Goal: Task Accomplishment & Management: Complete application form

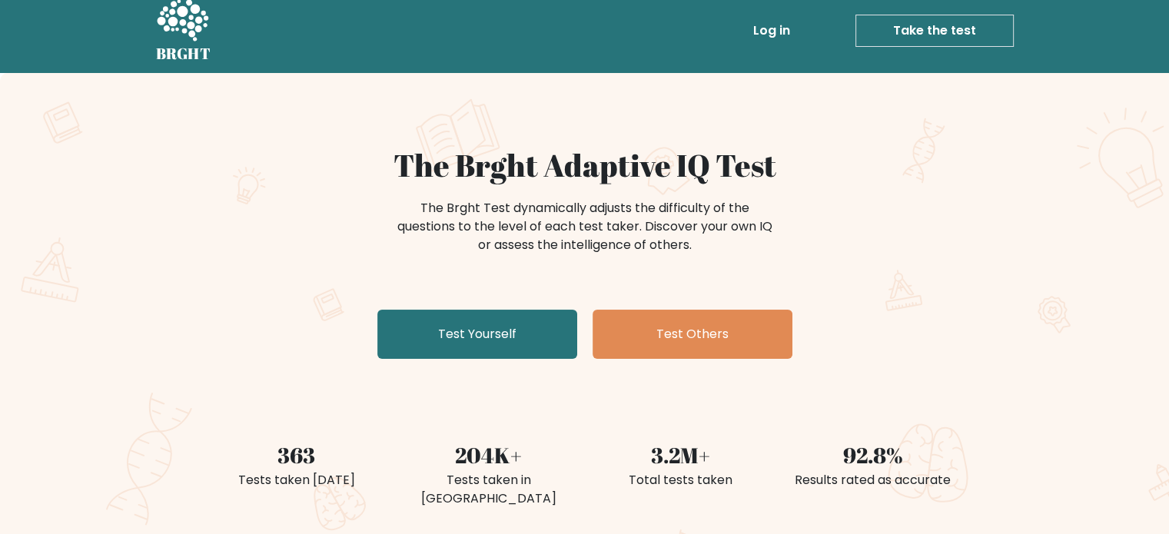
scroll to position [15, 0]
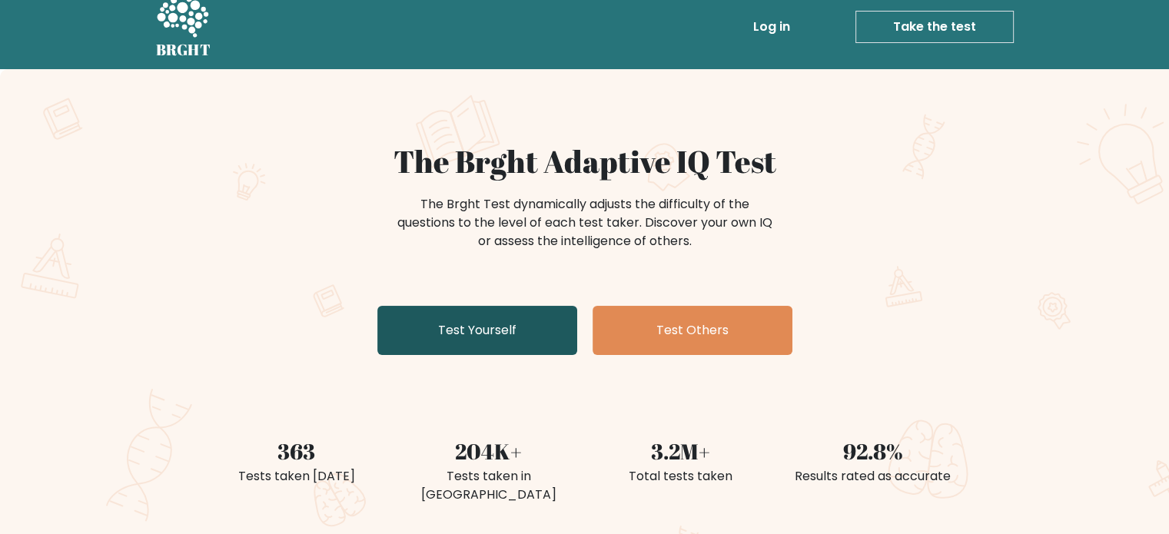
click at [489, 335] on link "Test Yourself" at bounding box center [477, 330] width 200 height 49
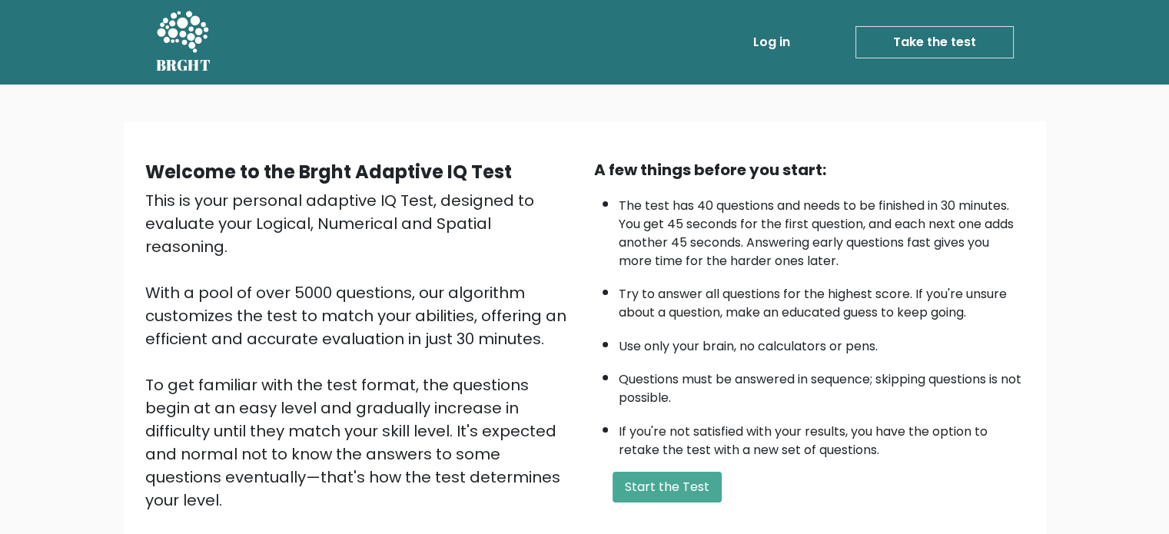
scroll to position [169, 0]
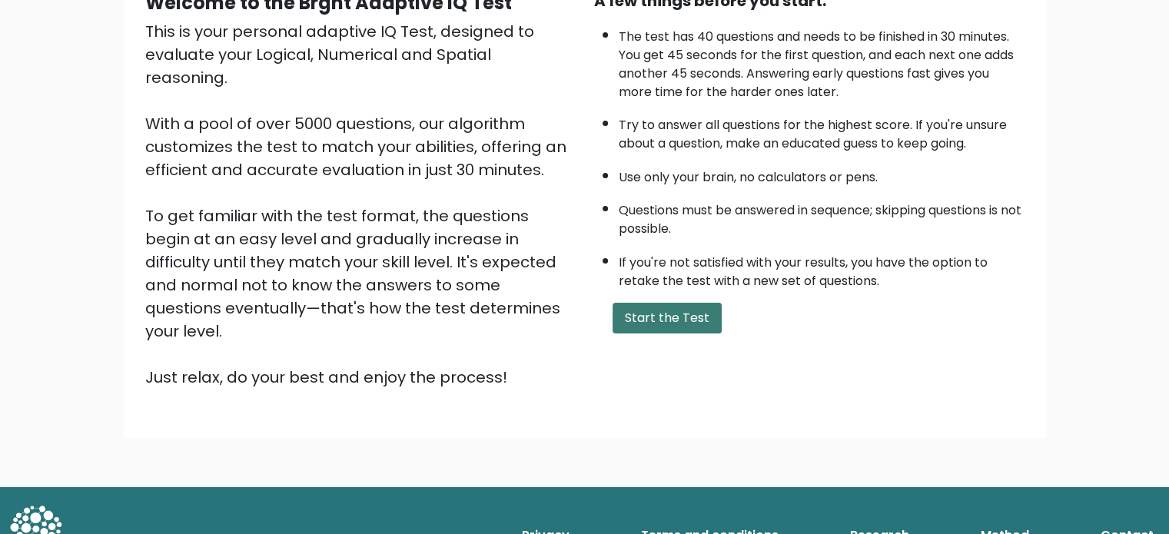
click at [660, 309] on button "Start the Test" at bounding box center [667, 318] width 109 height 31
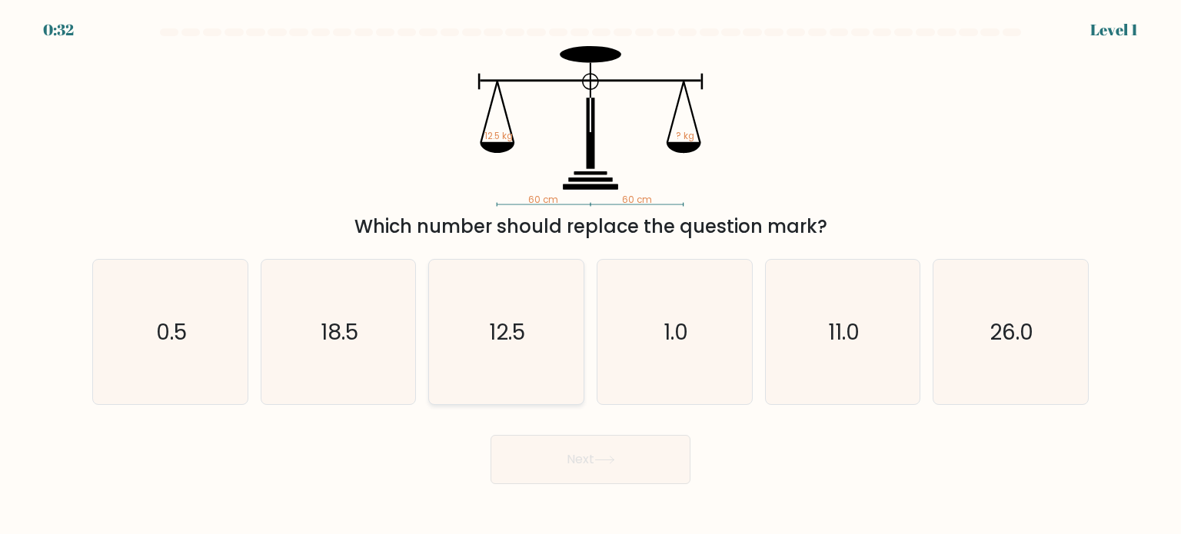
click at [504, 331] on text "12.5" at bounding box center [508, 331] width 36 height 31
click at [590, 275] on input "c. 12.5" at bounding box center [590, 272] width 1 height 8
radio input "true"
click at [645, 466] on button "Next" at bounding box center [590, 459] width 200 height 49
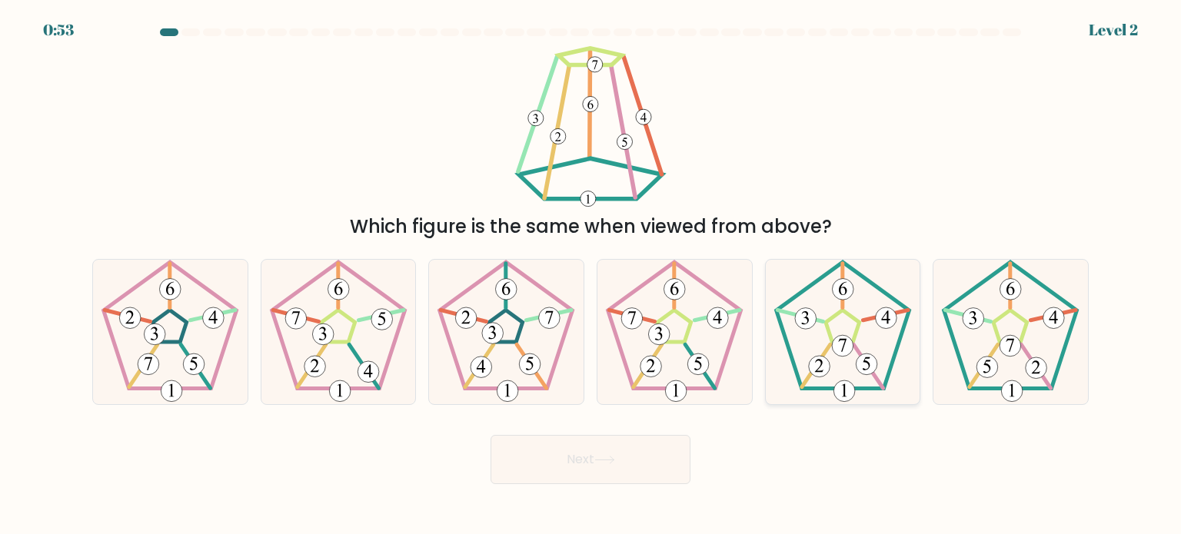
click at [827, 341] on icon at bounding box center [842, 332] width 145 height 145
click at [591, 275] on input "e." at bounding box center [590, 272] width 1 height 8
radio input "true"
click at [630, 453] on button "Next" at bounding box center [590, 459] width 200 height 49
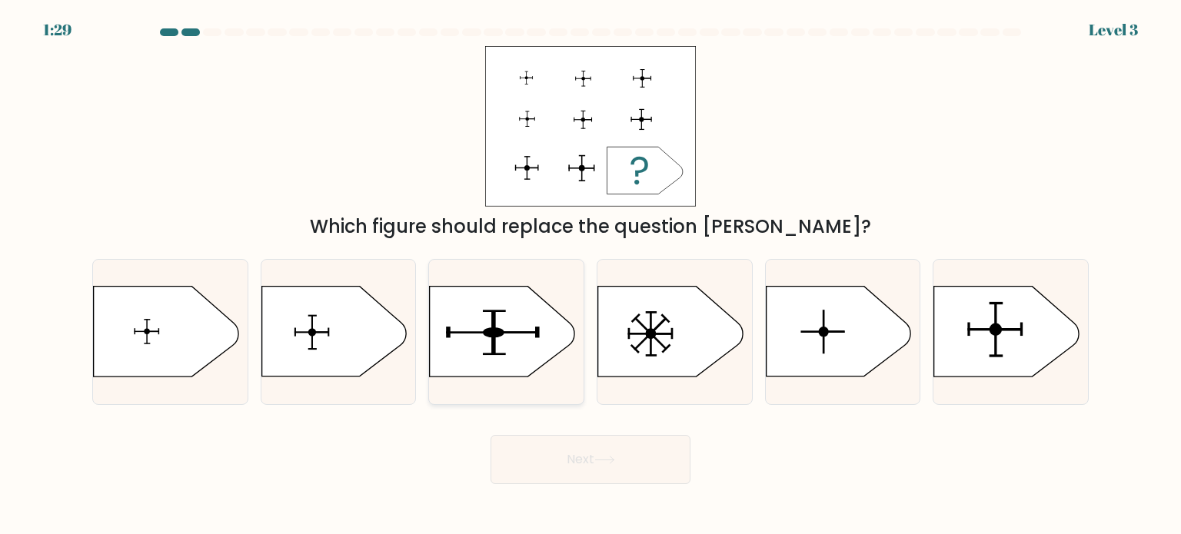
click at [497, 350] on icon at bounding box center [502, 332] width 145 height 90
click at [590, 275] on input "c." at bounding box center [590, 272] width 1 height 8
radio input "true"
click at [381, 327] on icon at bounding box center [333, 332] width 145 height 90
click at [590, 275] on input "b." at bounding box center [590, 272] width 1 height 8
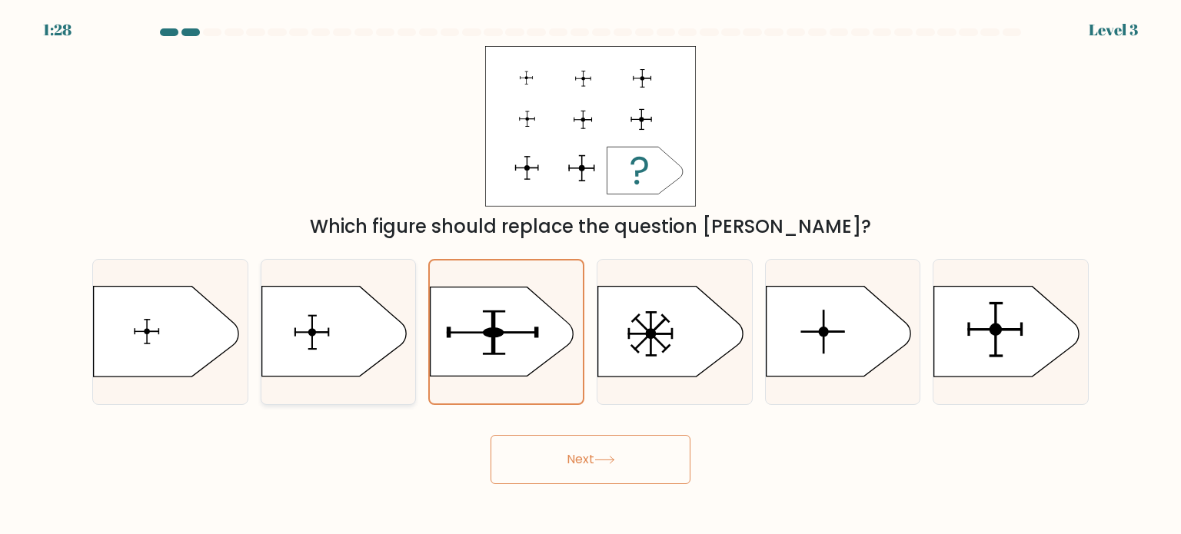
radio input "true"
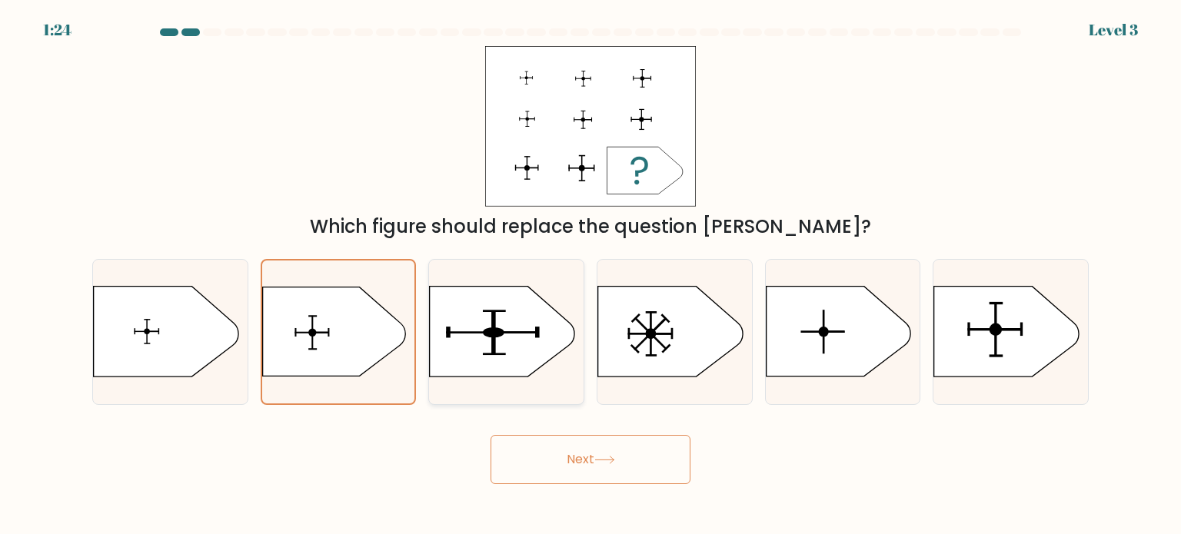
click at [456, 341] on icon at bounding box center [502, 332] width 145 height 90
click at [590, 275] on input "c." at bounding box center [590, 272] width 1 height 8
radio input "true"
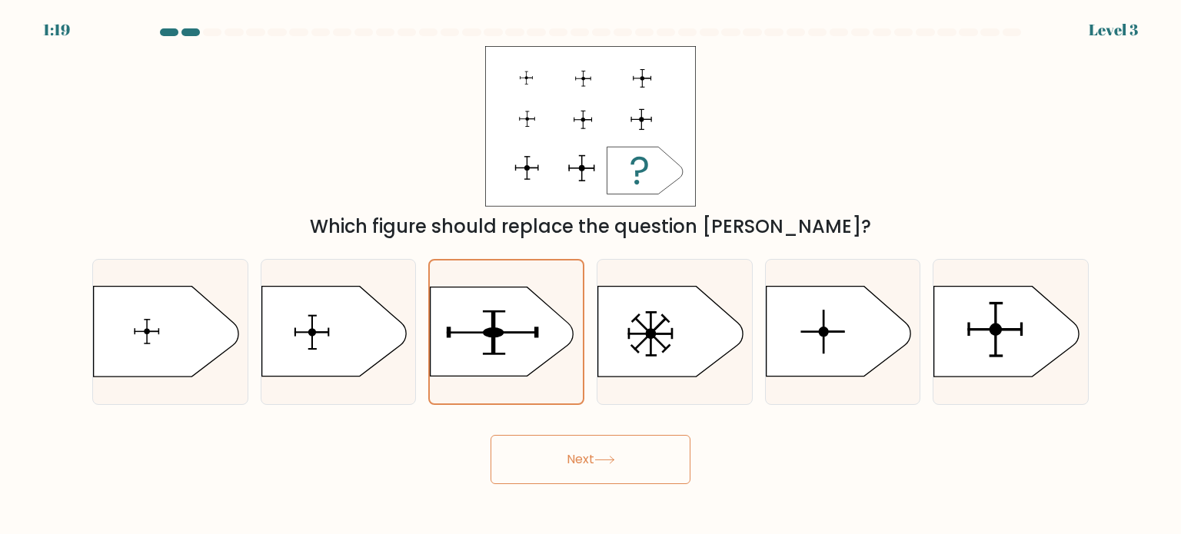
click at [648, 460] on button "Next" at bounding box center [590, 459] width 200 height 49
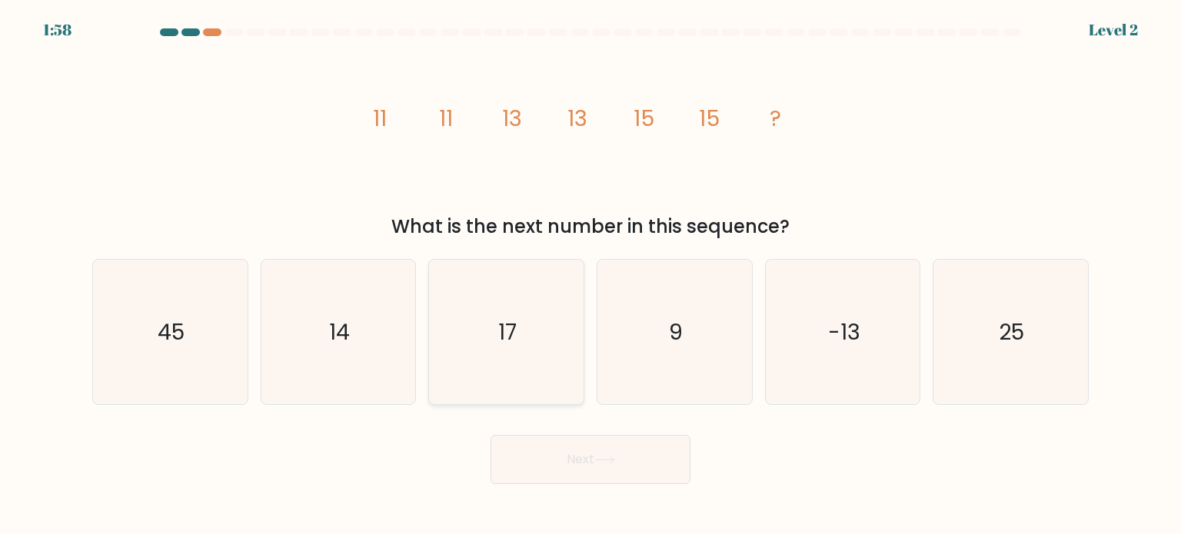
click at [566, 313] on icon "17" at bounding box center [506, 332] width 145 height 145
click at [590, 275] on input "c. 17" at bounding box center [590, 272] width 1 height 8
radio input "true"
click at [609, 477] on button "Next" at bounding box center [590, 459] width 200 height 49
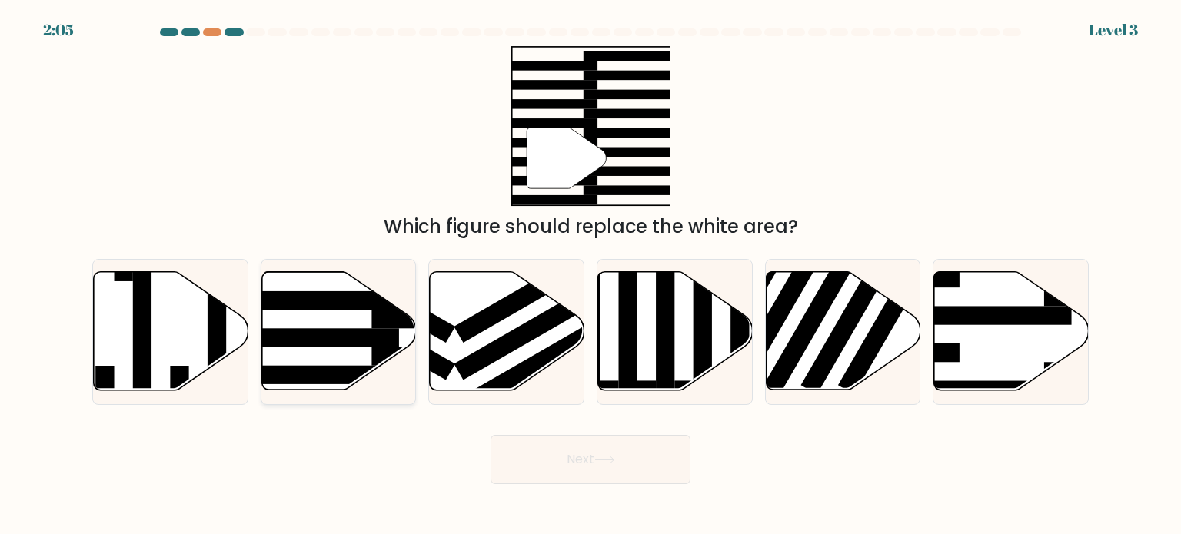
click at [318, 329] on rect at bounding box center [315, 338] width 168 height 18
click at [590, 275] on input "b." at bounding box center [590, 272] width 1 height 8
radio input "true"
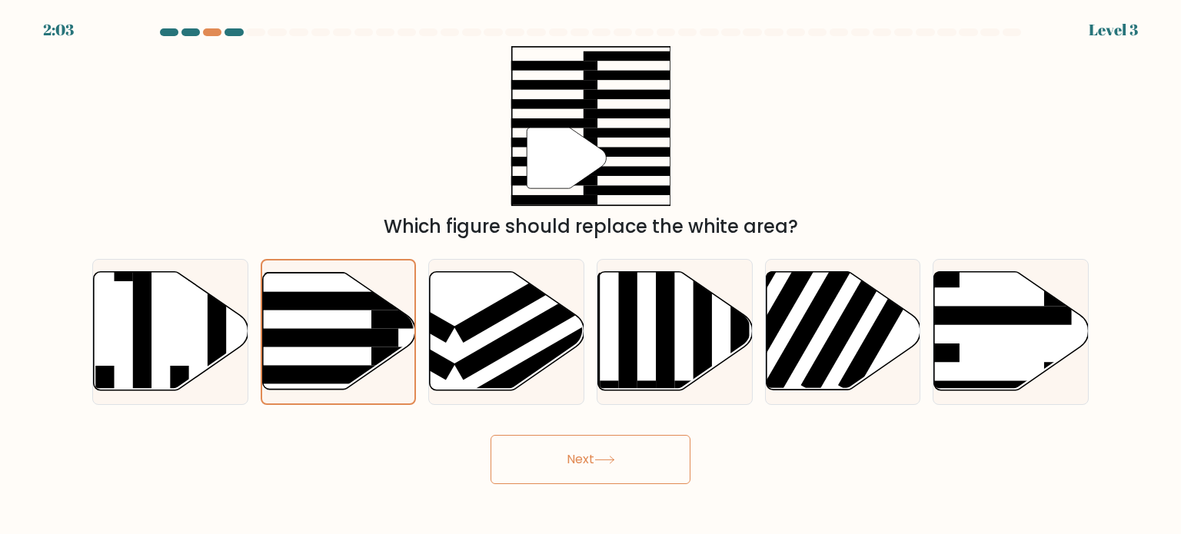
click at [578, 457] on button "Next" at bounding box center [590, 459] width 200 height 49
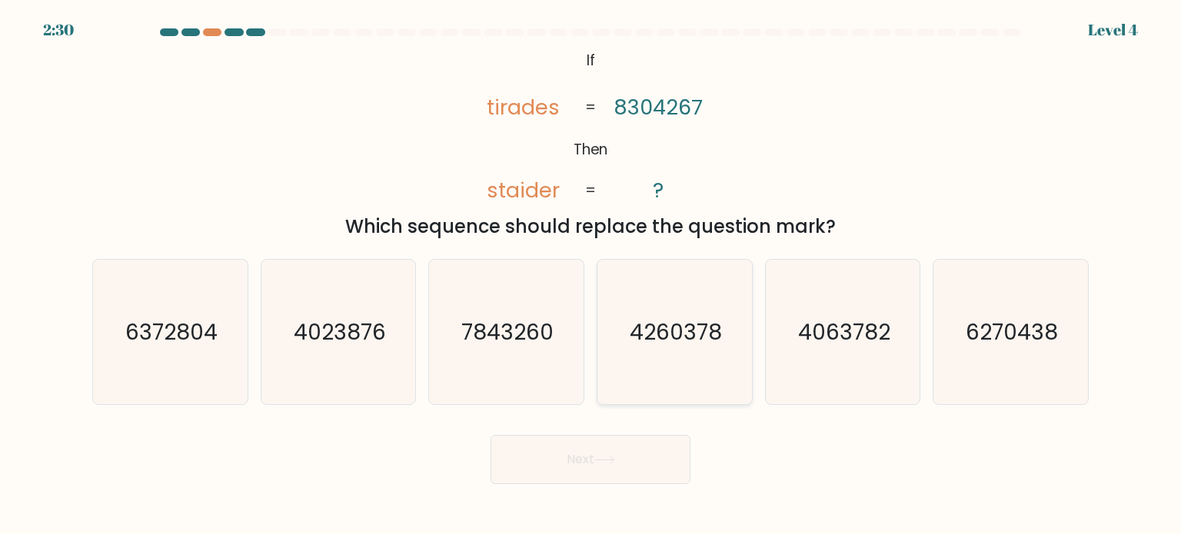
click at [709, 368] on icon "4260378" at bounding box center [674, 332] width 145 height 145
click at [591, 275] on input "d. 4260378" at bounding box center [590, 272] width 1 height 8
radio input "true"
click at [638, 460] on button "Next" at bounding box center [590, 459] width 200 height 49
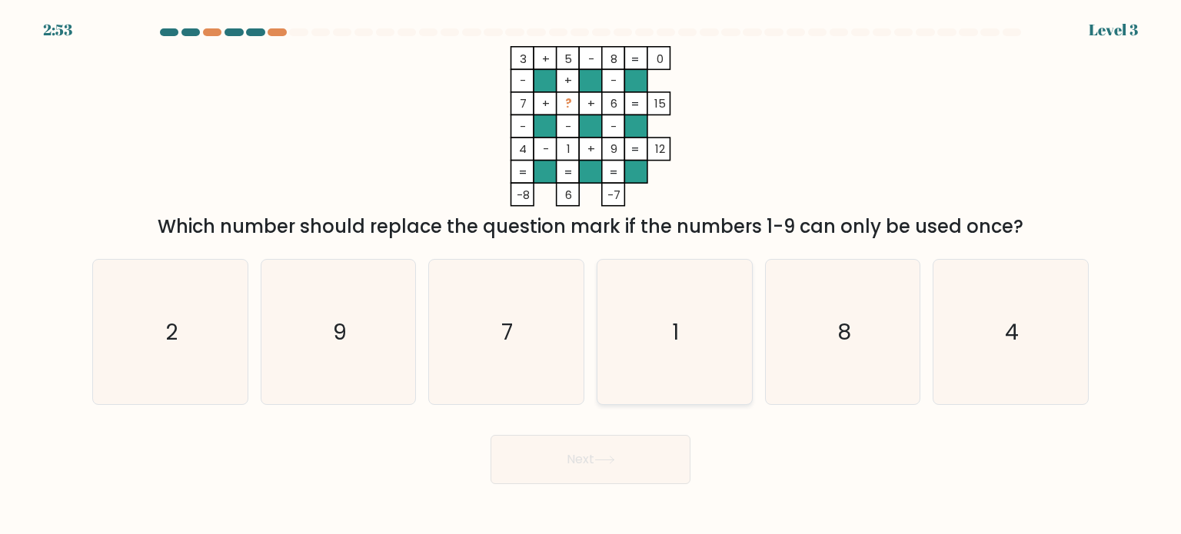
click at [682, 345] on icon "1" at bounding box center [674, 332] width 145 height 145
click at [591, 275] on input "d. 1" at bounding box center [590, 272] width 1 height 8
radio input "true"
click at [209, 323] on icon "2" at bounding box center [170, 332] width 145 height 145
click at [590, 275] on input "a. 2" at bounding box center [590, 272] width 1 height 8
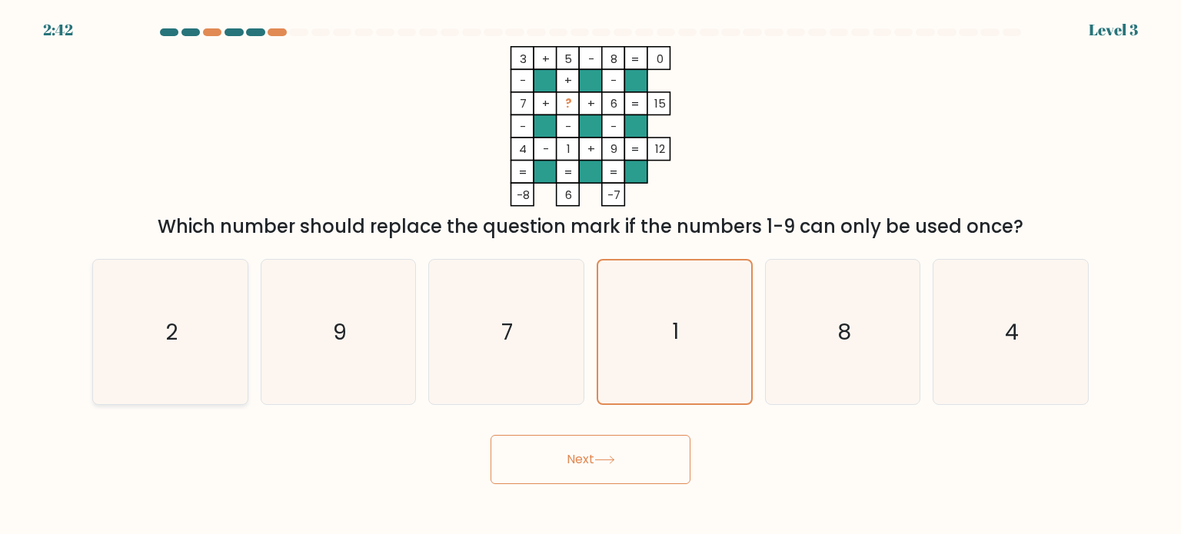
radio input "true"
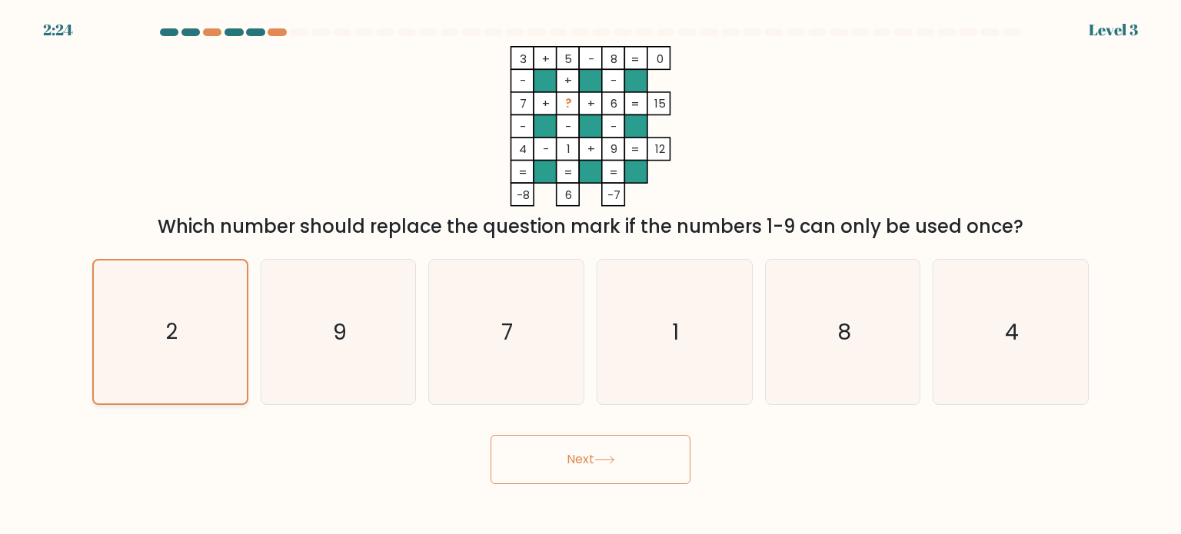
click at [228, 321] on icon "2" at bounding box center [169, 332] width 143 height 143
click at [590, 275] on input "a. 2" at bounding box center [590, 272] width 1 height 8
click at [610, 469] on button "Next" at bounding box center [590, 459] width 200 height 49
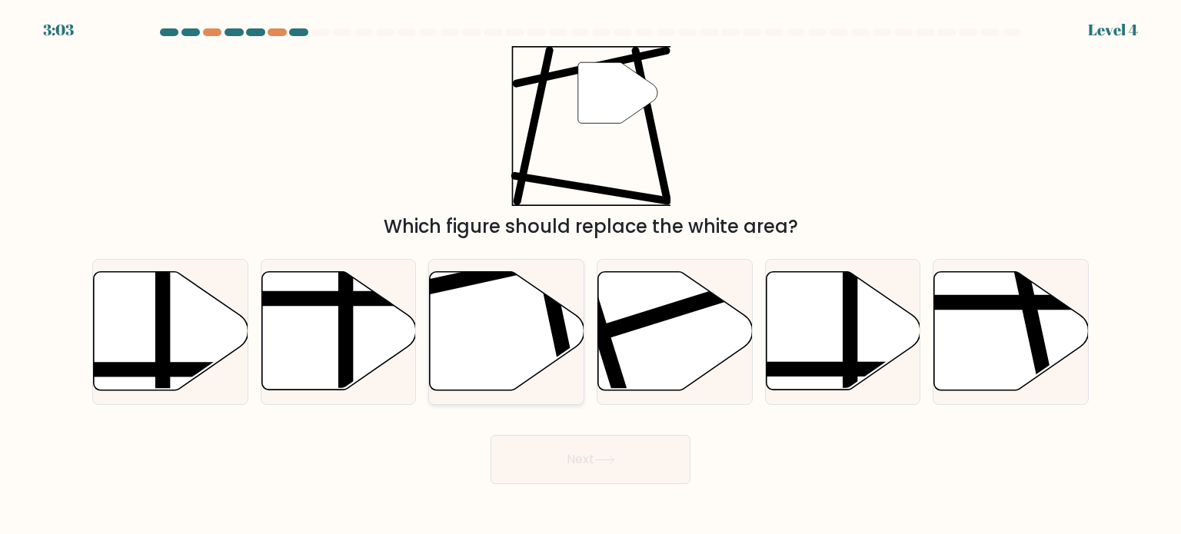
click at [455, 321] on icon at bounding box center [507, 331] width 155 height 118
click at [590, 275] on input "c." at bounding box center [590, 272] width 1 height 8
radio input "true"
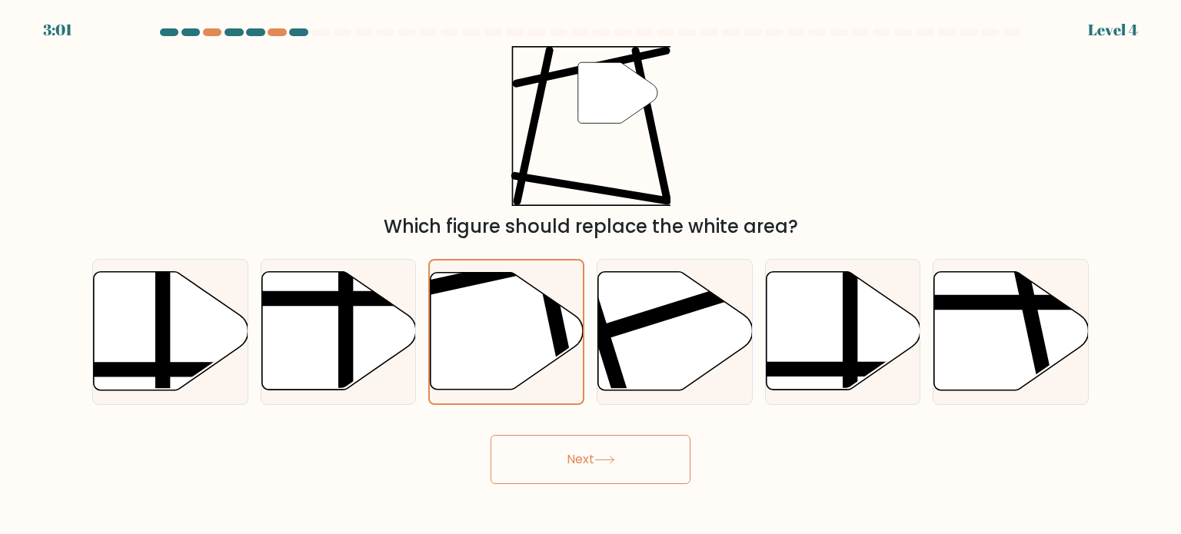
click at [643, 470] on button "Next" at bounding box center [590, 459] width 200 height 49
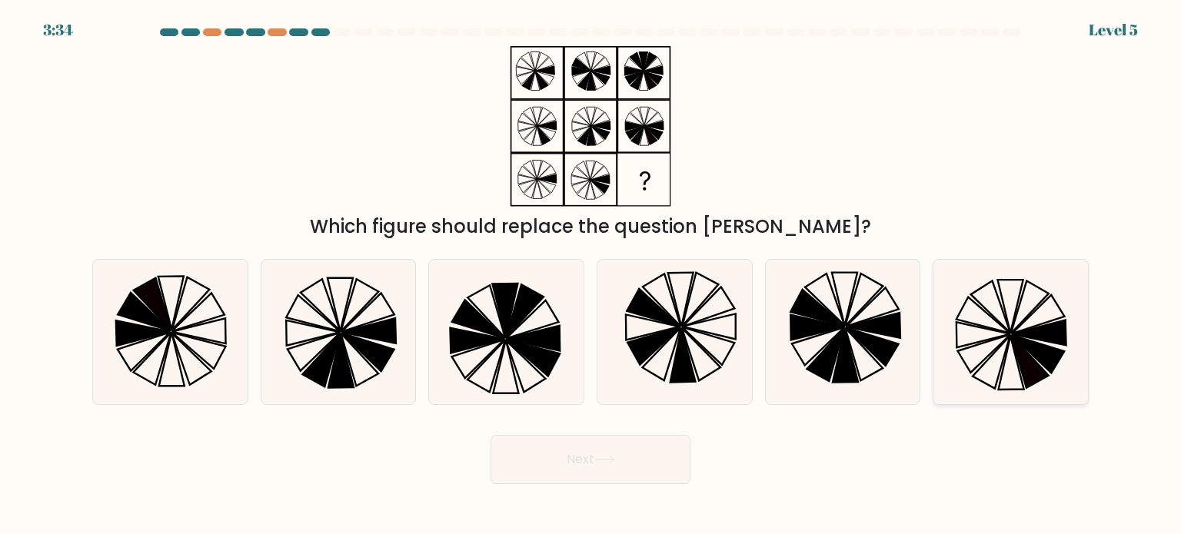
click at [1070, 312] on icon at bounding box center [1010, 332] width 145 height 145
click at [591, 275] on input "f." at bounding box center [590, 272] width 1 height 8
radio input "true"
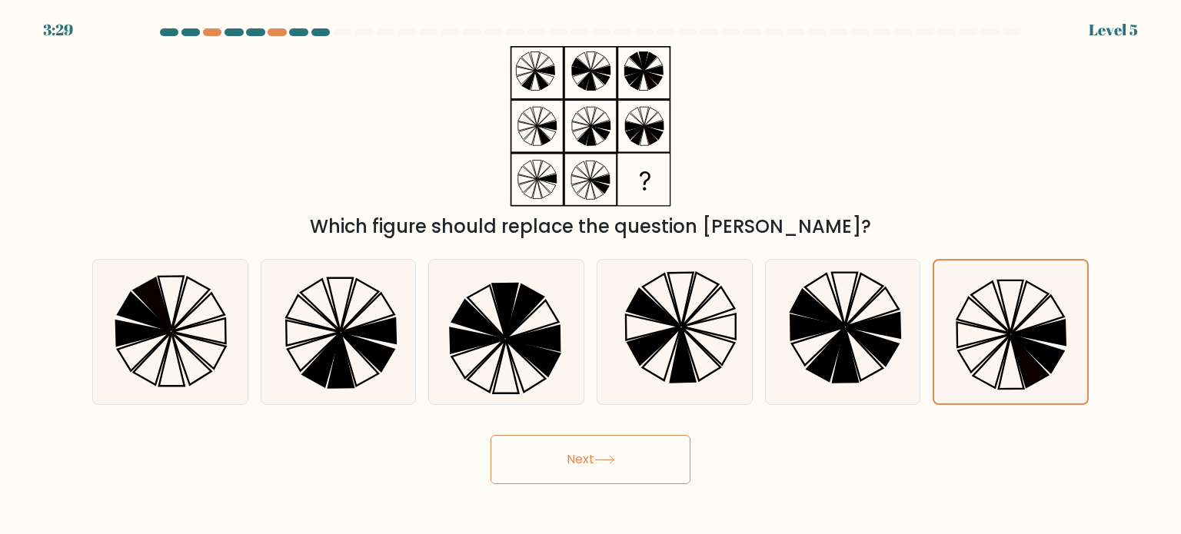
click at [643, 467] on button "Next" at bounding box center [590, 459] width 200 height 49
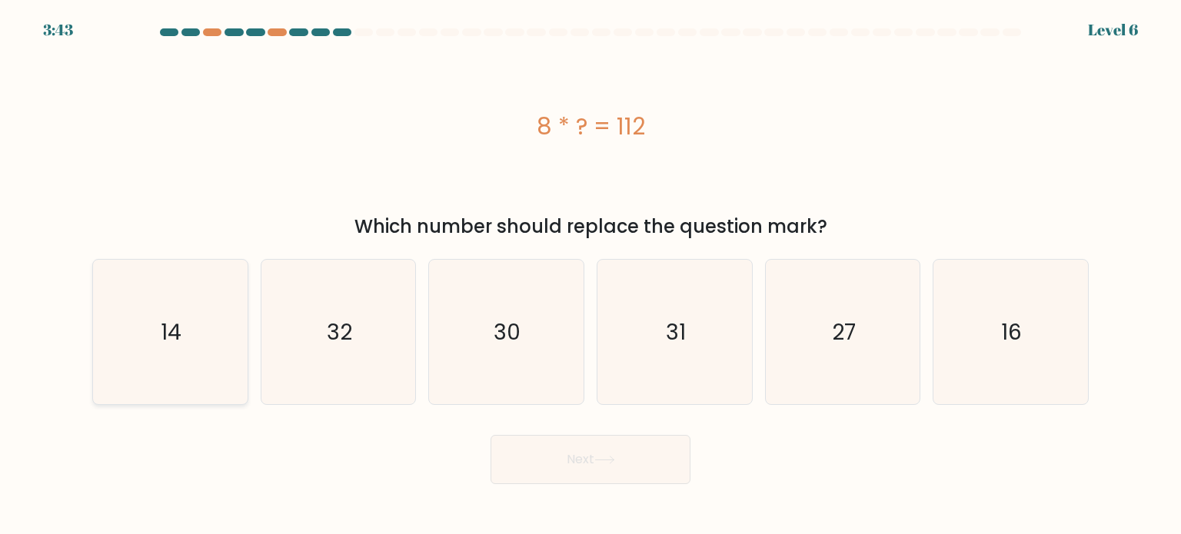
click at [204, 296] on icon "14" at bounding box center [170, 332] width 145 height 145
click at [590, 275] on input "a. 14" at bounding box center [590, 272] width 1 height 8
radio input "true"
click at [630, 480] on button "Next" at bounding box center [590, 459] width 200 height 49
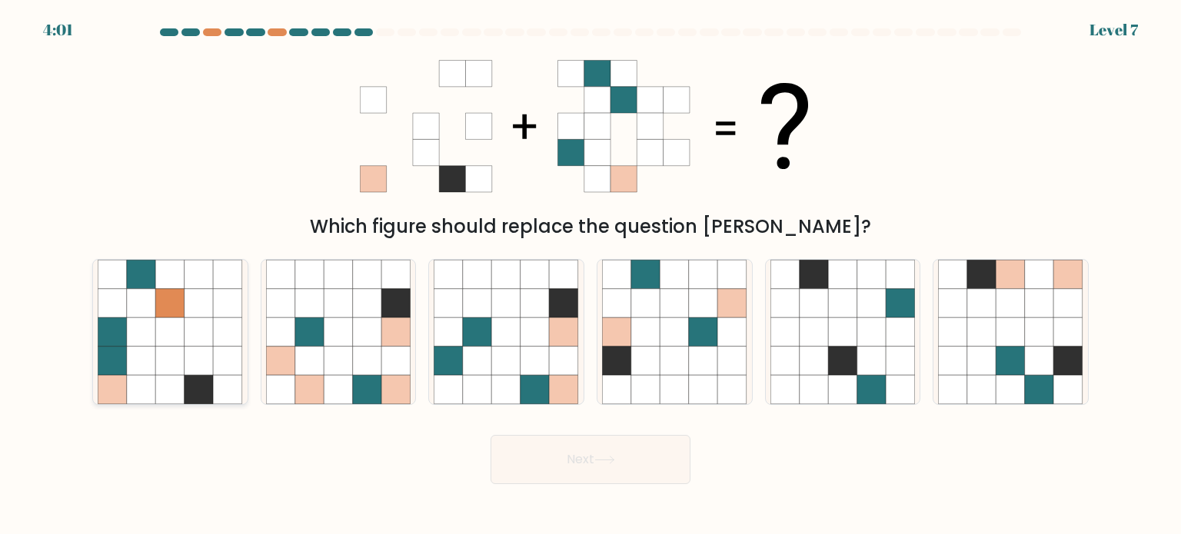
click at [221, 358] on icon at bounding box center [228, 360] width 29 height 29
click at [590, 275] on input "a." at bounding box center [590, 272] width 1 height 8
radio input "true"
click at [647, 459] on button "Next" at bounding box center [590, 459] width 200 height 49
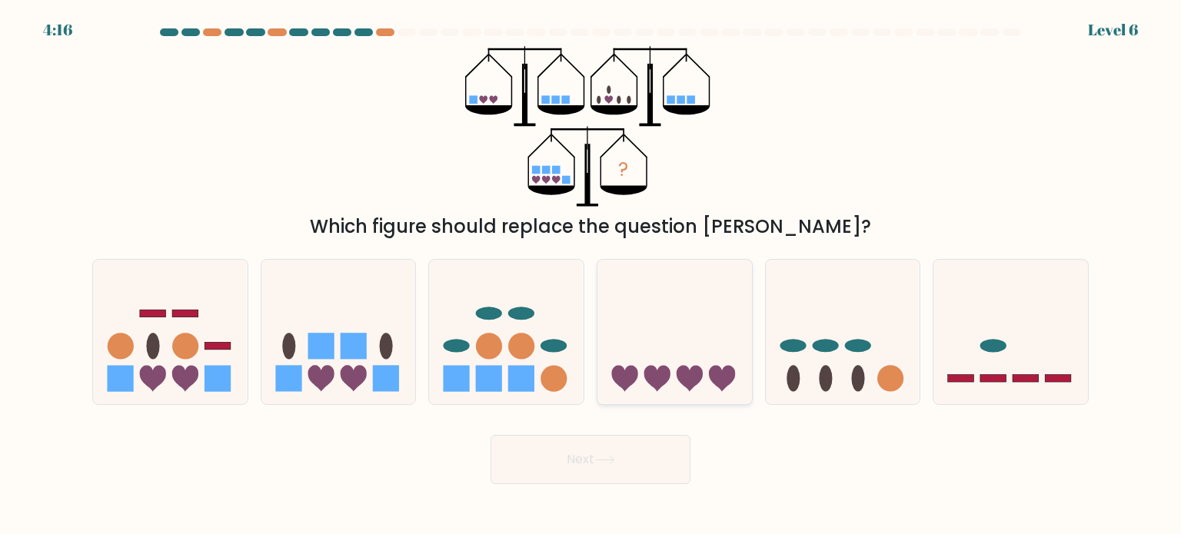
click at [687, 371] on icon at bounding box center [689, 378] width 26 height 26
click at [591, 275] on input "d." at bounding box center [590, 272] width 1 height 8
radio input "true"
click at [635, 467] on button "Next" at bounding box center [590, 459] width 200 height 49
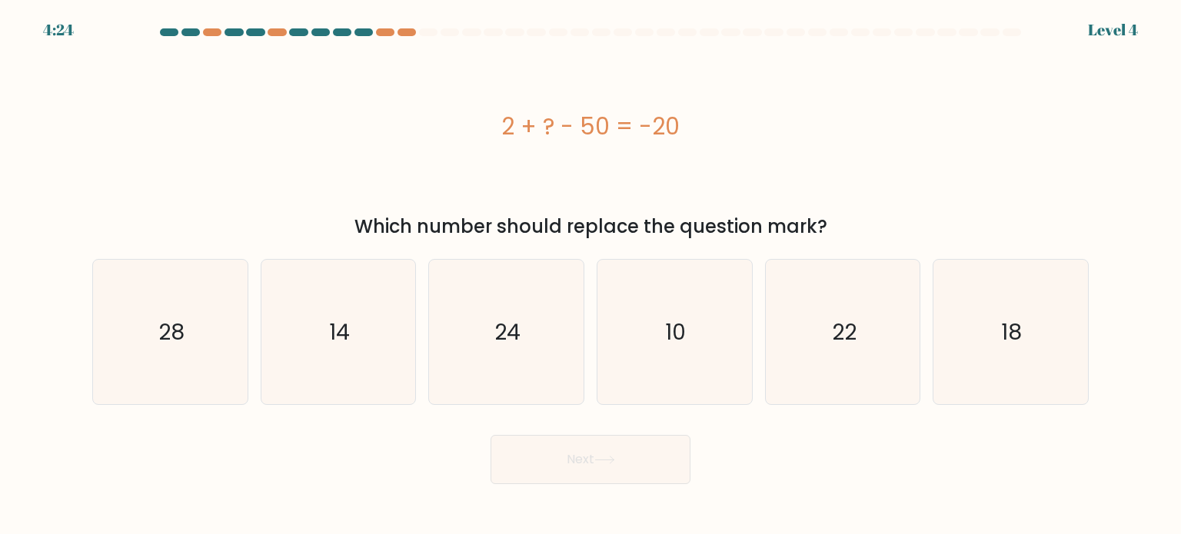
click at [805, 224] on div "Which number should replace the question mark?" at bounding box center [590, 227] width 978 height 28
click at [661, 331] on icon "10" at bounding box center [674, 332] width 145 height 145
click at [591, 275] on input "d. 10" at bounding box center [590, 272] width 1 height 8
radio input "true"
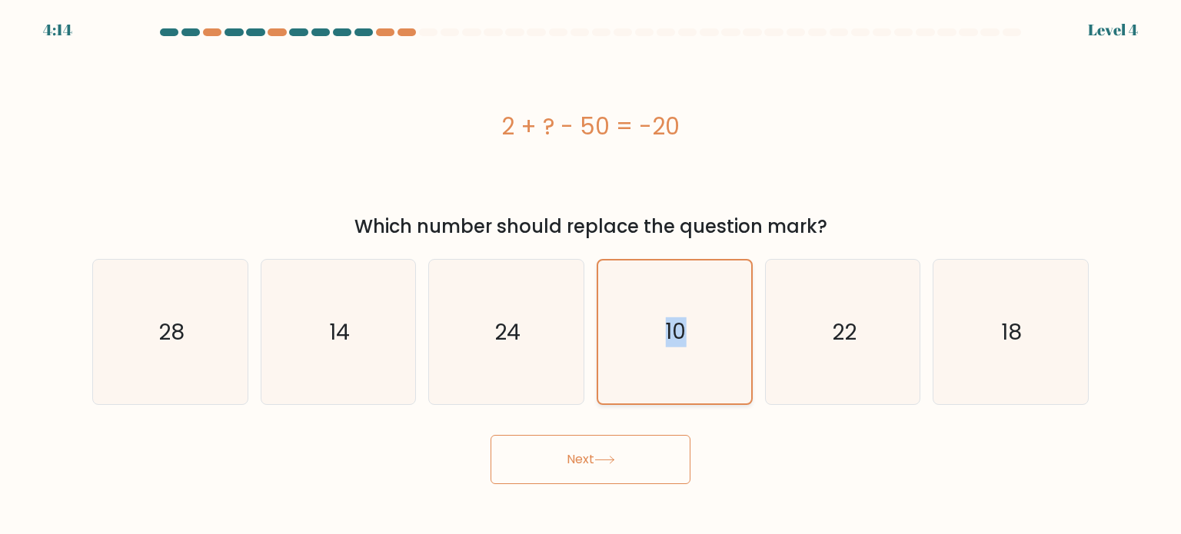
click at [661, 331] on icon "10" at bounding box center [674, 332] width 143 height 143
click at [591, 275] on input "d. 10" at bounding box center [590, 272] width 1 height 8
click at [573, 331] on icon "24" at bounding box center [506, 332] width 145 height 145
click at [590, 275] on input "c. 24" at bounding box center [590, 272] width 1 height 8
radio input "true"
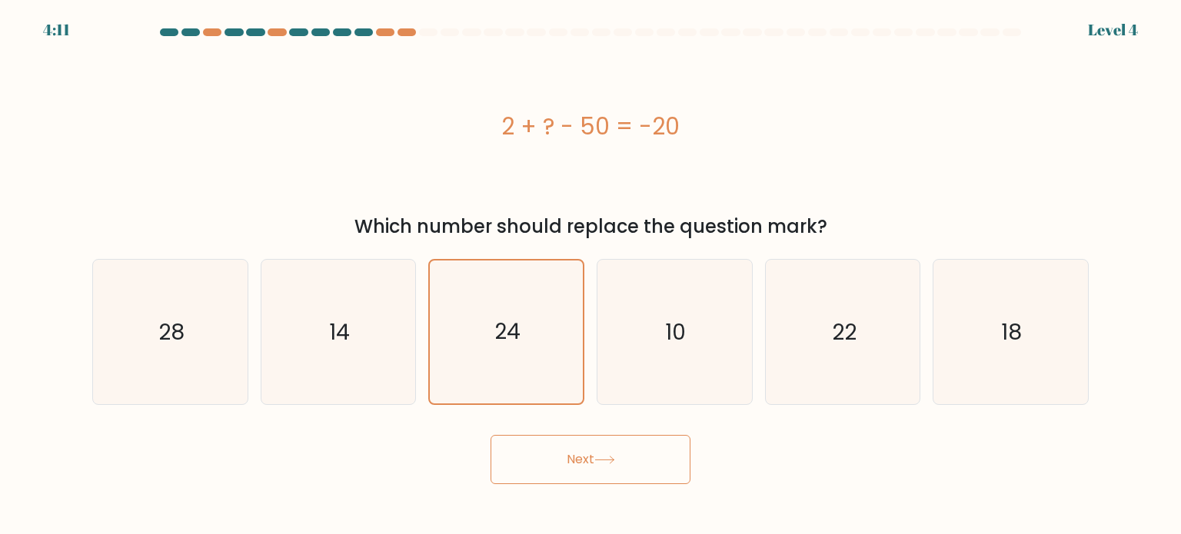
click at [620, 447] on button "Next" at bounding box center [590, 459] width 200 height 49
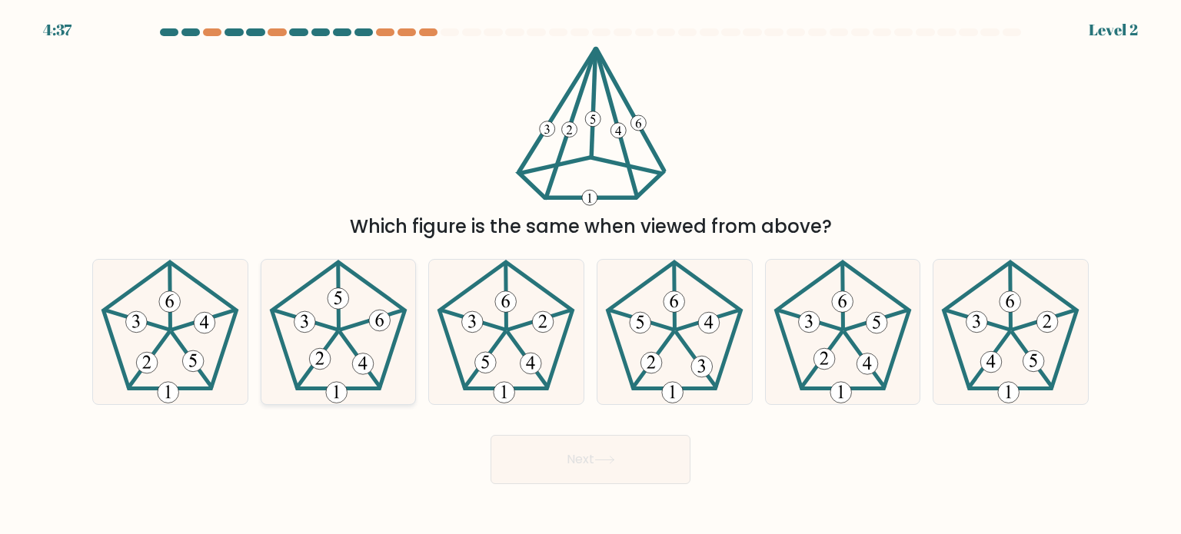
click at [329, 353] on 752 at bounding box center [320, 359] width 22 height 22
click at [590, 275] on input "b." at bounding box center [590, 272] width 1 height 8
radio input "true"
click at [610, 460] on icon at bounding box center [604, 460] width 21 height 8
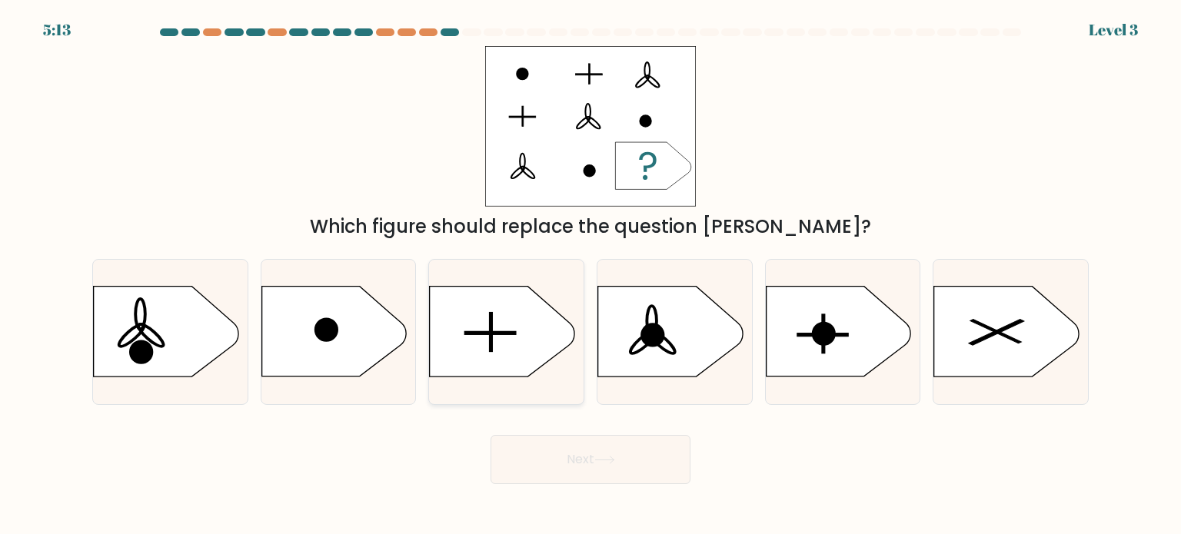
click at [552, 330] on icon at bounding box center [502, 332] width 145 height 90
click at [590, 275] on input "c." at bounding box center [590, 272] width 1 height 8
radio input "true"
drag, startPoint x: 600, startPoint y: 441, endPoint x: 584, endPoint y: 473, distance: 35.1
click at [584, 473] on button "Next" at bounding box center [590, 459] width 200 height 49
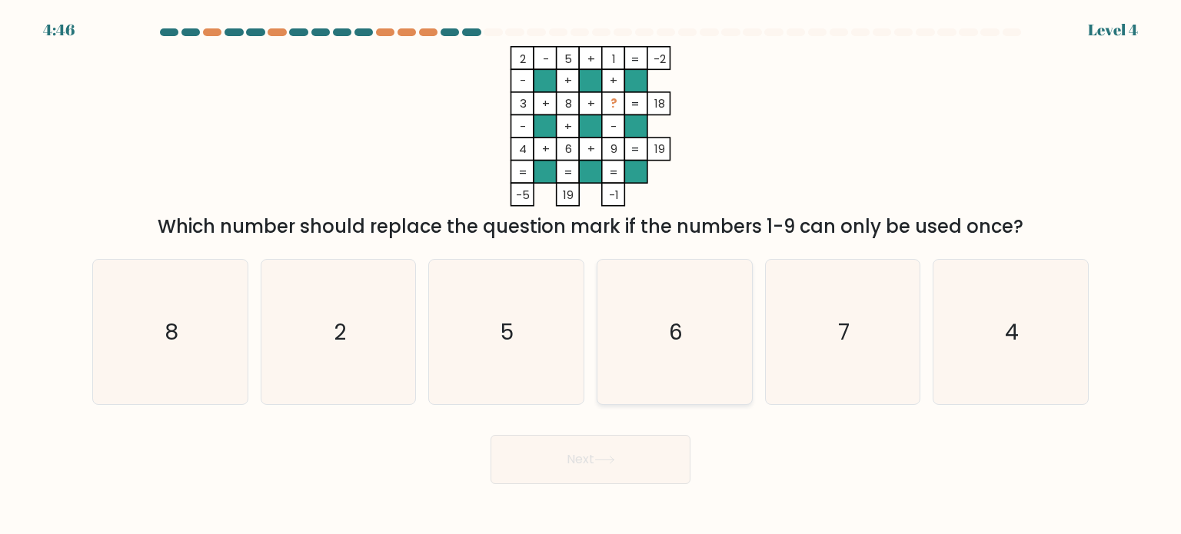
click at [648, 301] on icon "6" at bounding box center [674, 332] width 145 height 145
click at [591, 275] on input "d. 6" at bounding box center [590, 272] width 1 height 8
radio input "true"
click at [825, 319] on icon "7" at bounding box center [842, 332] width 145 height 145
click at [591, 275] on input "e. 7" at bounding box center [590, 272] width 1 height 8
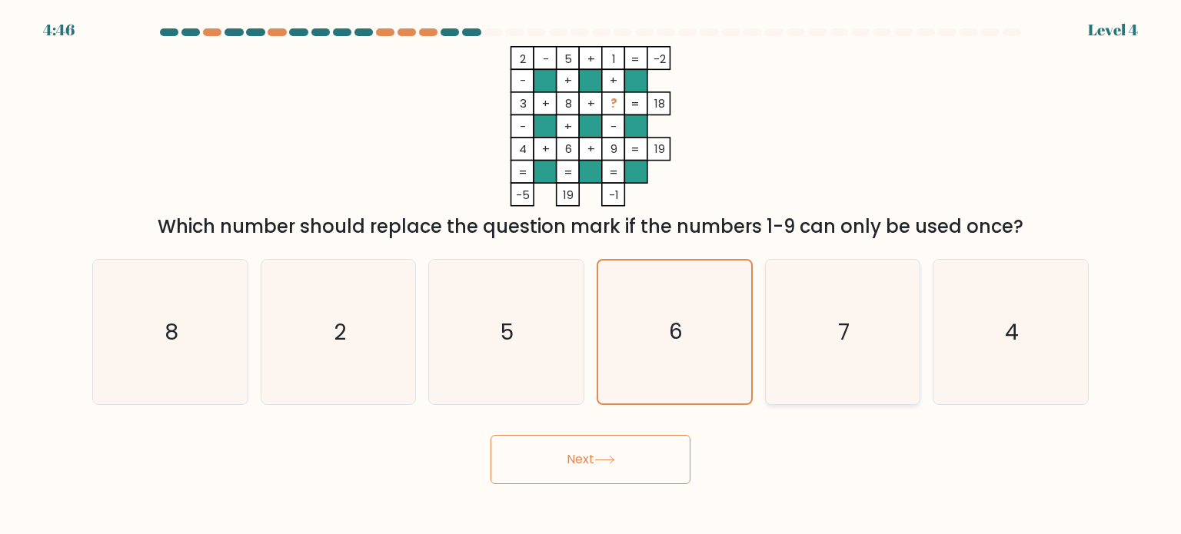
radio input "true"
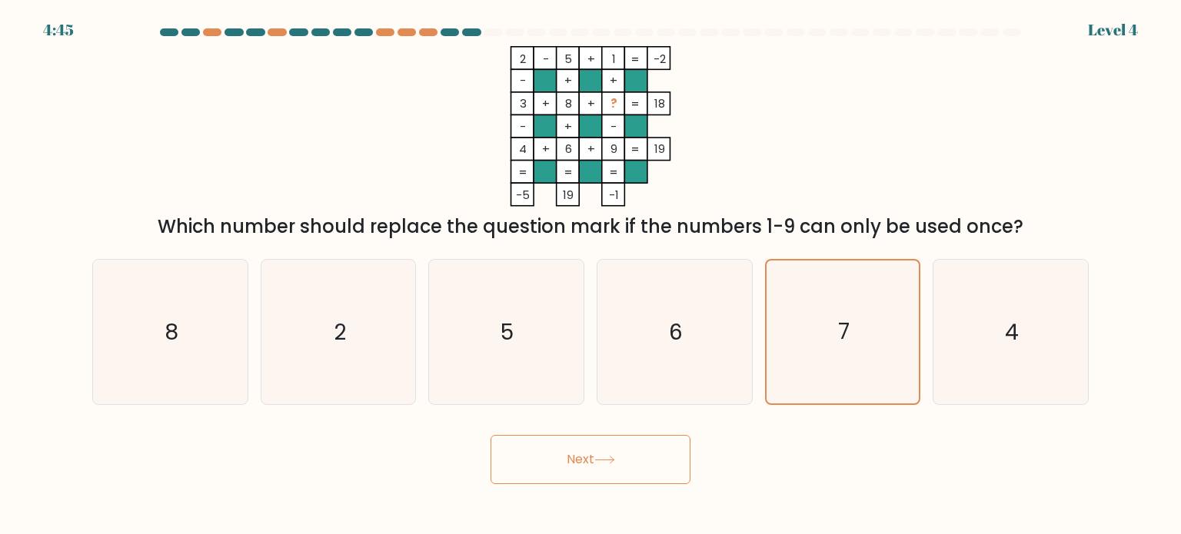
click at [655, 467] on button "Next" at bounding box center [590, 459] width 200 height 49
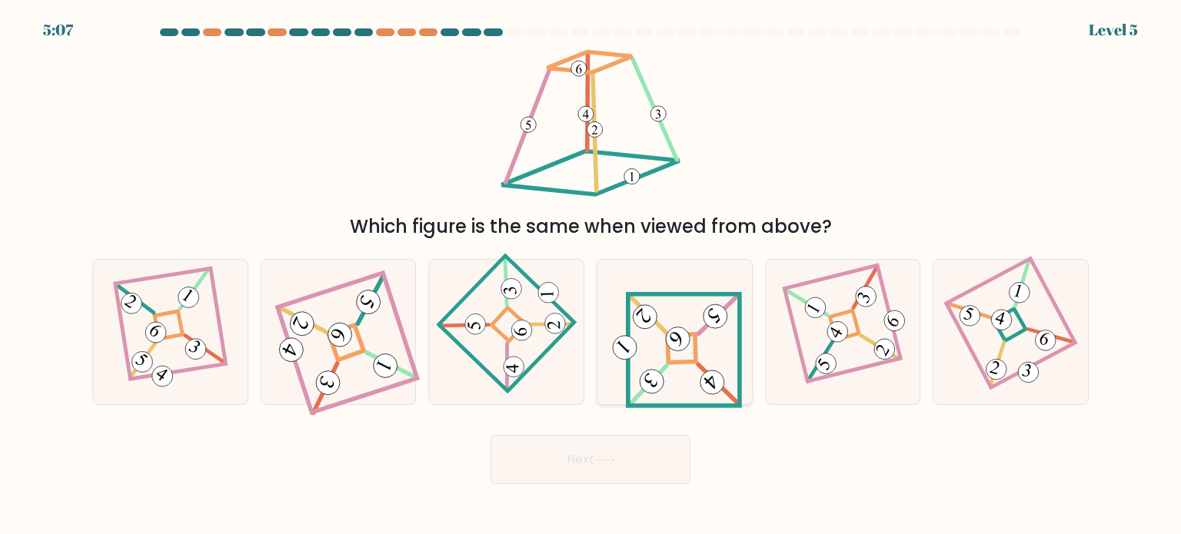
click at [693, 341] on 271 at bounding box center [681, 348] width 28 height 28
click at [591, 275] on input "d." at bounding box center [590, 272] width 1 height 8
radio input "true"
click at [615, 468] on button "Next" at bounding box center [590, 459] width 200 height 49
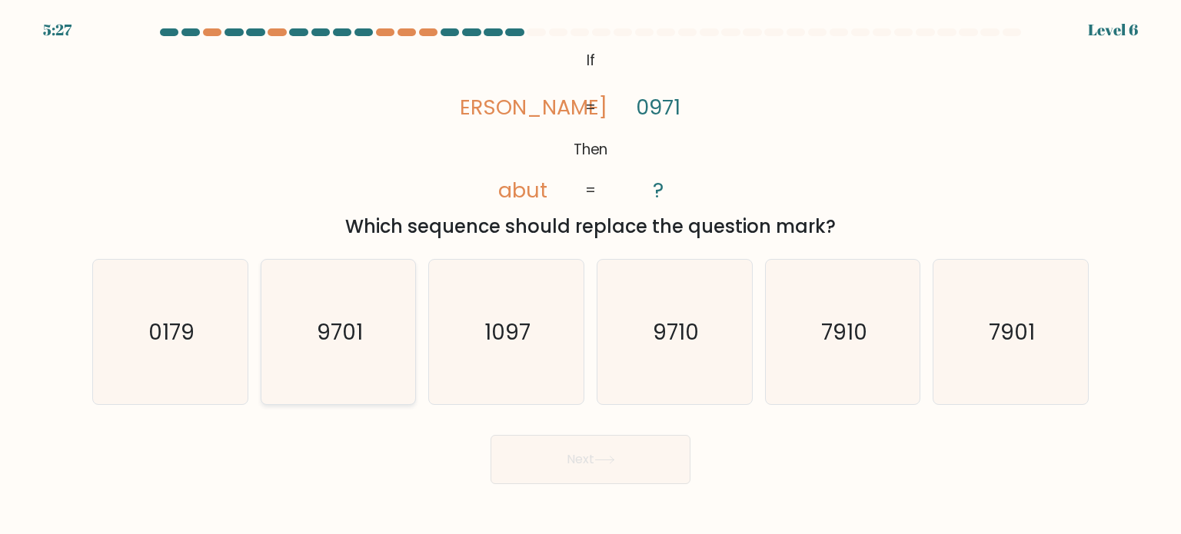
click at [405, 317] on icon "9701" at bounding box center [338, 332] width 145 height 145
click at [590, 275] on input "b. 9701" at bounding box center [590, 272] width 1 height 8
radio input "true"
click at [609, 454] on button "Next" at bounding box center [590, 459] width 200 height 49
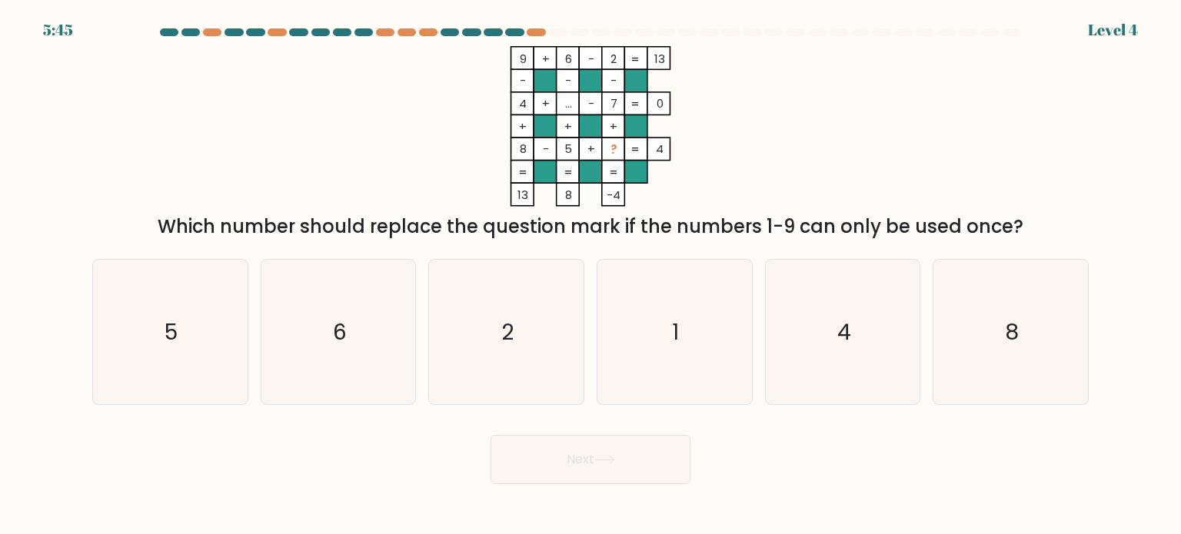
click at [826, 480] on div "Next" at bounding box center [590, 454] width 1015 height 61
click at [846, 329] on text "4" at bounding box center [844, 331] width 14 height 31
click at [591, 275] on input "e. 4" at bounding box center [590, 272] width 1 height 8
radio input "true"
click at [1030, 373] on icon "8" at bounding box center [1010, 332] width 145 height 145
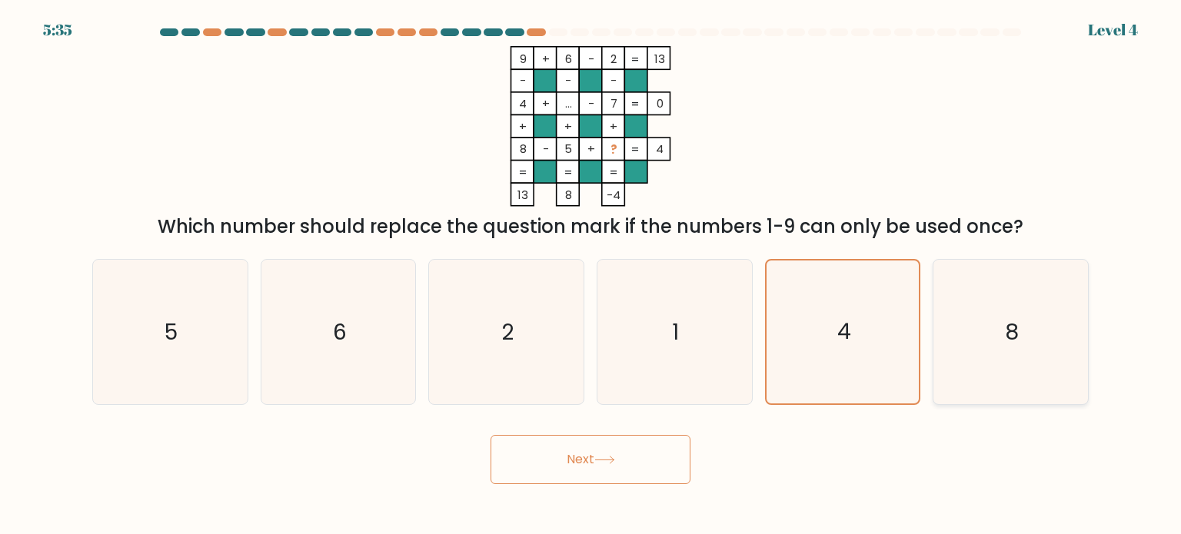
click at [591, 275] on input "f. 8" at bounding box center [590, 272] width 1 height 8
radio input "true"
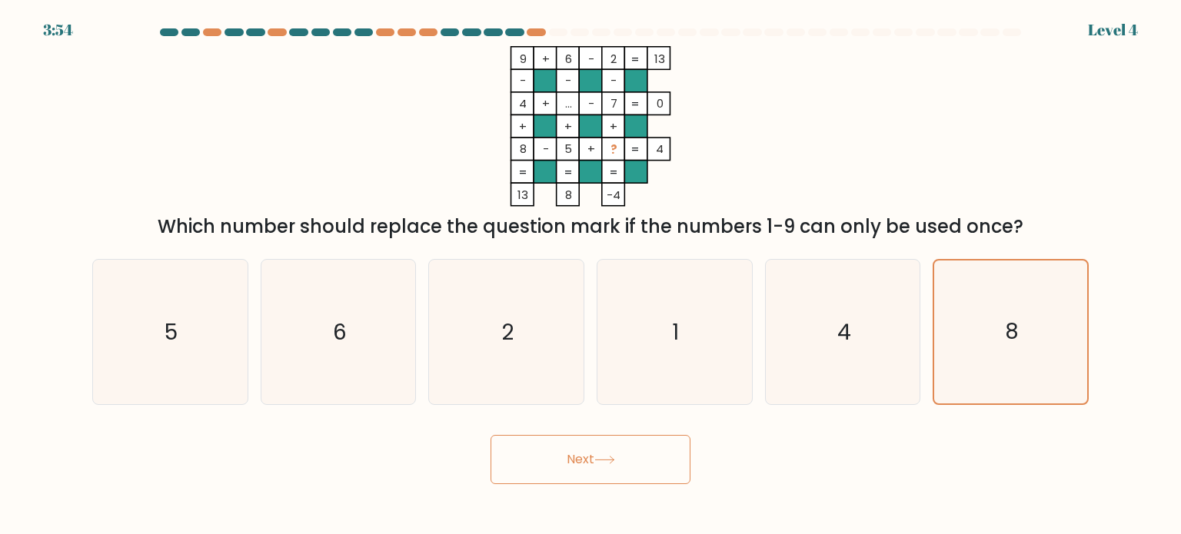
click at [716, 141] on icon "9 + 6 - 2 13 - - - 4 + ... - 7 0 + + + 8 - 5 + ? = 4 = = = = 13 8 -4 =" at bounding box center [590, 126] width 461 height 161
click at [696, 297] on icon "1" at bounding box center [674, 332] width 145 height 145
click at [591, 275] on input "d. 1" at bounding box center [590, 272] width 1 height 8
radio input "true"
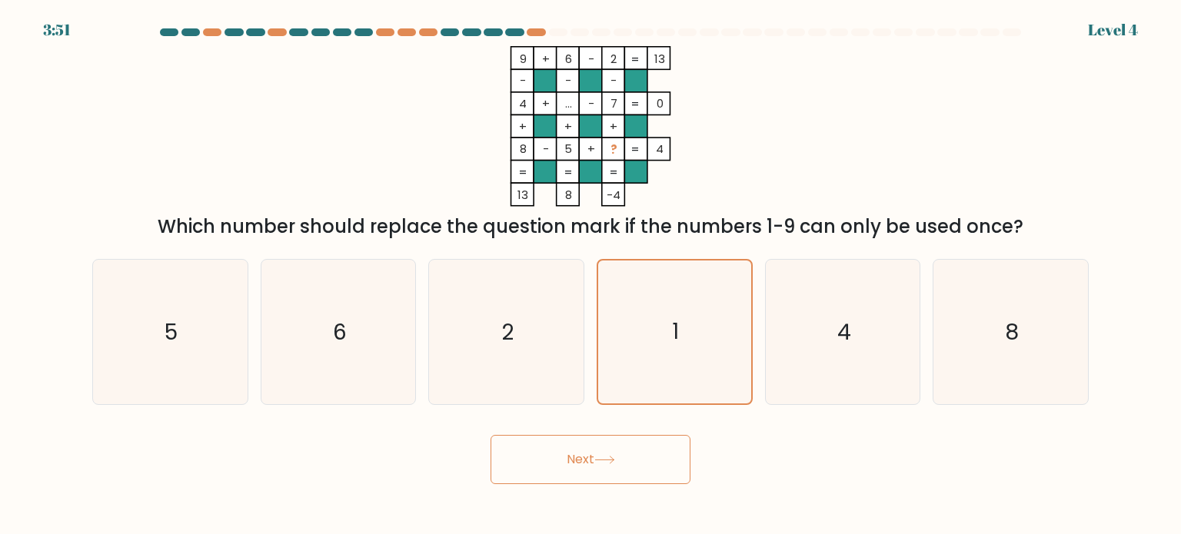
click at [630, 469] on button "Next" at bounding box center [590, 459] width 200 height 49
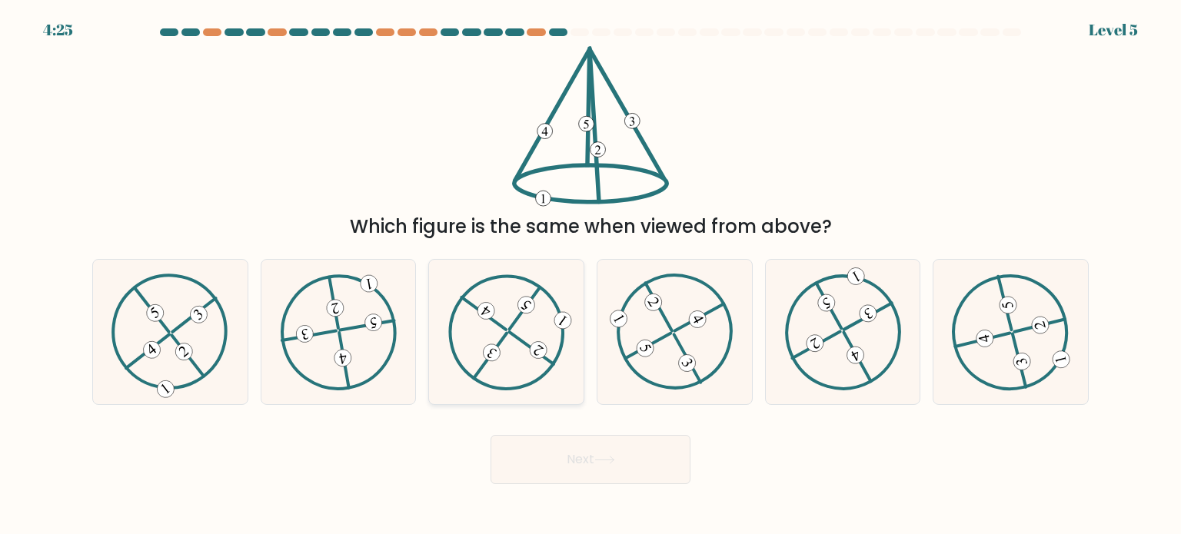
click at [489, 363] on icon at bounding box center [506, 332] width 117 height 116
click at [590, 275] on input "c." at bounding box center [590, 272] width 1 height 8
radio input "true"
click at [621, 459] on button "Next" at bounding box center [590, 459] width 200 height 49
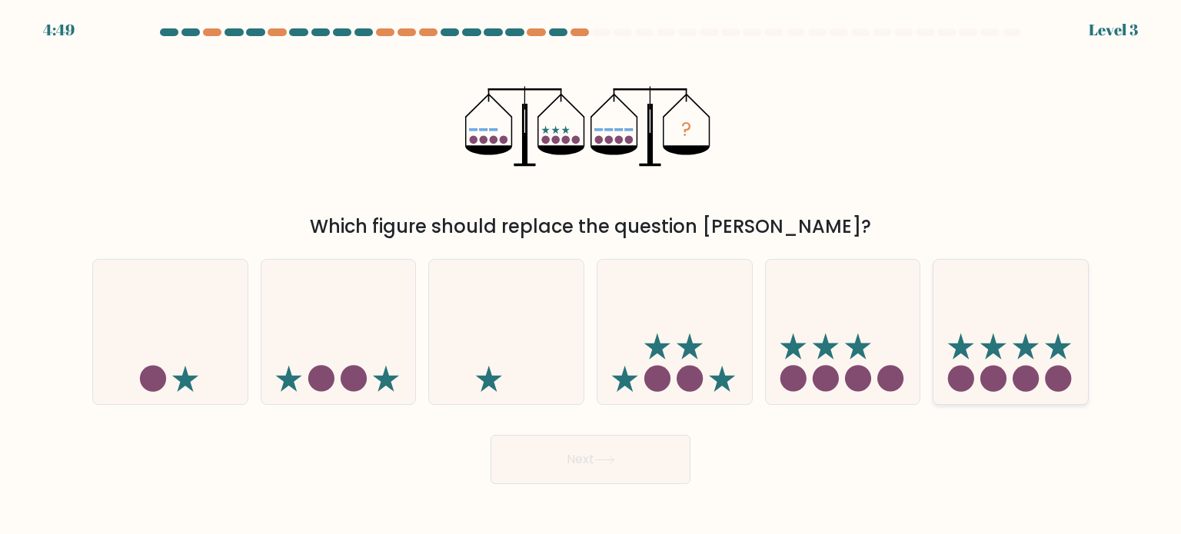
click at [959, 384] on circle at bounding box center [961, 378] width 26 height 26
click at [591, 275] on input "f." at bounding box center [590, 272] width 1 height 8
radio input "true"
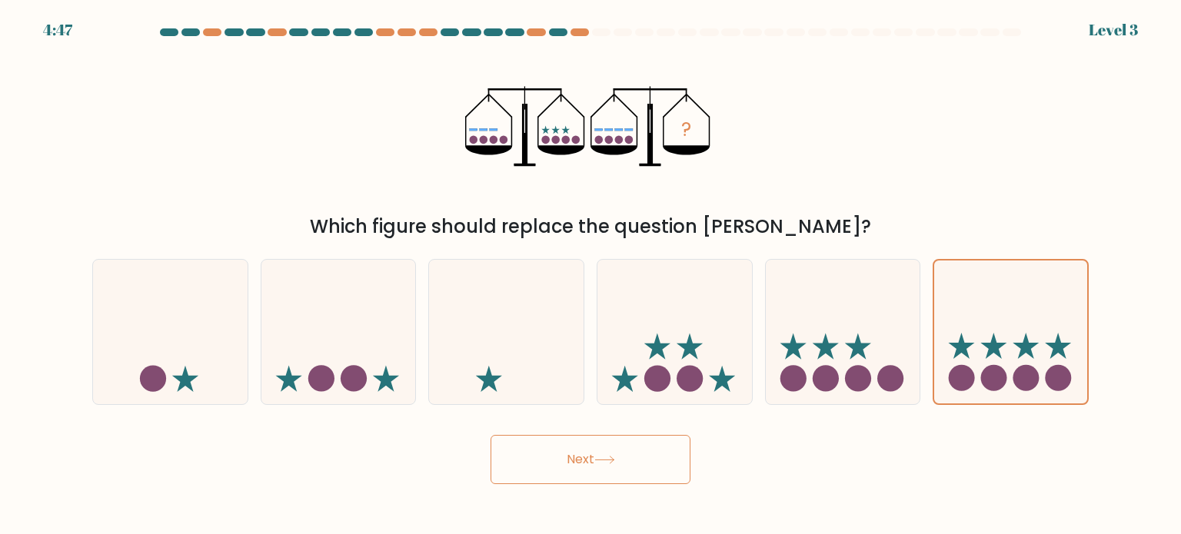
click at [666, 480] on button "Next" at bounding box center [590, 459] width 200 height 49
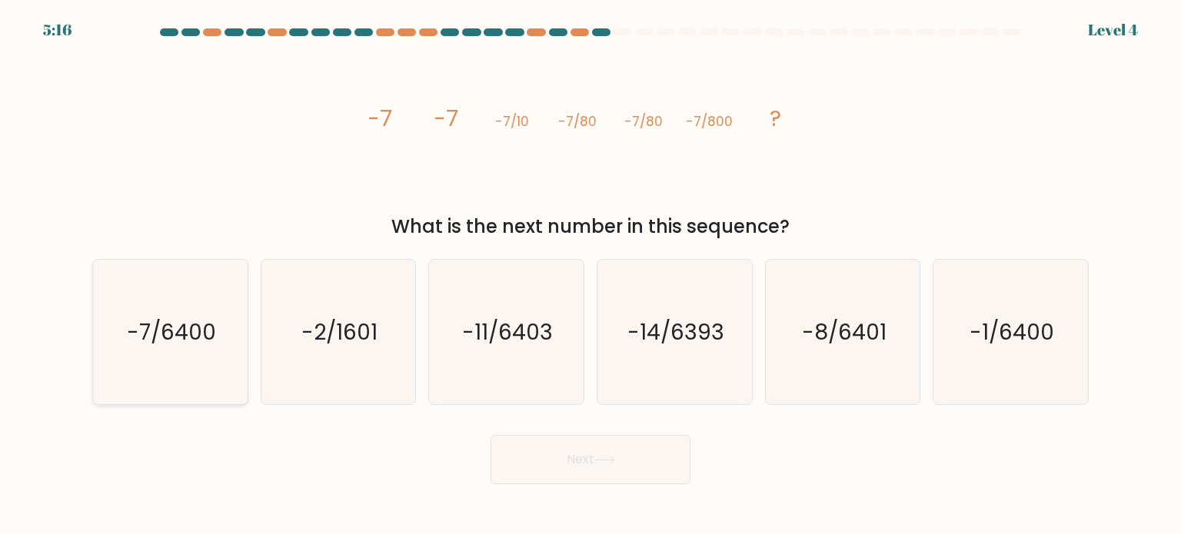
click at [212, 322] on text "-7/6400" at bounding box center [171, 331] width 89 height 31
click at [590, 275] on input "a. -7/6400" at bounding box center [590, 272] width 1 height 8
radio input "true"
click at [600, 460] on icon at bounding box center [604, 460] width 21 height 8
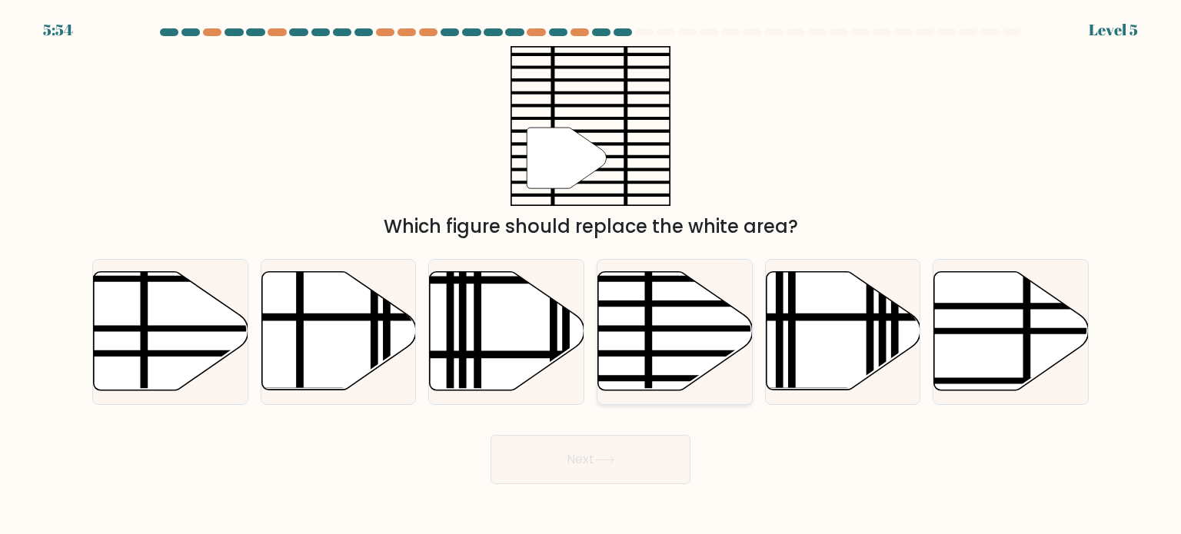
click at [642, 307] on icon at bounding box center [675, 331] width 155 height 118
click at [591, 275] on input "d." at bounding box center [590, 272] width 1 height 8
radio input "true"
click at [611, 460] on icon at bounding box center [604, 460] width 21 height 8
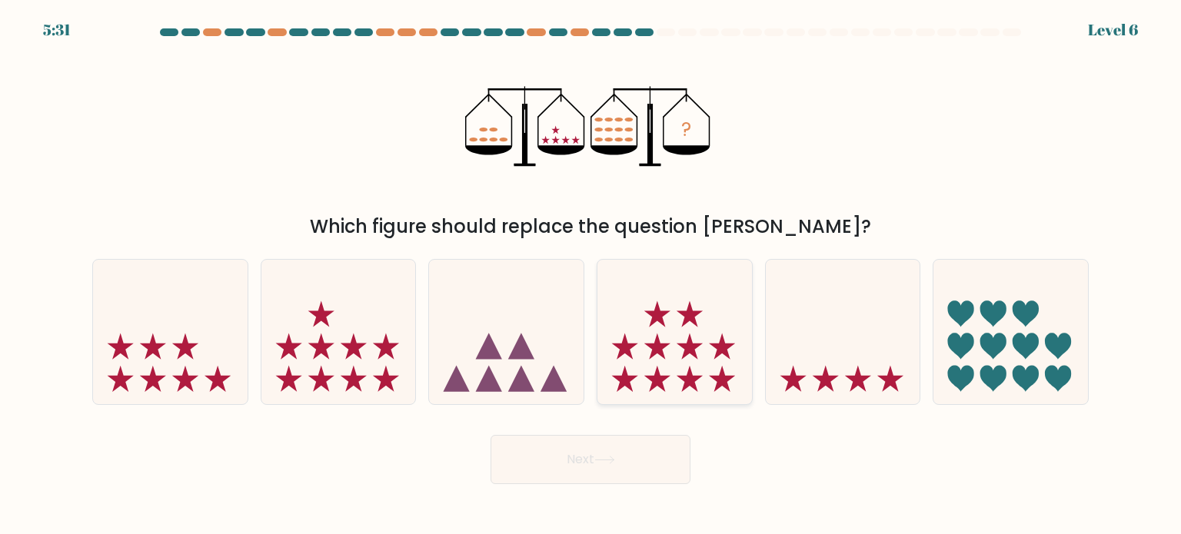
click at [727, 302] on icon at bounding box center [674, 332] width 155 height 128
click at [591, 275] on input "d." at bounding box center [590, 272] width 1 height 8
radio input "true"
click at [642, 460] on button "Next" at bounding box center [590, 459] width 200 height 49
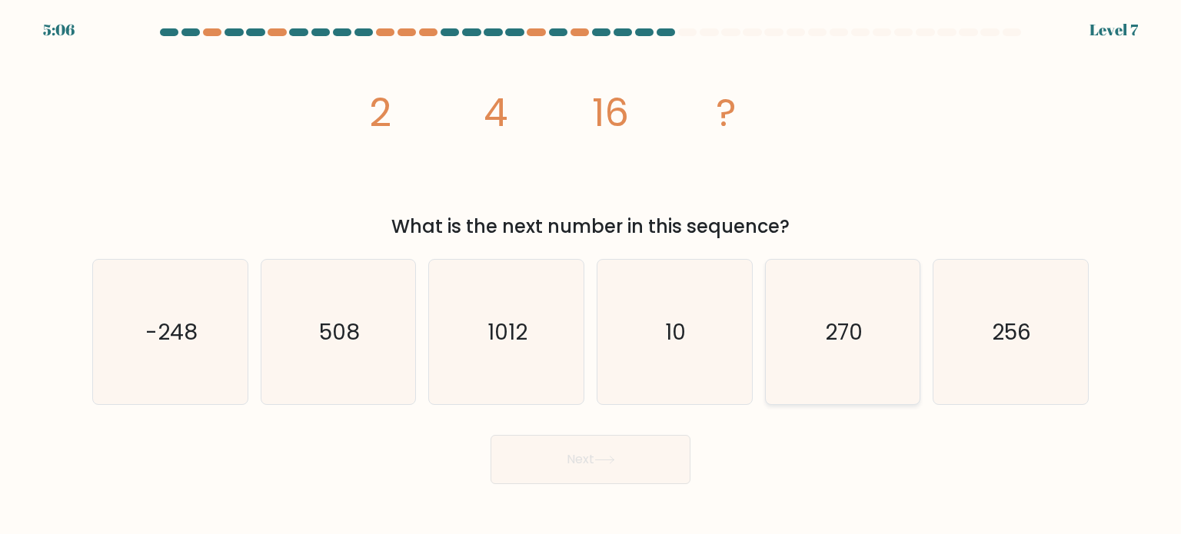
click at [824, 343] on icon "270" at bounding box center [842, 332] width 145 height 145
click at [591, 275] on input "e. 270" at bounding box center [590, 272] width 1 height 8
radio input "true"
click at [1073, 319] on icon "256" at bounding box center [1010, 332] width 145 height 145
click at [591, 275] on input "f. 256" at bounding box center [590, 272] width 1 height 8
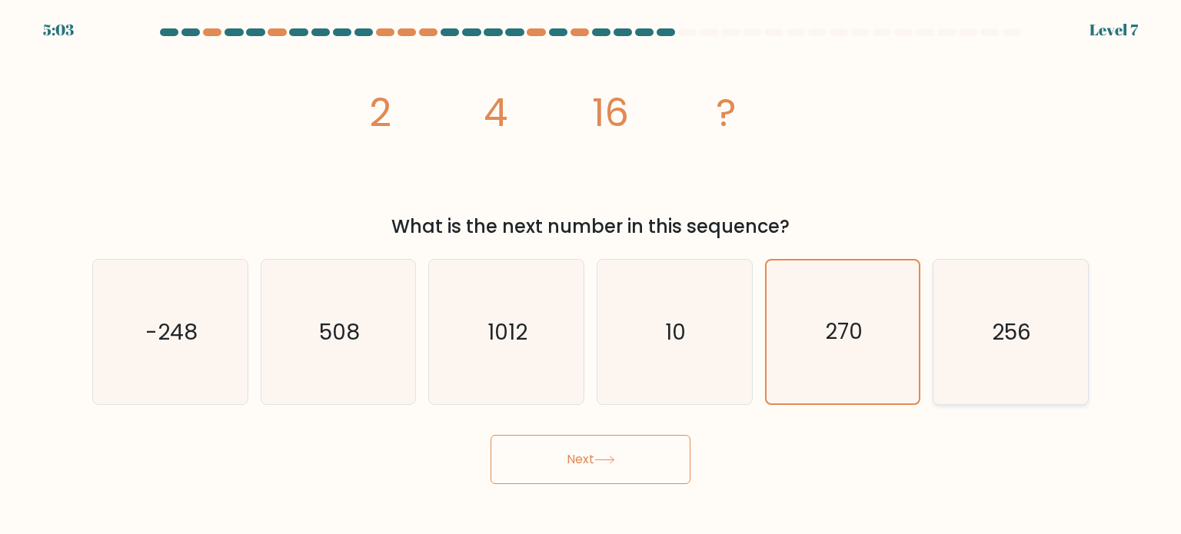
radio input "true"
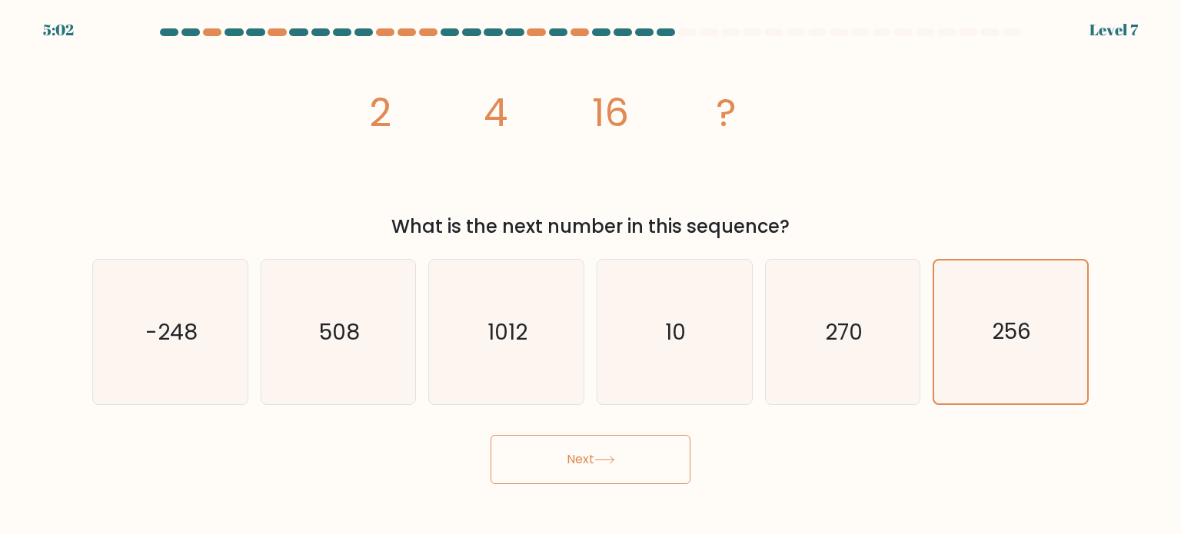
click at [630, 468] on button "Next" at bounding box center [590, 459] width 200 height 49
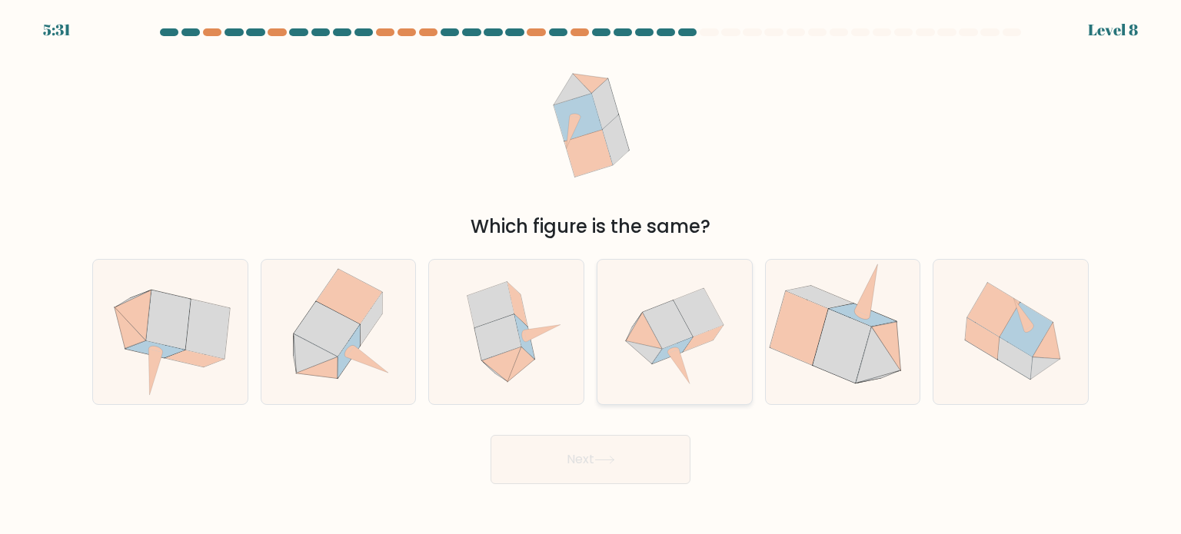
click at [670, 362] on icon at bounding box center [674, 332] width 145 height 145
click at [591, 275] on input "d." at bounding box center [590, 272] width 1 height 8
radio input "true"
click at [560, 450] on button "Next" at bounding box center [590, 459] width 200 height 49
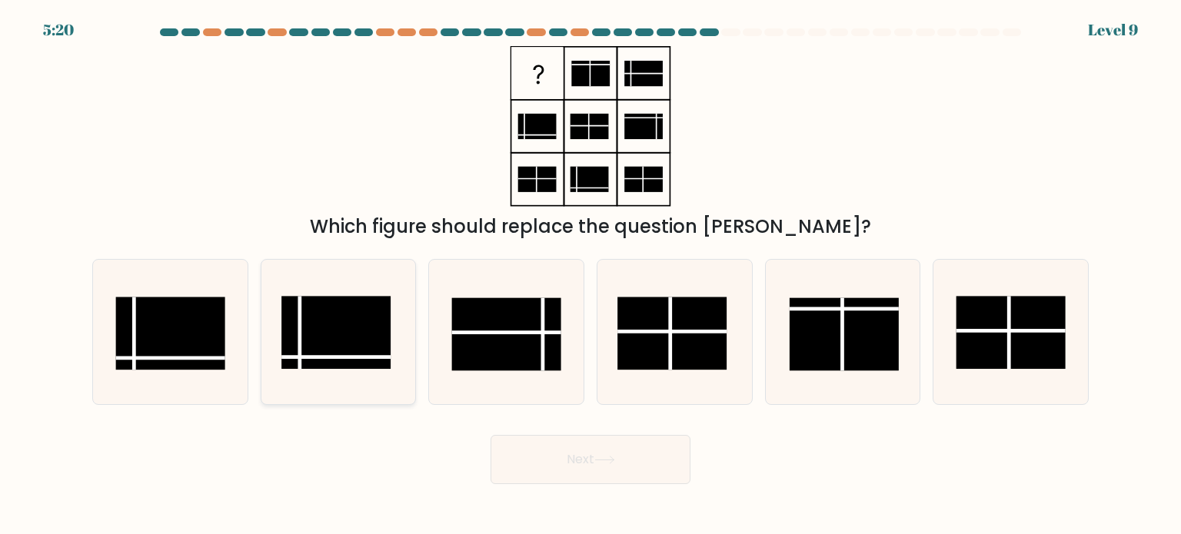
click at [348, 352] on rect at bounding box center [335, 332] width 109 height 73
click at [590, 275] on input "b." at bounding box center [590, 272] width 1 height 8
radio input "true"
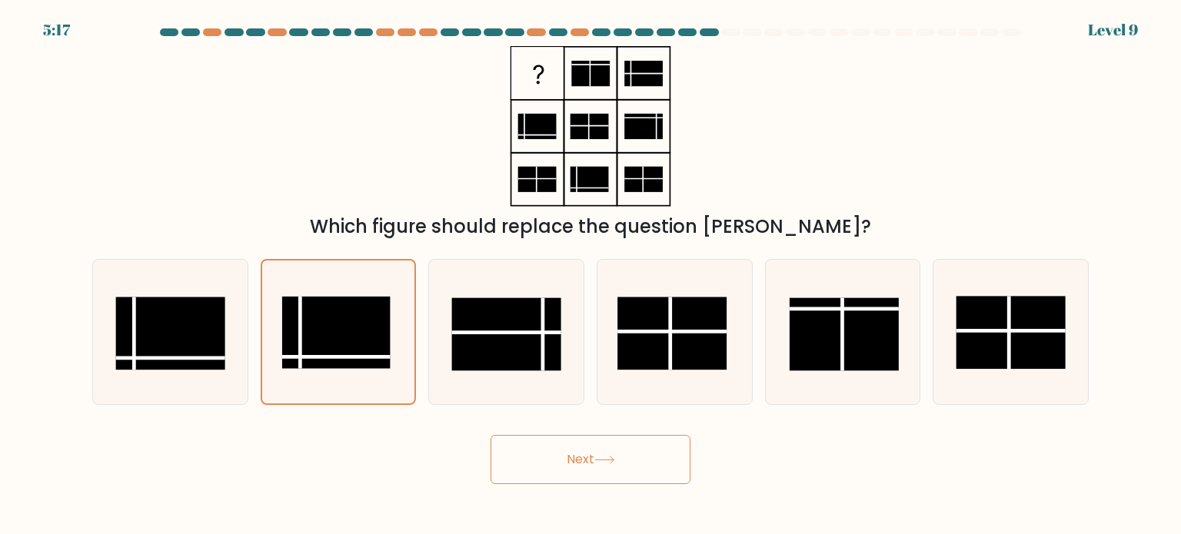
click at [604, 473] on button "Next" at bounding box center [590, 459] width 200 height 49
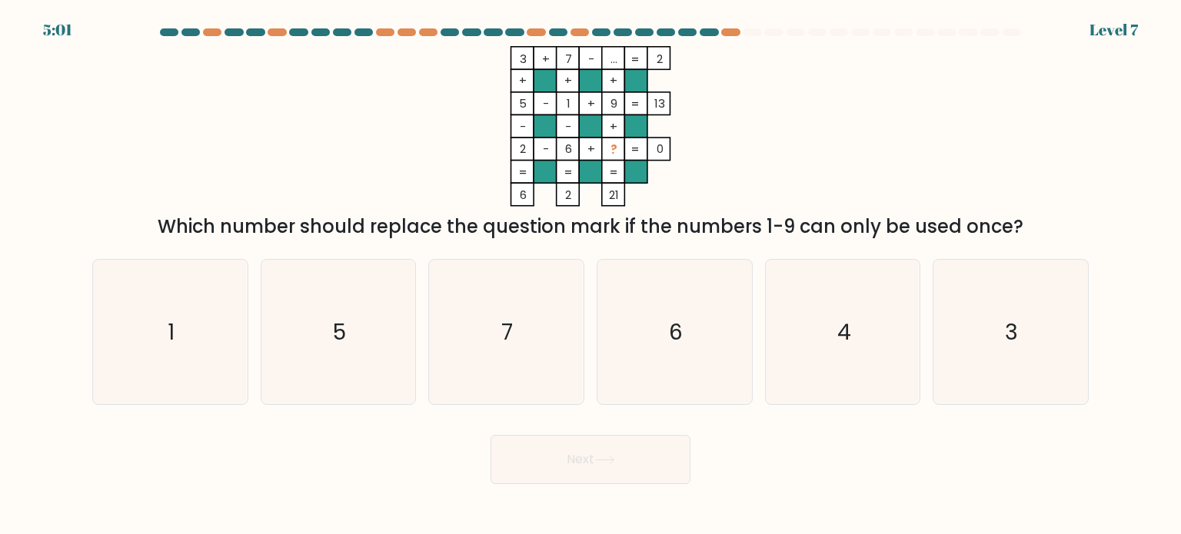
click at [320, 69] on div "3 + 7 - ... 2 + + + 5 - 1 + 9 13 - - + 2 - 6 + ? = 0 = = = = 6 2 21 = Which num…" at bounding box center [590, 143] width 1015 height 194
click at [861, 345] on icon "4" at bounding box center [842, 332] width 145 height 145
click at [591, 275] on input "e. 4" at bounding box center [590, 272] width 1 height 8
radio input "true"
click at [624, 455] on button "Next" at bounding box center [590, 459] width 200 height 49
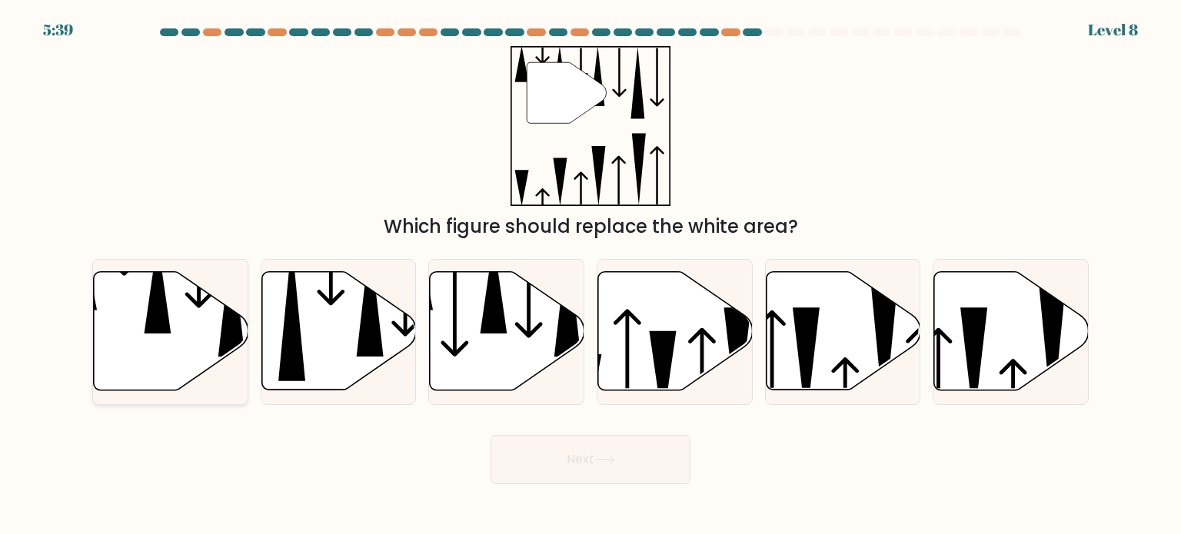
click at [202, 325] on icon at bounding box center [171, 331] width 155 height 118
click at [590, 275] on input "a." at bounding box center [590, 272] width 1 height 8
radio input "true"
click at [606, 478] on button "Next" at bounding box center [590, 459] width 200 height 49
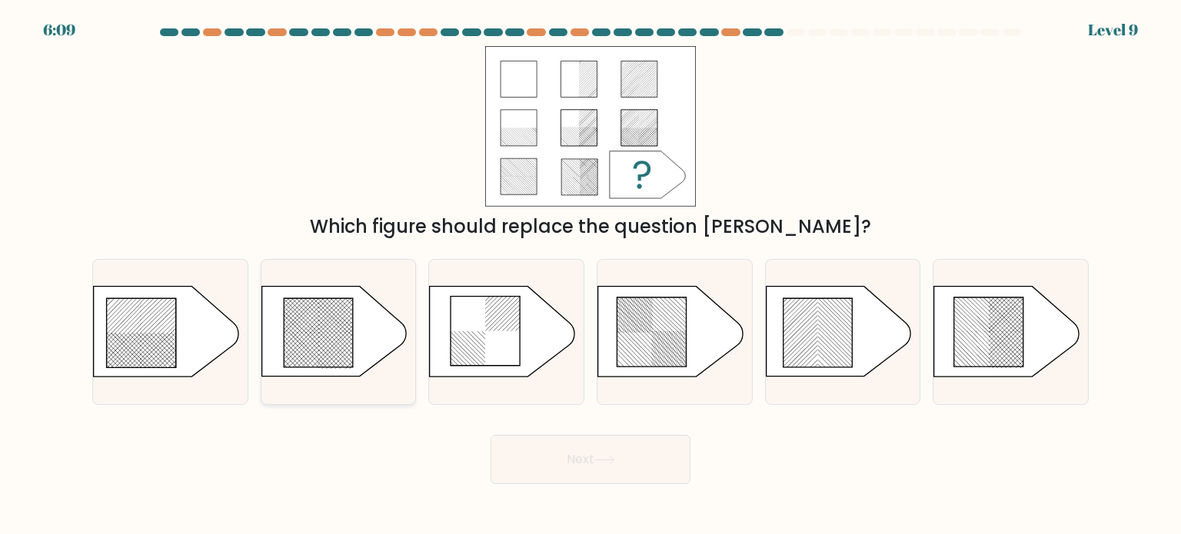
click at [344, 338] on rect at bounding box center [324, 357] width 609 height 609
click at [590, 275] on input "b." at bounding box center [590, 272] width 1 height 8
radio input "true"
click at [575, 473] on button "Next" at bounding box center [590, 459] width 200 height 49
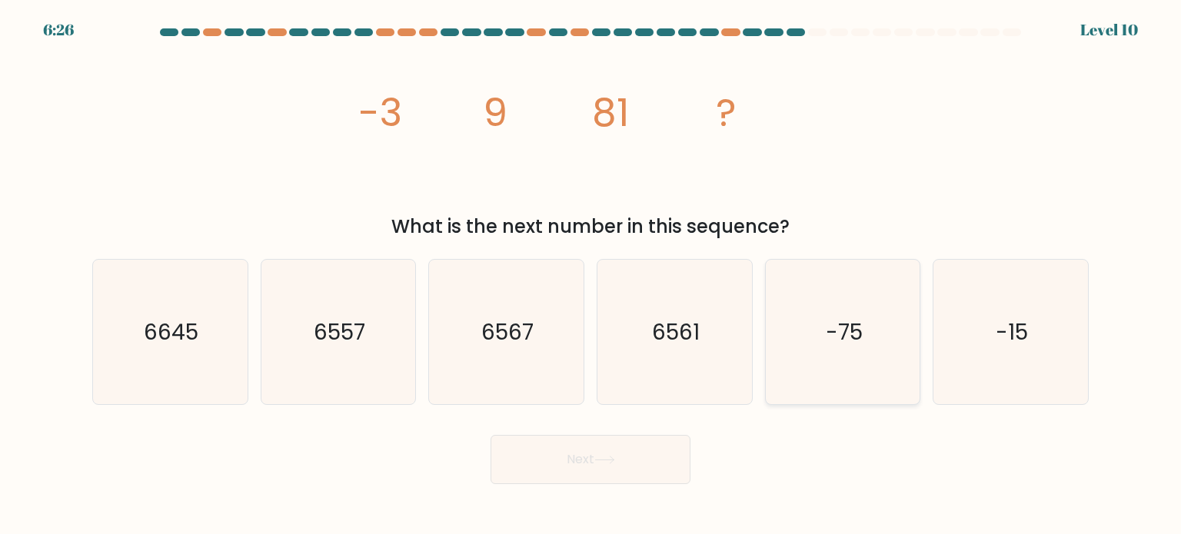
click at [858, 384] on icon "-75" at bounding box center [842, 332] width 145 height 145
click at [591, 275] on input "e. -75" at bounding box center [590, 272] width 1 height 8
radio input "true"
click at [567, 467] on button "Next" at bounding box center [590, 459] width 200 height 49
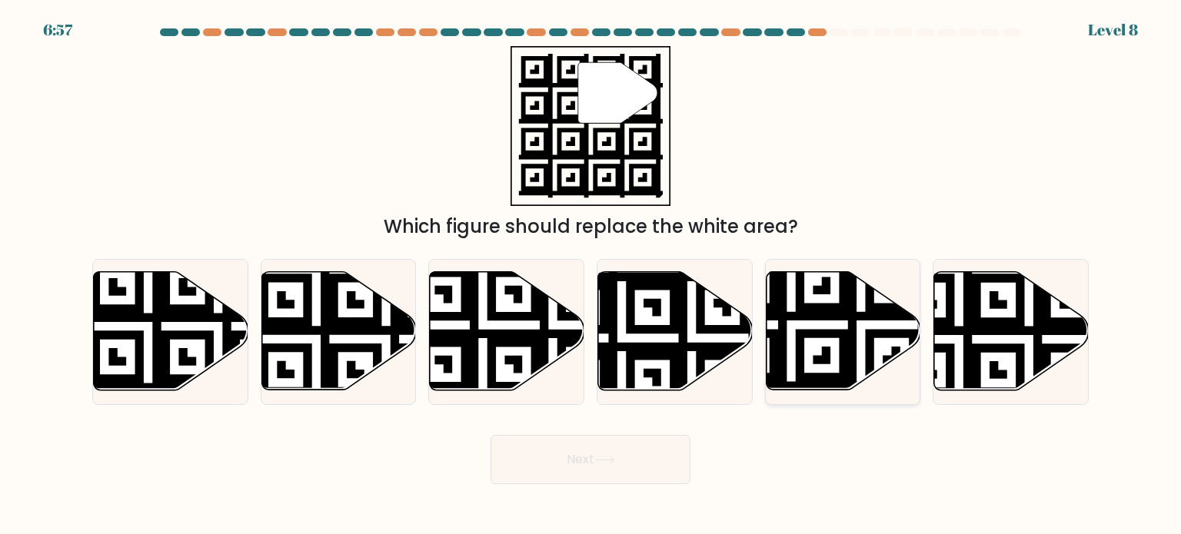
click at [814, 349] on icon at bounding box center [843, 331] width 155 height 118
click at [591, 275] on input "e." at bounding box center [590, 272] width 1 height 8
radio input "true"
click at [643, 463] on button "Next" at bounding box center [590, 459] width 200 height 49
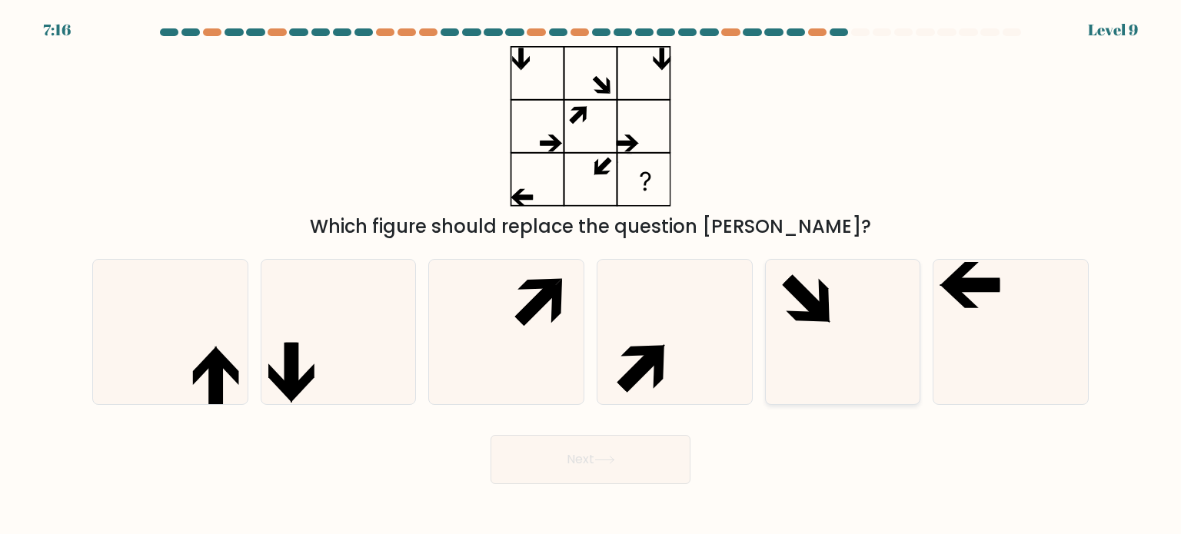
click at [824, 294] on icon at bounding box center [823, 300] width 11 height 45
click at [591, 275] on input "e." at bounding box center [590, 272] width 1 height 8
radio input "true"
click at [619, 454] on button "Next" at bounding box center [590, 459] width 200 height 49
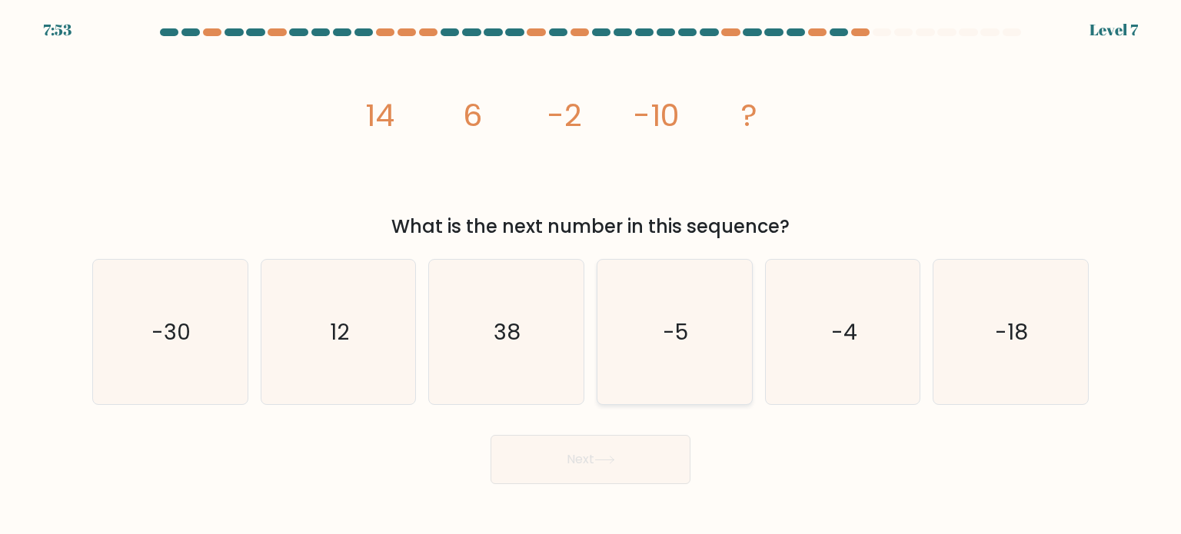
click at [710, 331] on icon "-5" at bounding box center [674, 332] width 145 height 145
click at [591, 275] on input "d. -5" at bounding box center [590, 272] width 1 height 8
radio input "true"
click at [551, 336] on icon "38" at bounding box center [506, 332] width 145 height 145
click at [590, 275] on input "c. 38" at bounding box center [590, 272] width 1 height 8
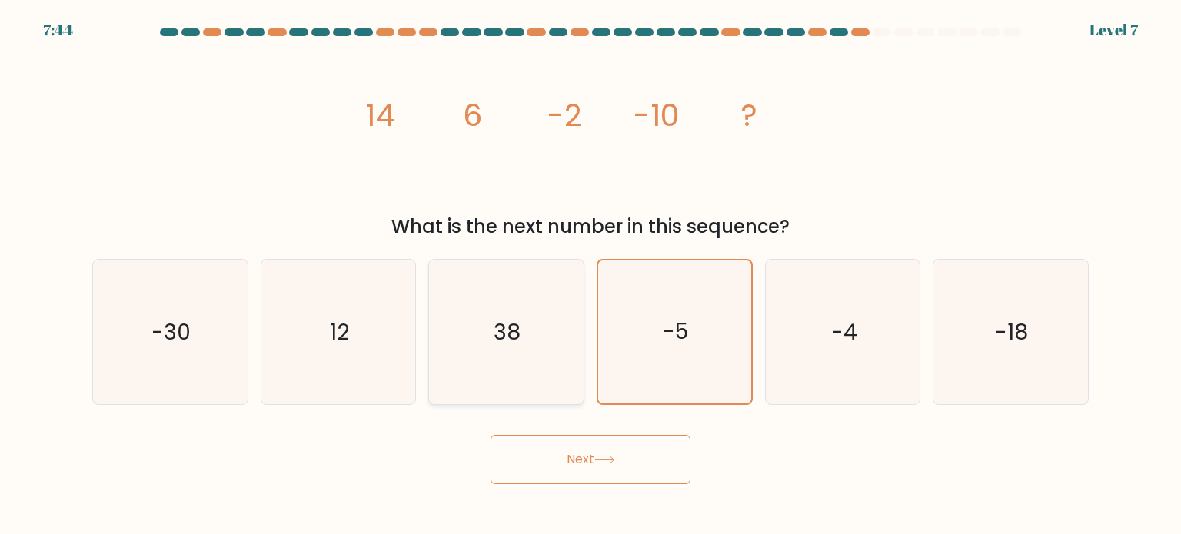
radio input "true"
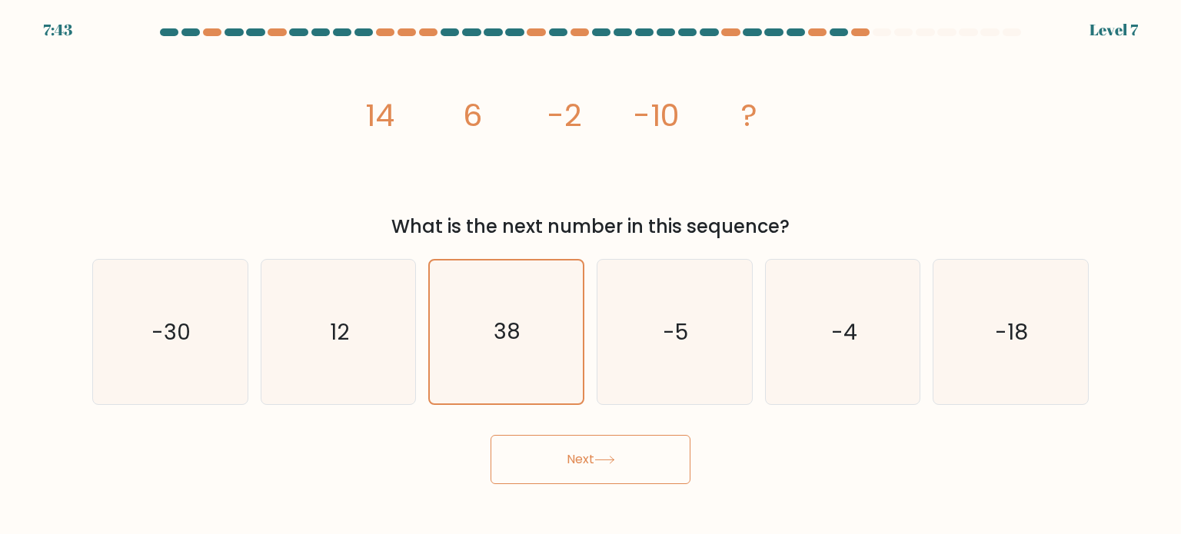
click at [623, 450] on button "Next" at bounding box center [590, 459] width 200 height 49
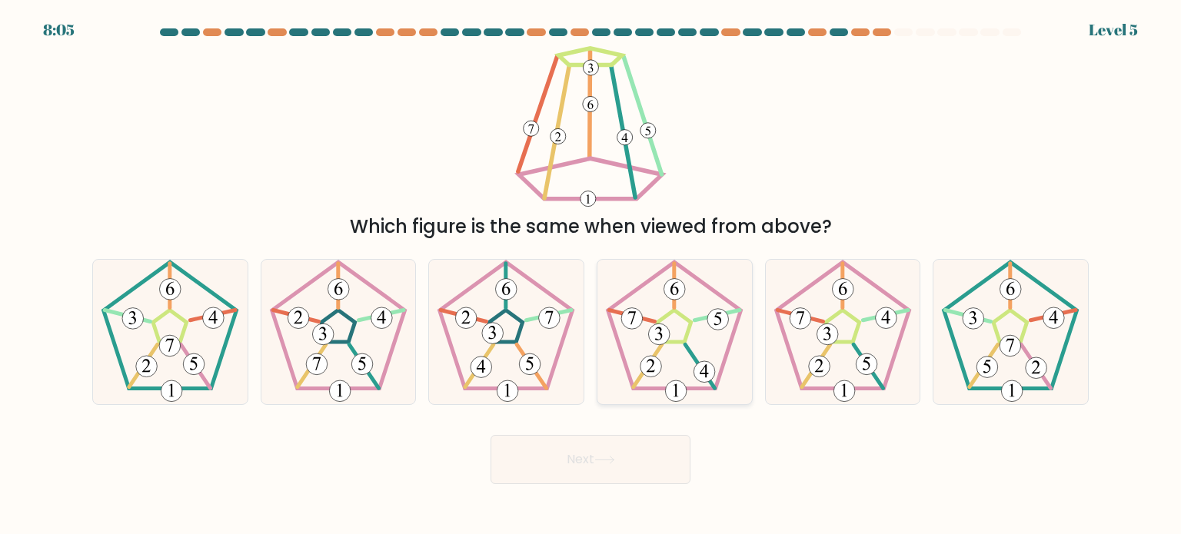
click at [676, 347] on icon at bounding box center [674, 332] width 145 height 145
click at [591, 275] on input "d." at bounding box center [590, 272] width 1 height 8
radio input "true"
click at [572, 451] on button "Next" at bounding box center [590, 459] width 200 height 49
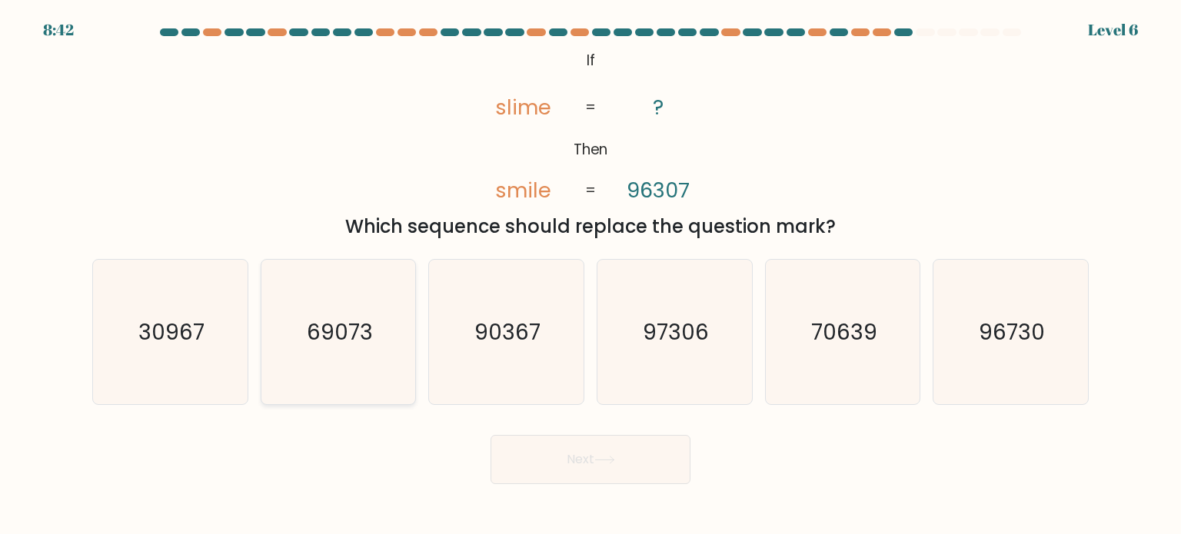
click at [357, 331] on text "69073" at bounding box center [340, 331] width 66 height 31
click at [590, 275] on input "b. 69073" at bounding box center [590, 272] width 1 height 8
radio input "true"
click at [218, 327] on icon "30967" at bounding box center [170, 332] width 145 height 145
click at [590, 275] on input "a. 30967" at bounding box center [590, 272] width 1 height 8
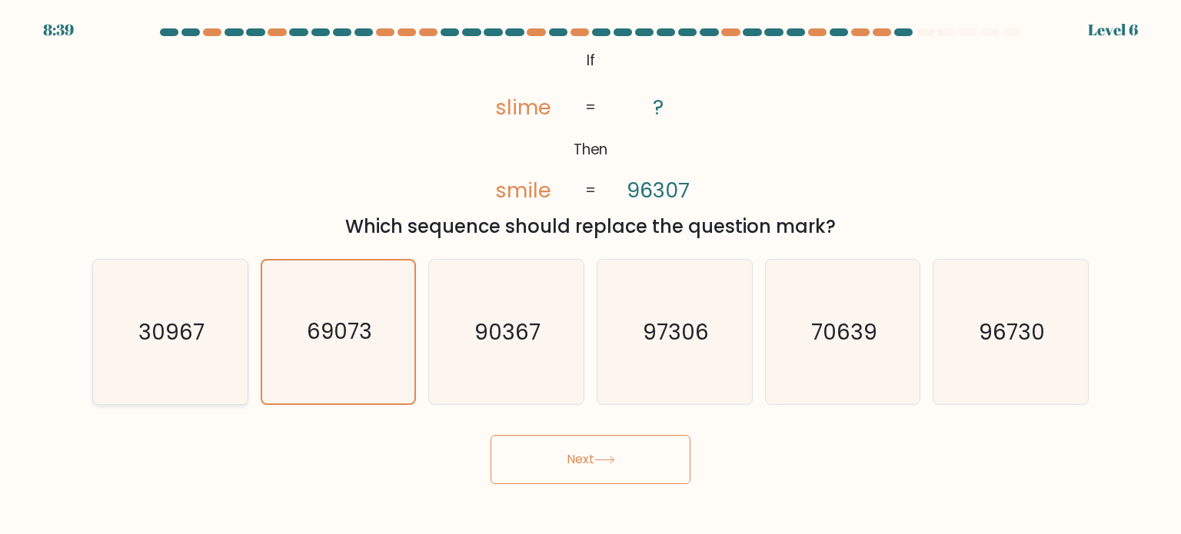
radio input "true"
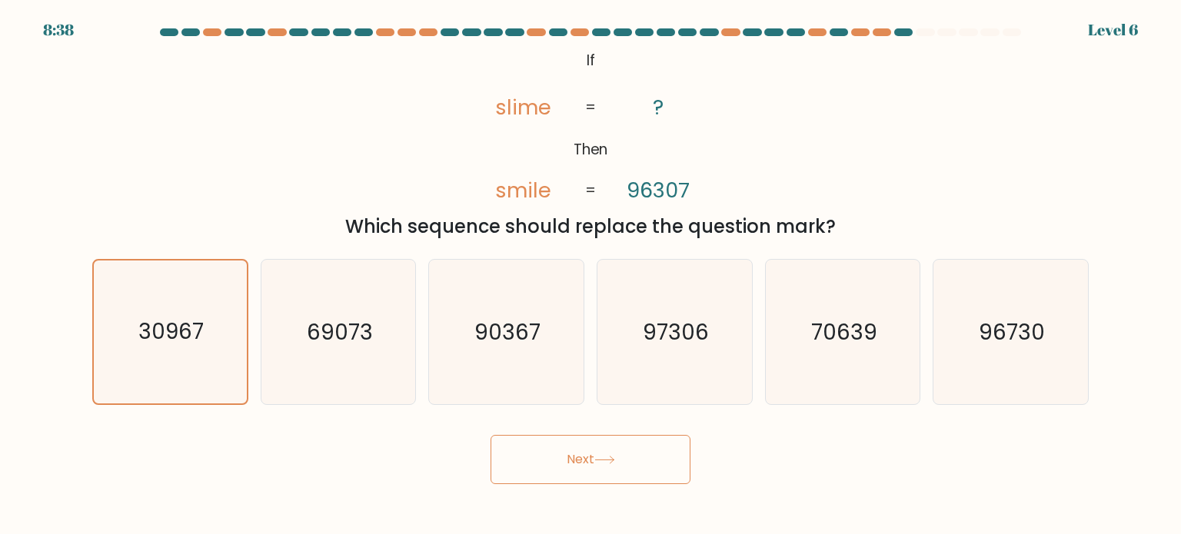
click at [587, 454] on button "Next" at bounding box center [590, 459] width 200 height 49
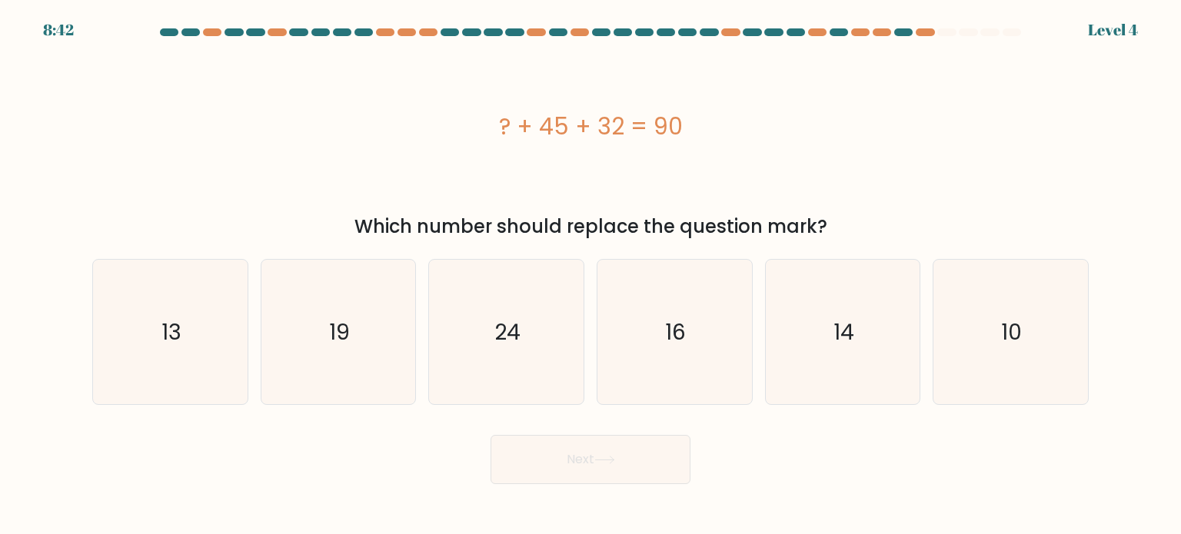
click at [879, 477] on div "Next" at bounding box center [590, 454] width 1015 height 61
click at [161, 316] on icon "13" at bounding box center [170, 332] width 145 height 145
click at [590, 275] on input "a. 13" at bounding box center [590, 272] width 1 height 8
radio input "true"
click at [569, 468] on button "Next" at bounding box center [590, 459] width 200 height 49
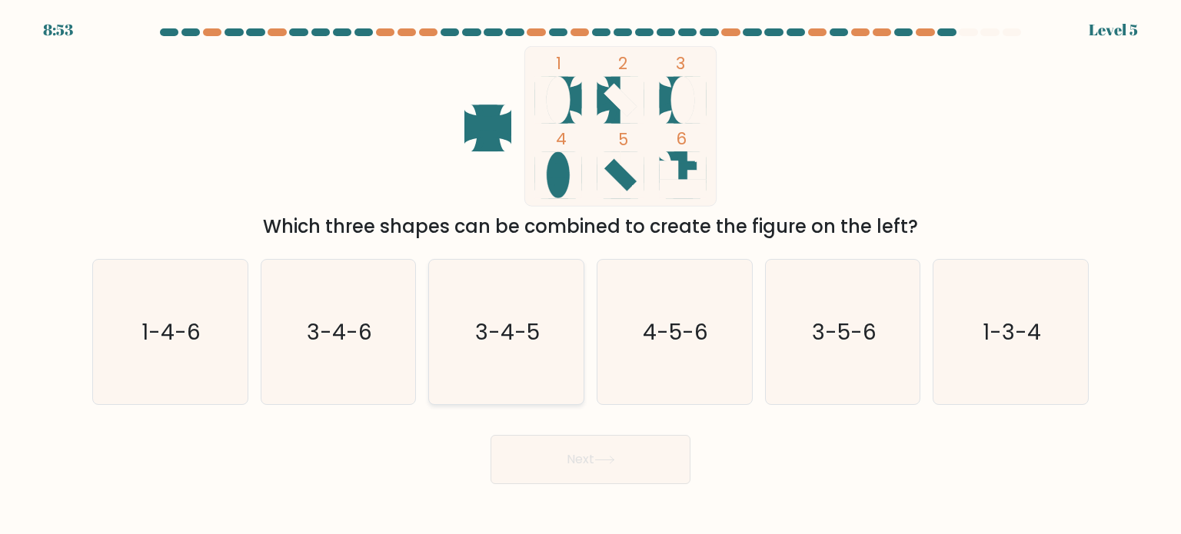
click at [510, 307] on icon "3-4-5" at bounding box center [506, 332] width 145 height 145
click at [590, 275] on input "c. 3-4-5" at bounding box center [590, 272] width 1 height 8
radio input "true"
click at [613, 469] on button "Next" at bounding box center [590, 459] width 200 height 49
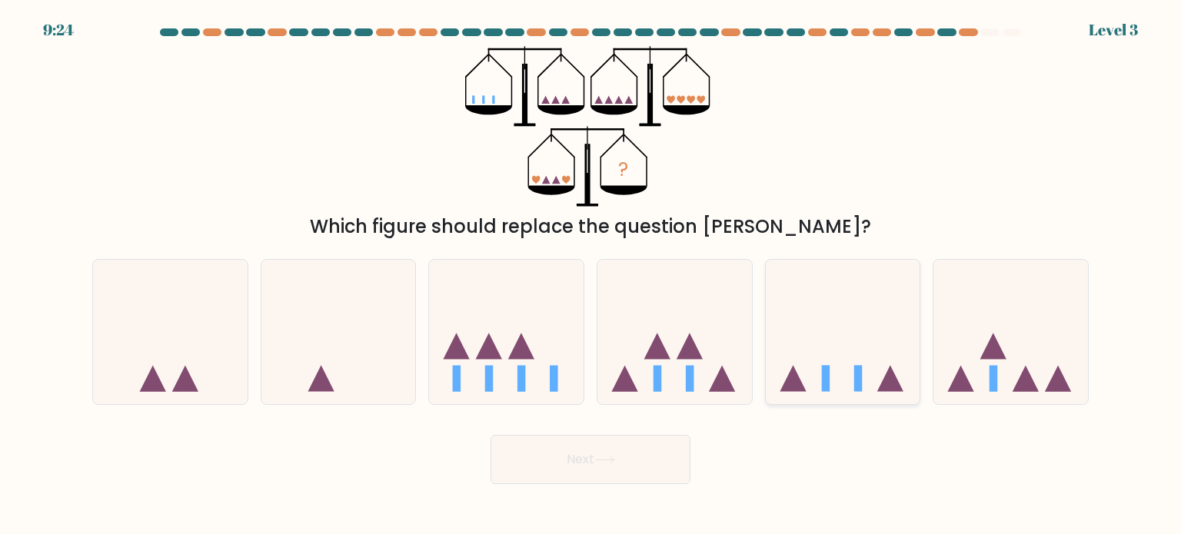
click at [851, 356] on icon at bounding box center [843, 332] width 155 height 128
click at [591, 275] on input "e." at bounding box center [590, 272] width 1 height 8
radio input "true"
click at [600, 456] on icon at bounding box center [604, 460] width 21 height 8
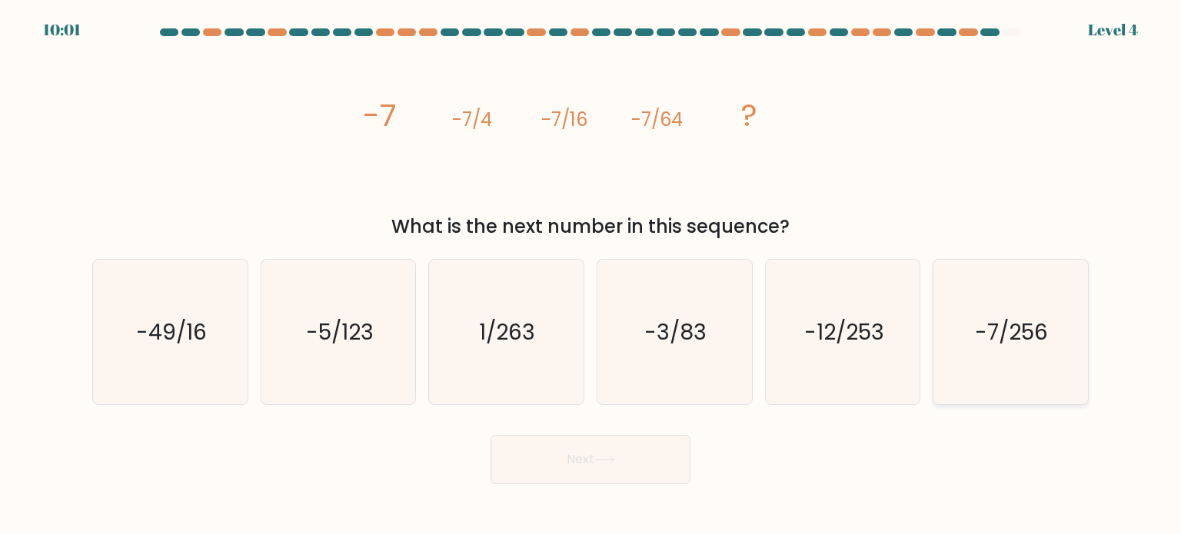
click at [1002, 344] on text "-7/256" at bounding box center [1012, 331] width 73 height 31
click at [591, 275] on input "f. -7/256" at bounding box center [590, 272] width 1 height 8
radio input "true"
click at [578, 460] on button "Next" at bounding box center [590, 459] width 200 height 49
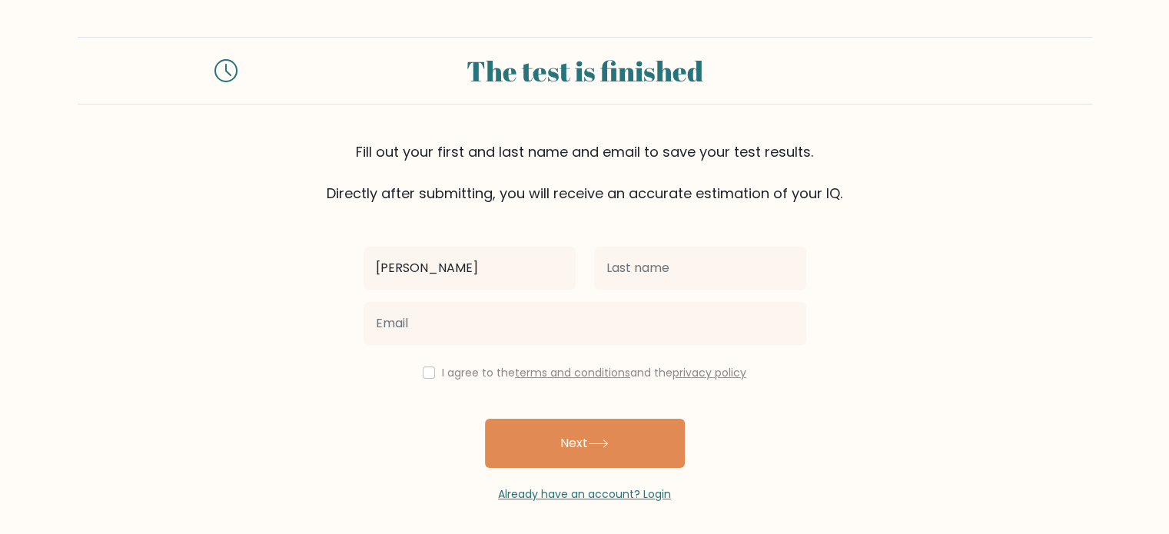
type input "[PERSON_NAME]"
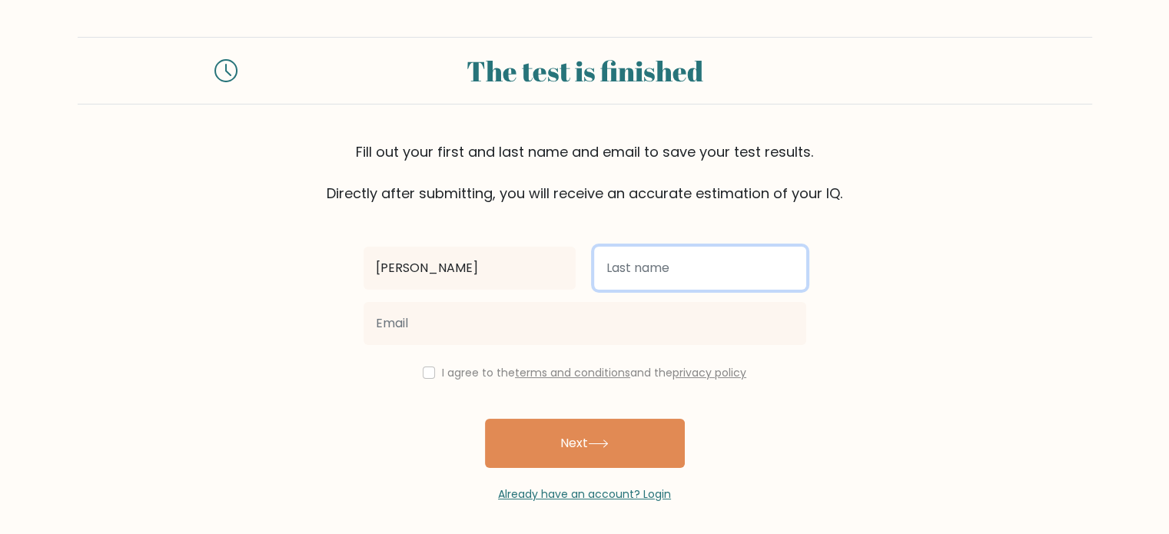
click at [654, 271] on input "text" at bounding box center [700, 268] width 212 height 43
type input "Mendoza"
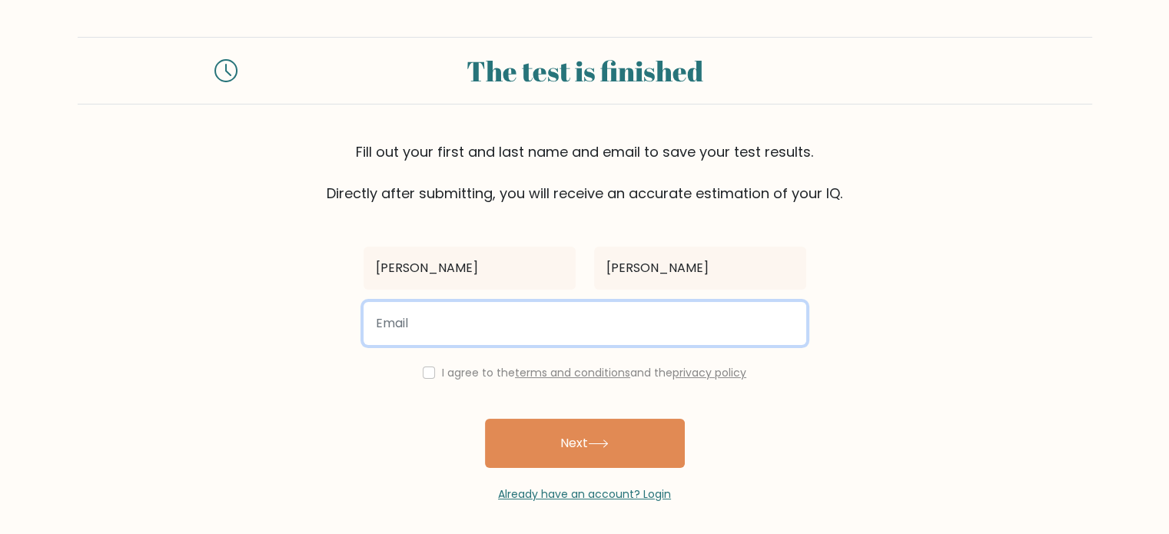
click at [597, 325] on input "email" at bounding box center [585, 323] width 443 height 43
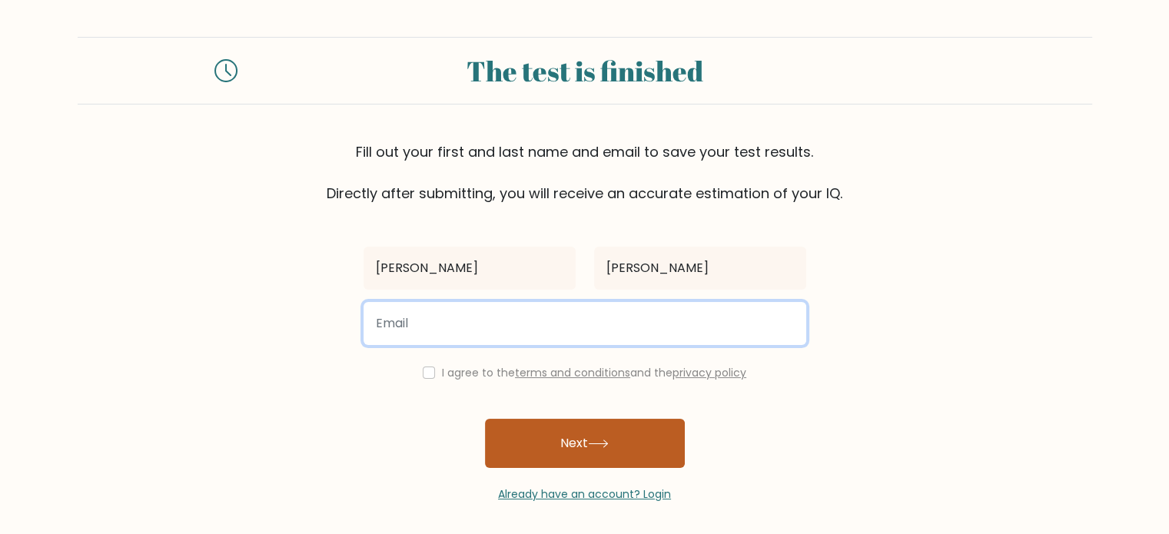
type input "kmago492@gmail.com"
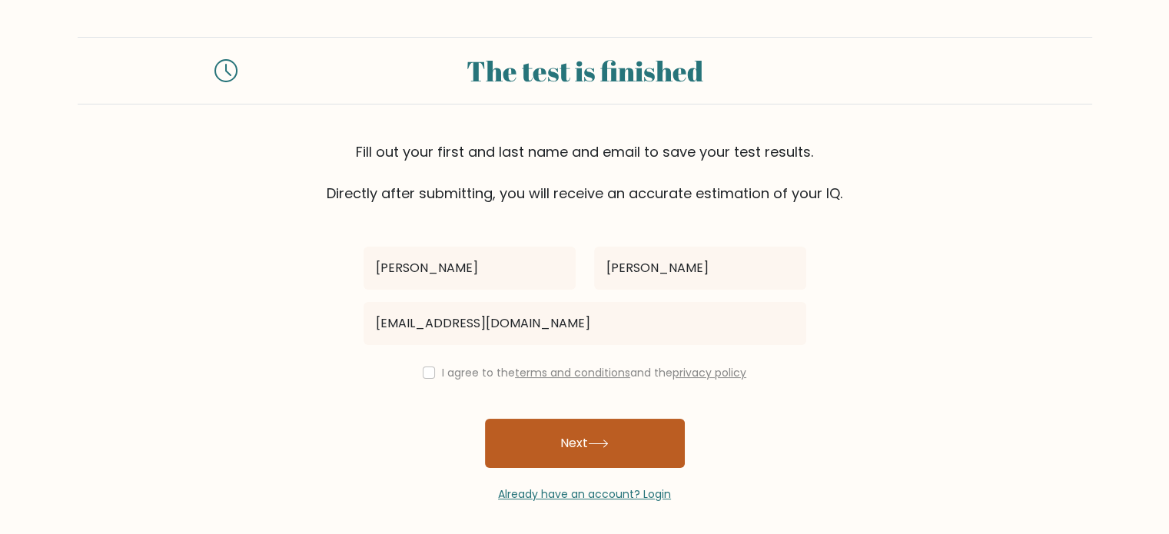
click at [573, 442] on button "Next" at bounding box center [585, 443] width 200 height 49
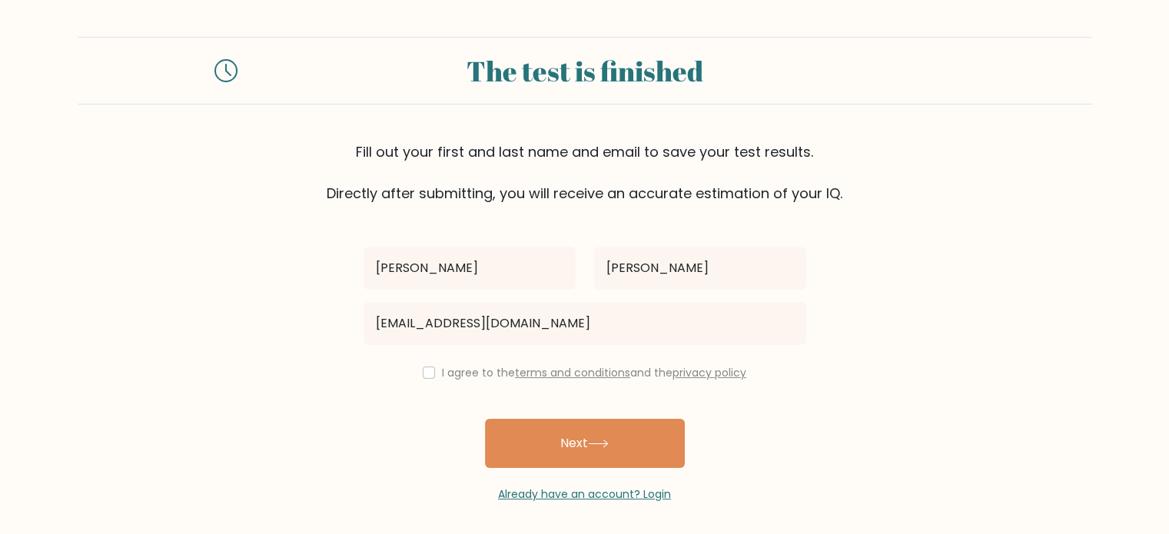
click at [430, 379] on div "I agree to the terms and conditions and the privacy policy" at bounding box center [584, 373] width 461 height 18
click at [427, 368] on input "checkbox" at bounding box center [429, 373] width 12 height 12
checkbox input "true"
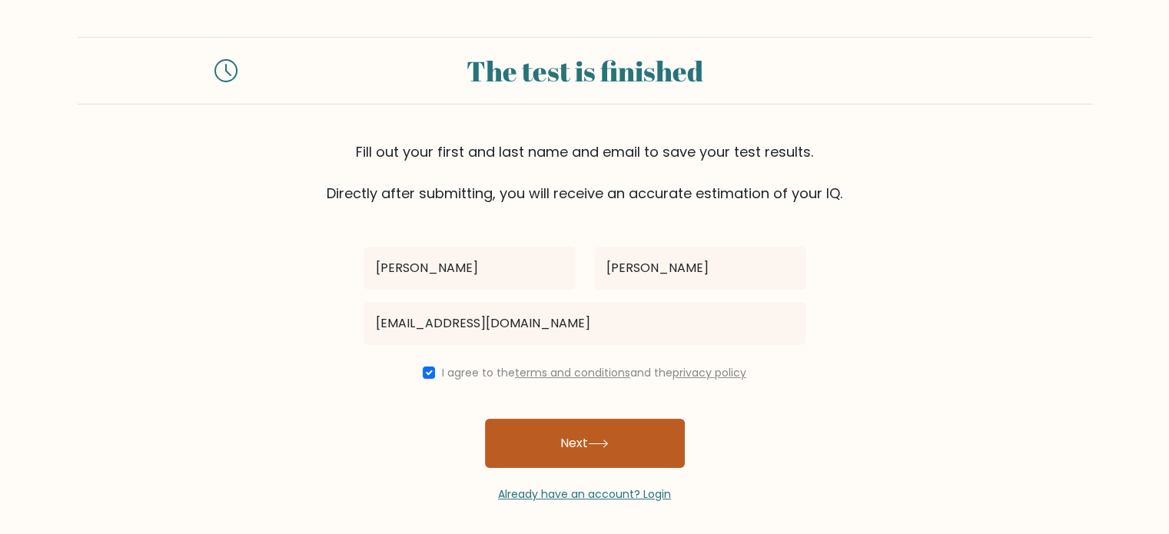
click at [553, 430] on button "Next" at bounding box center [585, 443] width 200 height 49
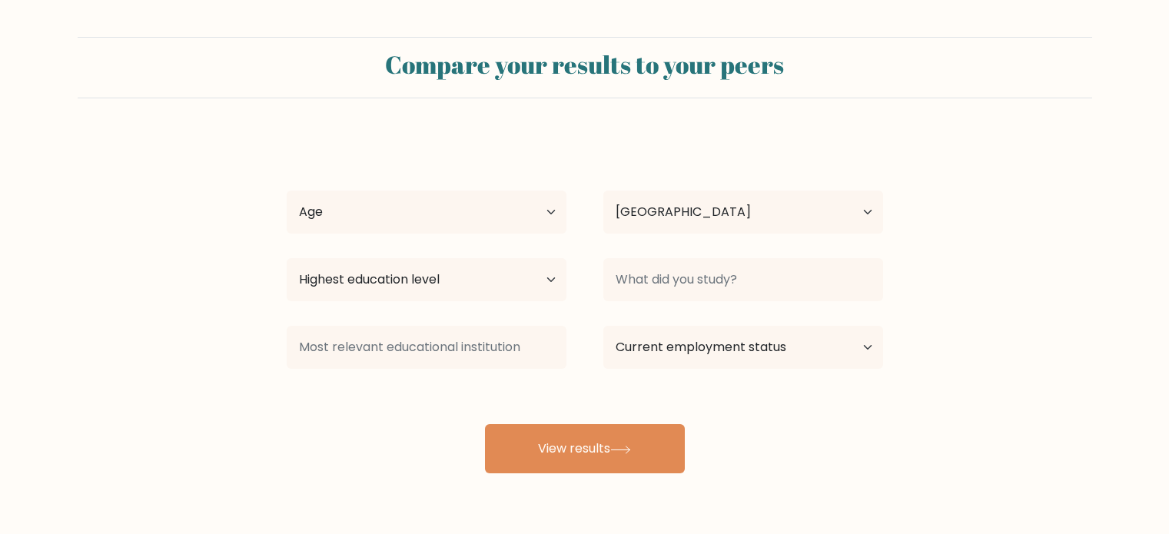
select select "PH"
click at [451, 214] on select "Age Under [DEMOGRAPHIC_DATA] [DEMOGRAPHIC_DATA] [DEMOGRAPHIC_DATA] [DEMOGRAPHIC…" at bounding box center [427, 212] width 280 height 43
select select "25_34"
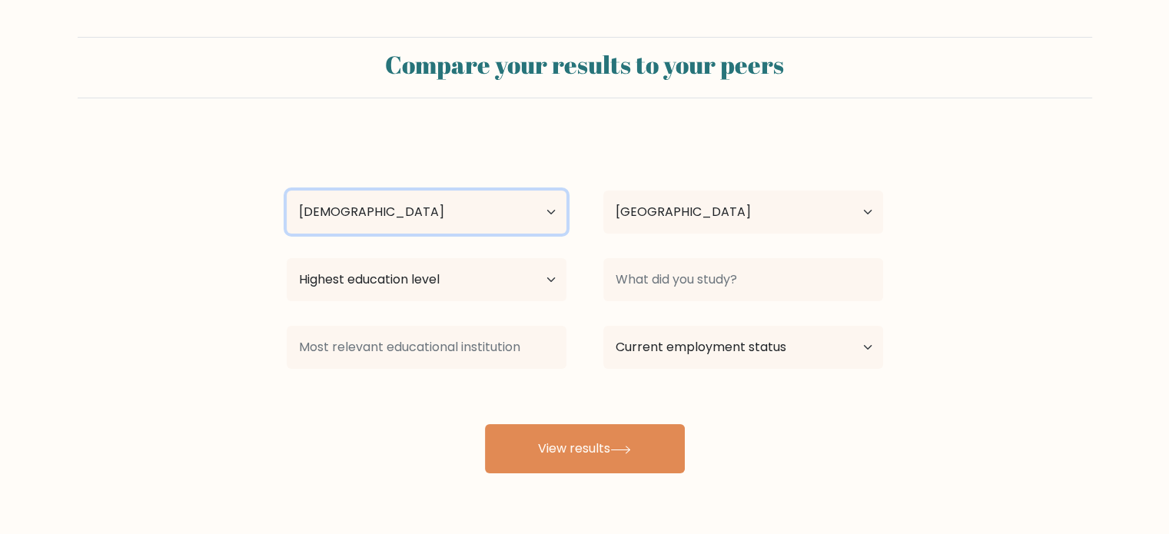
click at [287, 191] on select "Age Under [DEMOGRAPHIC_DATA] [DEMOGRAPHIC_DATA] [DEMOGRAPHIC_DATA] [DEMOGRAPHIC…" at bounding box center [427, 212] width 280 height 43
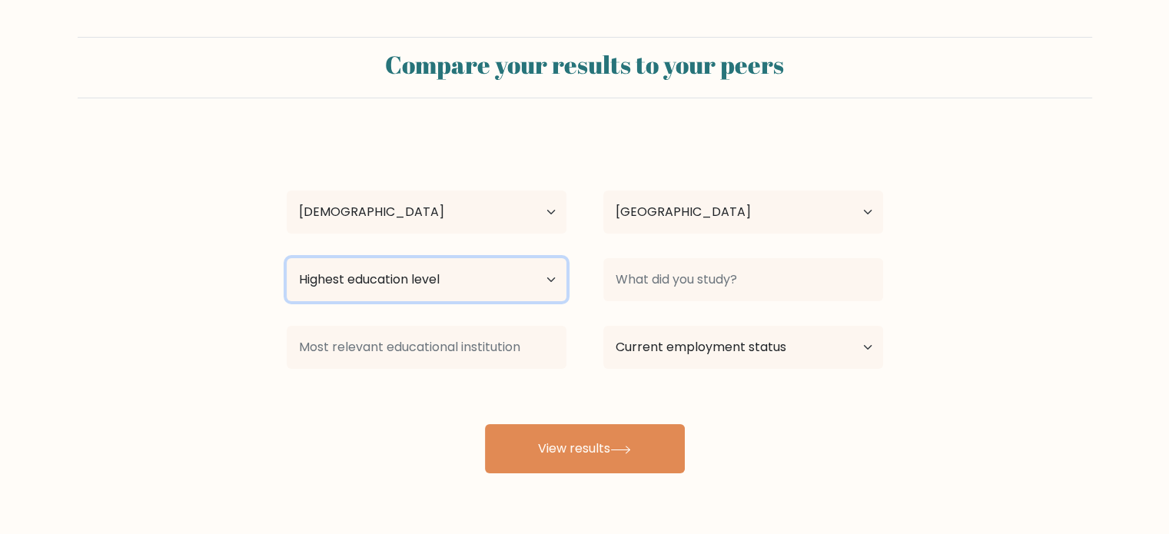
click at [503, 298] on select "Highest education level No schooling Primary Lower Secondary Upper Secondary Oc…" at bounding box center [427, 279] width 280 height 43
select select "occupation_specific"
click at [287, 258] on select "Highest education level No schooling Primary Lower Secondary Upper Secondary Oc…" at bounding box center [427, 279] width 280 height 43
click at [384, 288] on select "Highest education level No schooling Primary Lower Secondary Upper Secondary Oc…" at bounding box center [427, 279] width 280 height 43
click at [287, 258] on select "Highest education level No schooling Primary Lower Secondary Upper Secondary Oc…" at bounding box center [427, 279] width 280 height 43
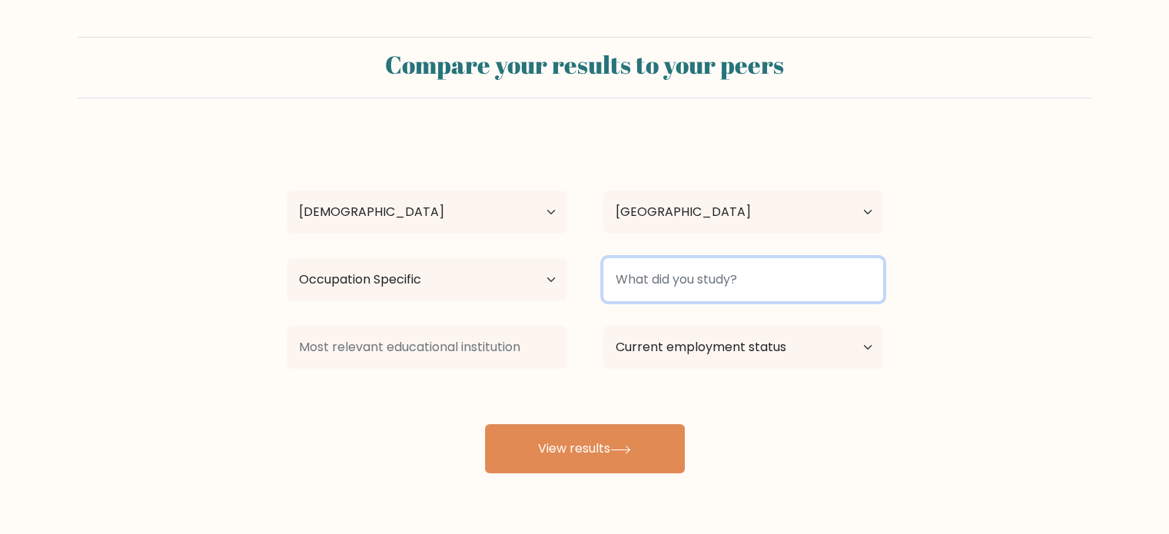
click at [739, 267] on input at bounding box center [743, 279] width 280 height 43
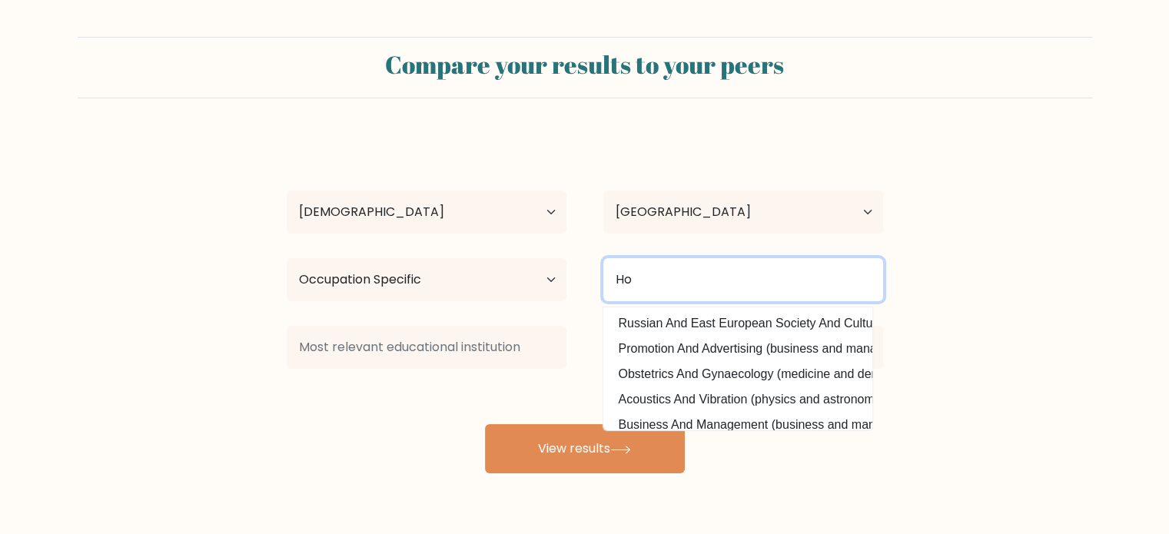
type input "H"
type input "P"
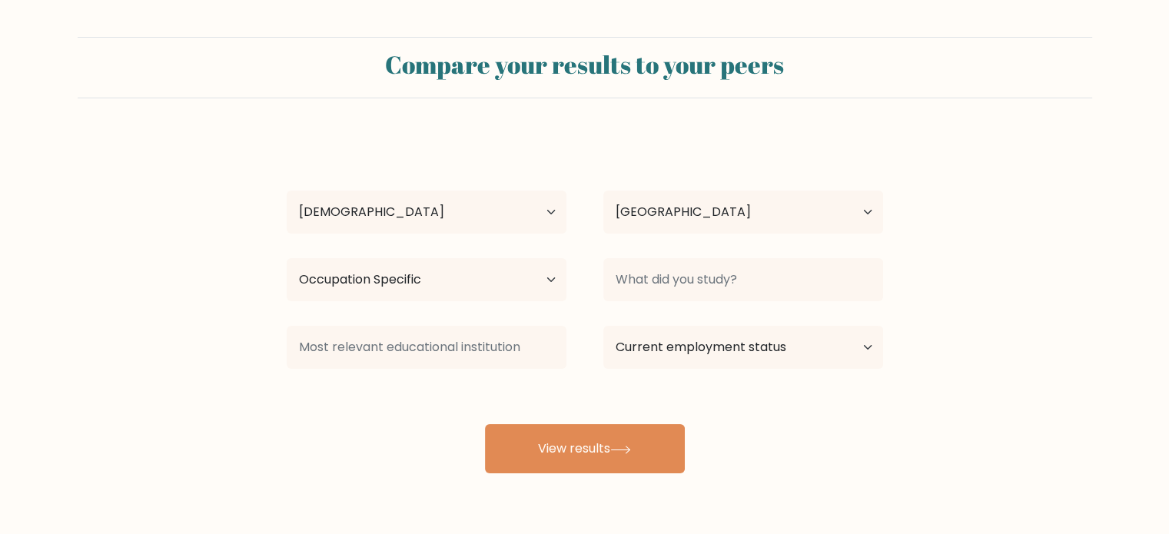
click at [1048, 224] on form "Compare your results to your peers [PERSON_NAME] Age Under [DEMOGRAPHIC_DATA] […" at bounding box center [584, 255] width 1169 height 437
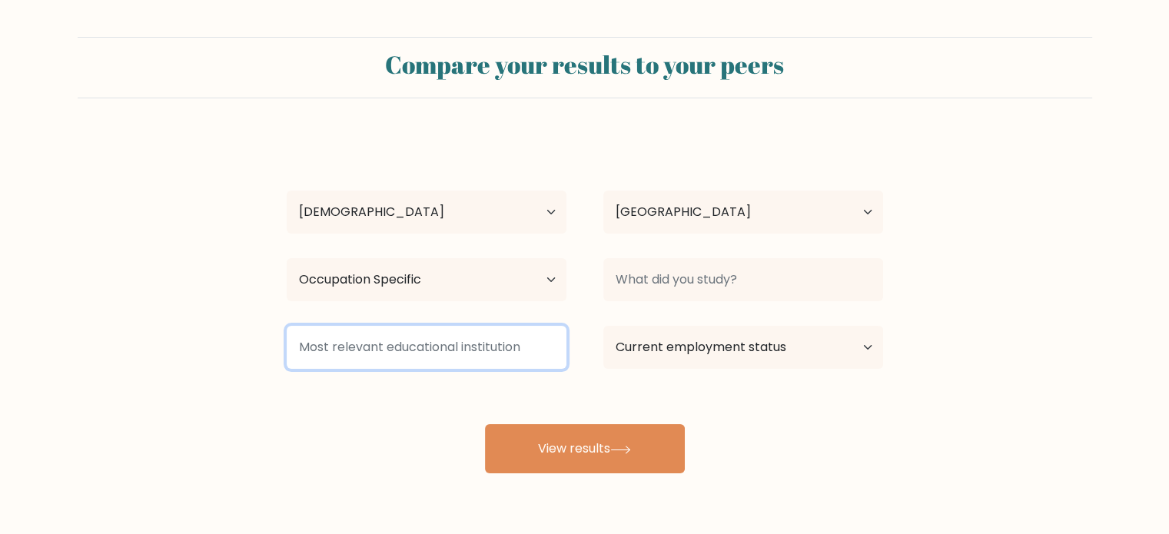
click at [434, 360] on input at bounding box center [427, 347] width 280 height 43
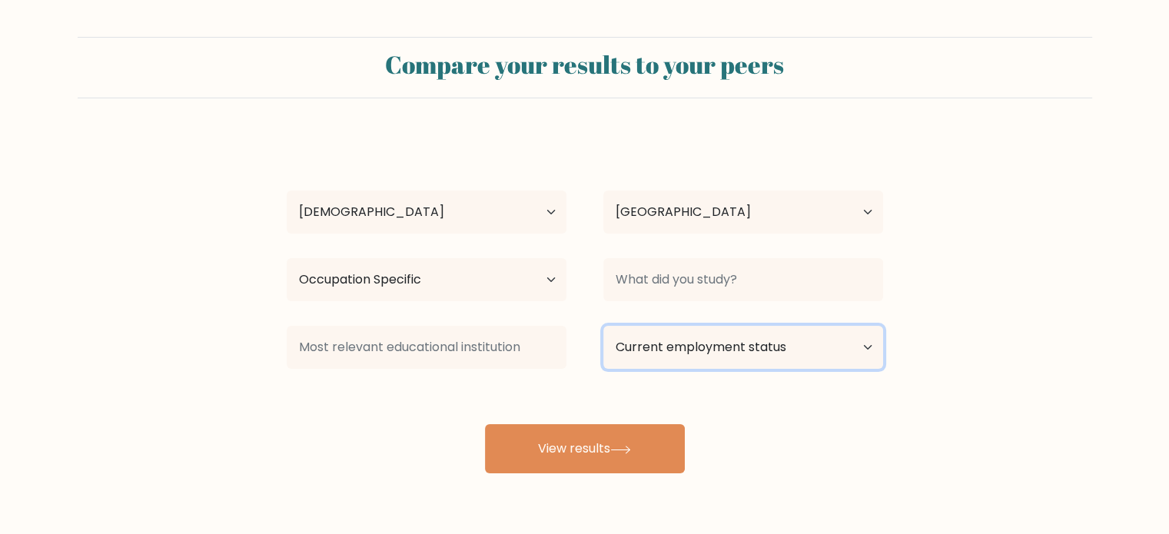
click at [724, 353] on select "Current employment status Employed Student Retired Other / prefer not to answer" at bounding box center [743, 347] width 280 height 43
click at [603, 326] on select "Current employment status Employed Student Retired Other / prefer not to answer" at bounding box center [743, 347] width 280 height 43
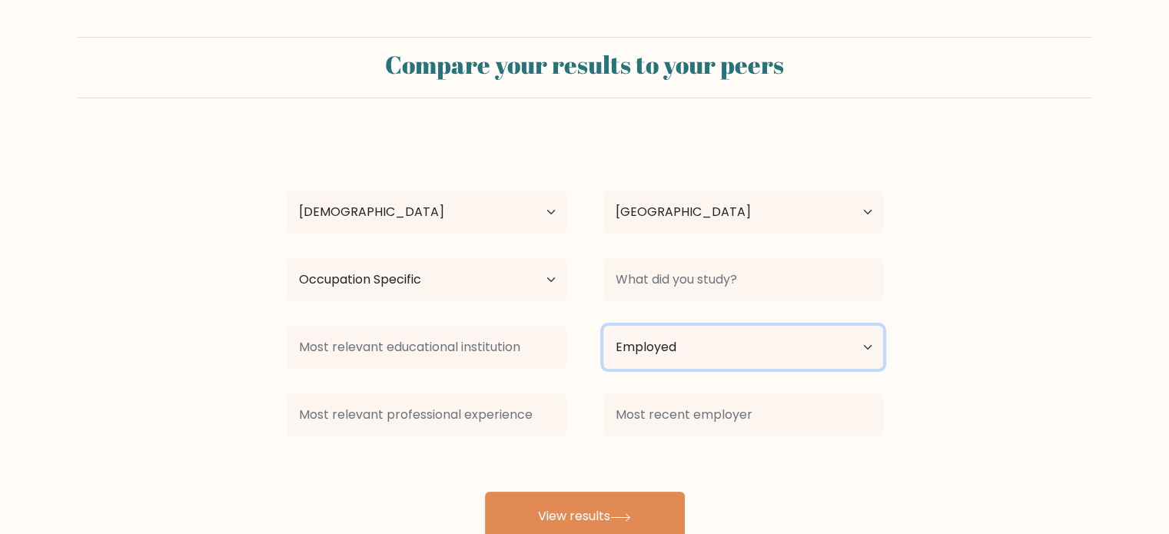
click at [660, 353] on select "Current employment status Employed Student Retired Other / prefer not to answer" at bounding box center [743, 347] width 280 height 43
select select "other"
click at [603, 326] on select "Current employment status Employed Student Retired Other / prefer not to answer" at bounding box center [743, 347] width 280 height 43
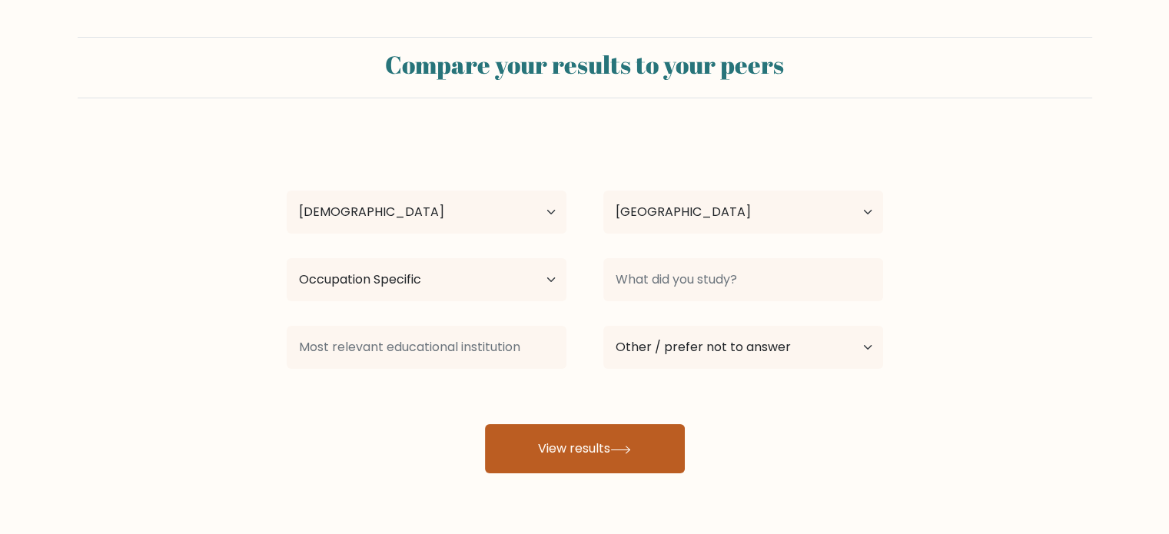
click at [627, 448] on icon at bounding box center [620, 450] width 21 height 8
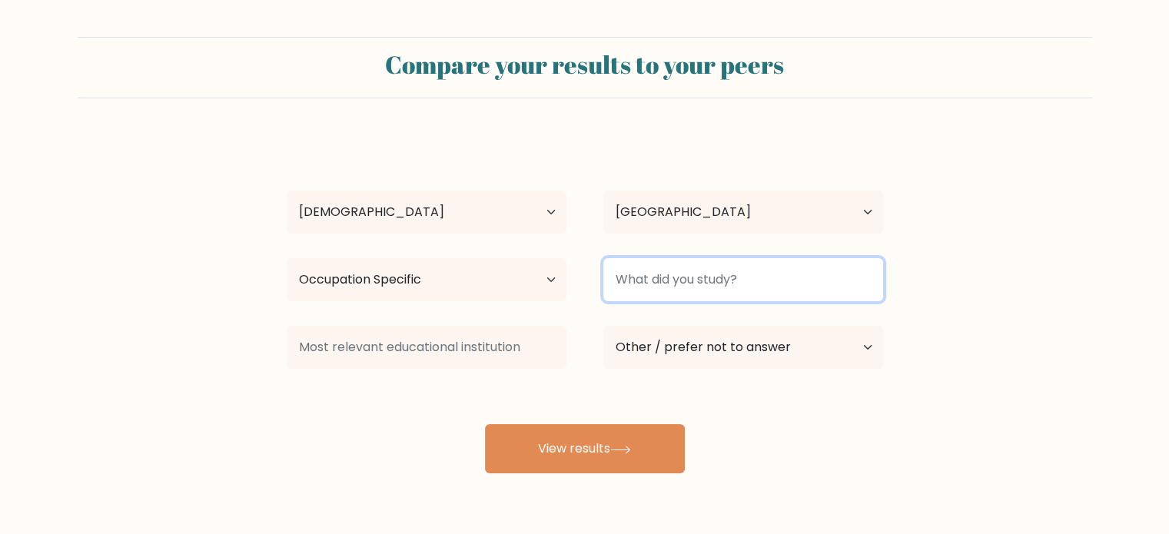
click at [667, 291] on input at bounding box center [743, 279] width 280 height 43
click at [633, 294] on input at bounding box center [743, 279] width 280 height 43
type input "Phi"
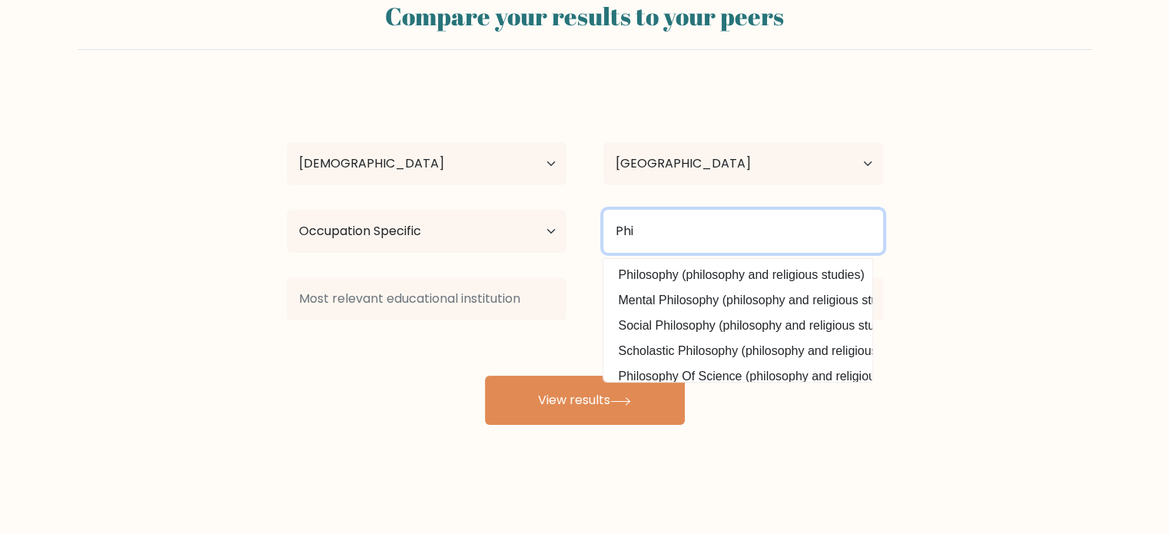
drag, startPoint x: 700, startPoint y: 234, endPoint x: 557, endPoint y: 229, distance: 143.1
click at [557, 229] on div "Highest education level No schooling Primary Lower Secondary Upper Secondary Oc…" at bounding box center [584, 231] width 633 height 55
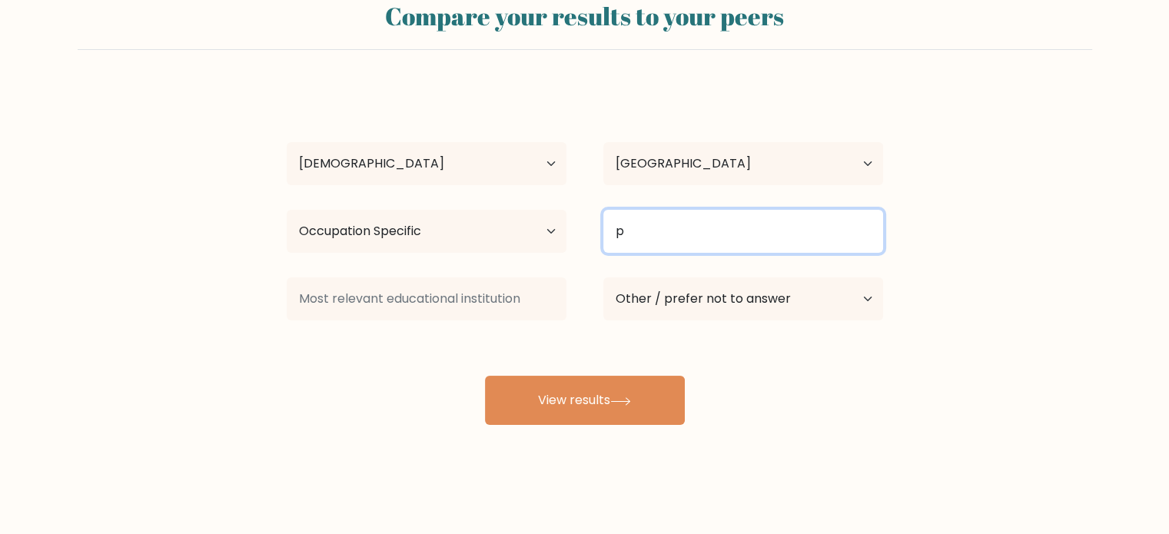
type input "p"
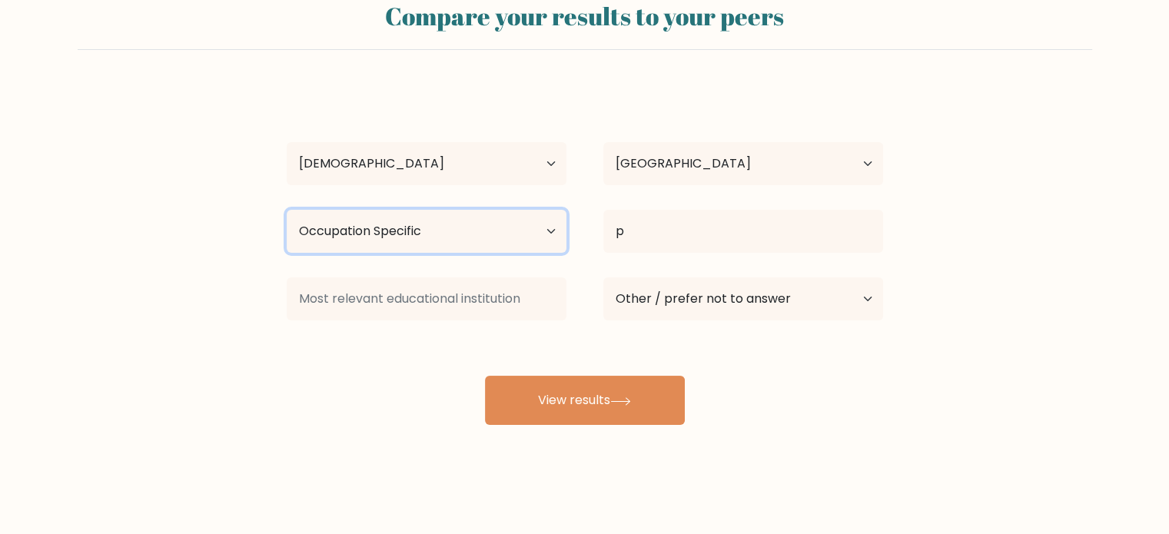
click at [530, 229] on select "Highest education level No schooling Primary Lower Secondary Upper Secondary Oc…" at bounding box center [427, 231] width 280 height 43
select select "bachelors_degree"
click at [287, 210] on select "Highest education level No schooling Primary Lower Secondary Upper Secondary Oc…" at bounding box center [427, 231] width 280 height 43
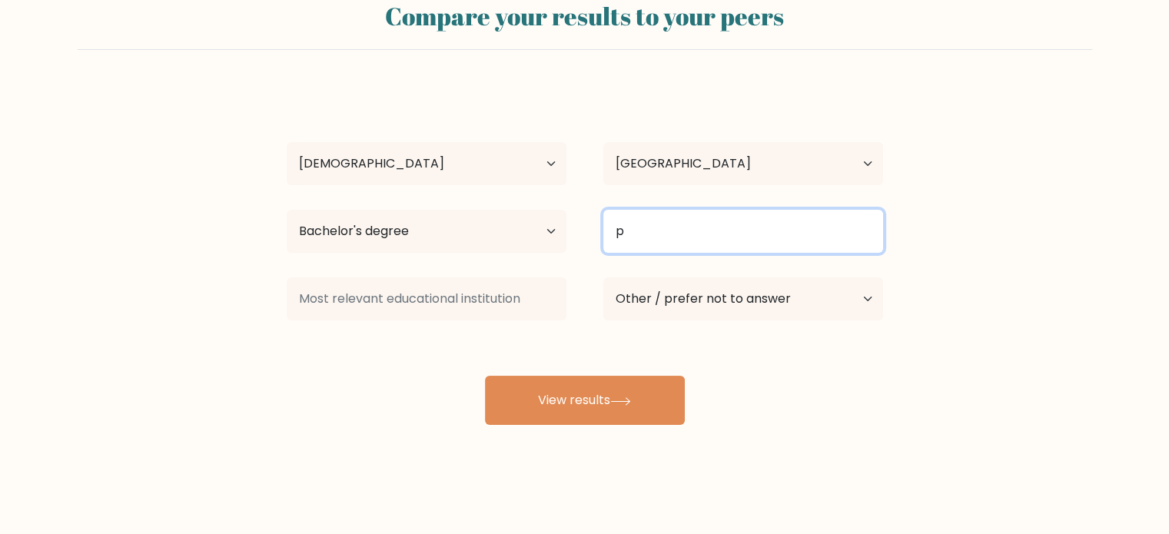
click at [652, 245] on input "p" at bounding box center [743, 231] width 280 height 43
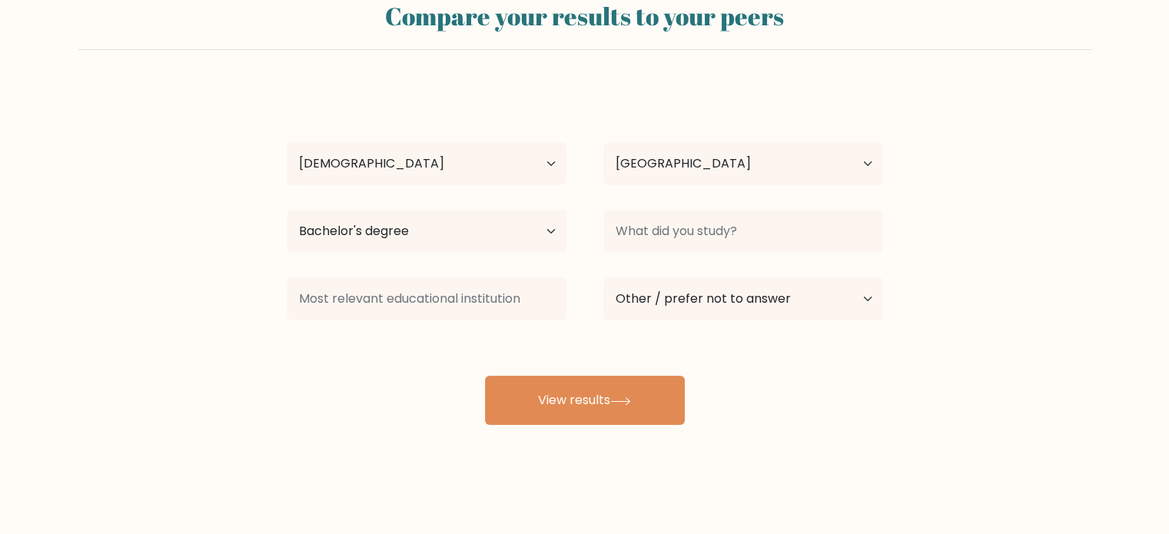
click at [910, 199] on form "Compare your results to your peers [PERSON_NAME] Age Under [DEMOGRAPHIC_DATA] […" at bounding box center [584, 206] width 1169 height 437
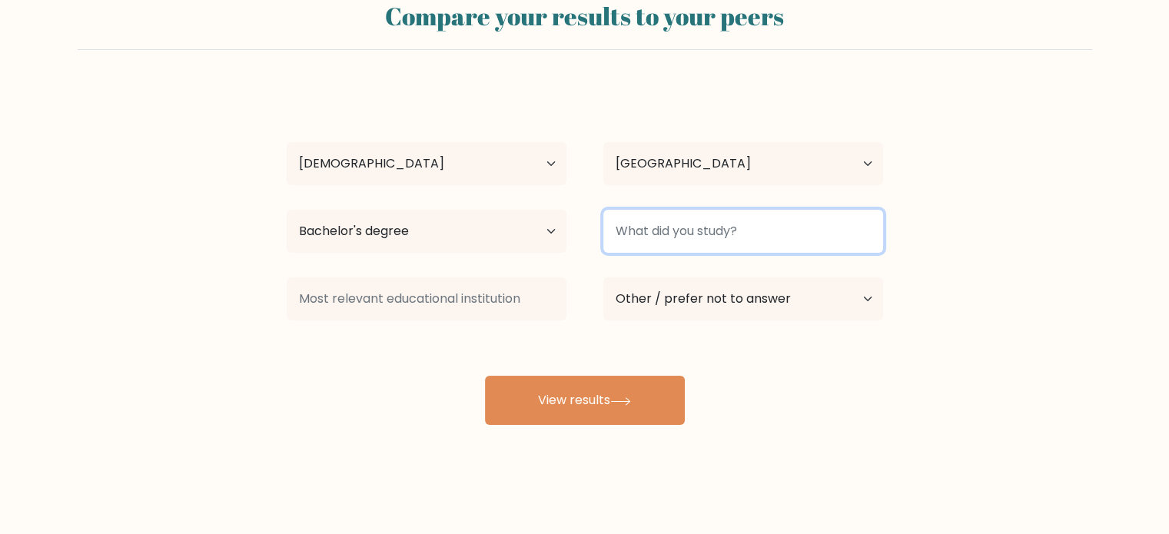
click at [647, 242] on input at bounding box center [743, 231] width 280 height 43
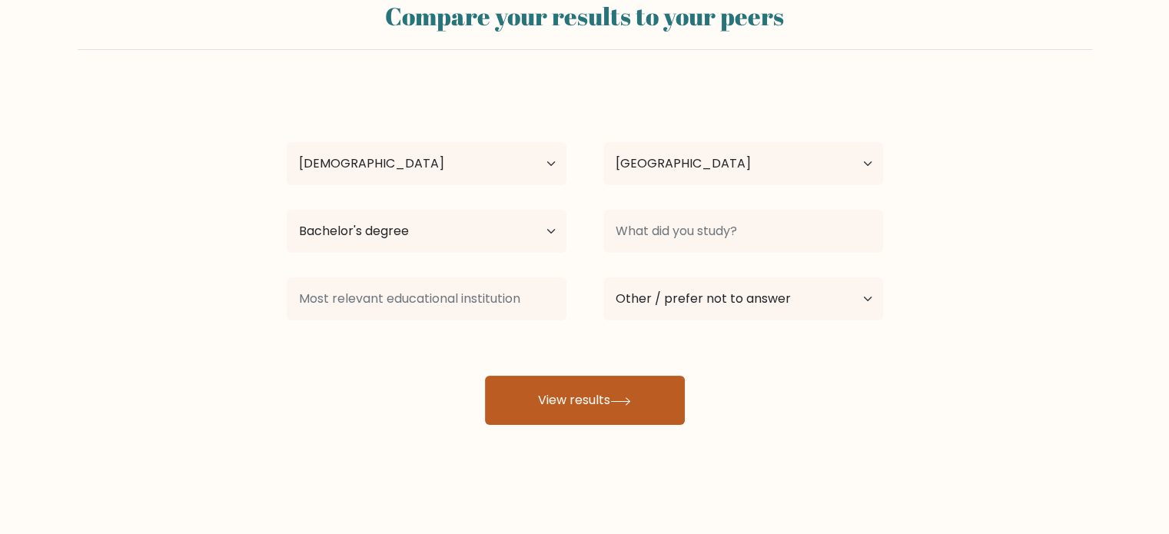
click at [602, 396] on button "View results" at bounding box center [585, 400] width 200 height 49
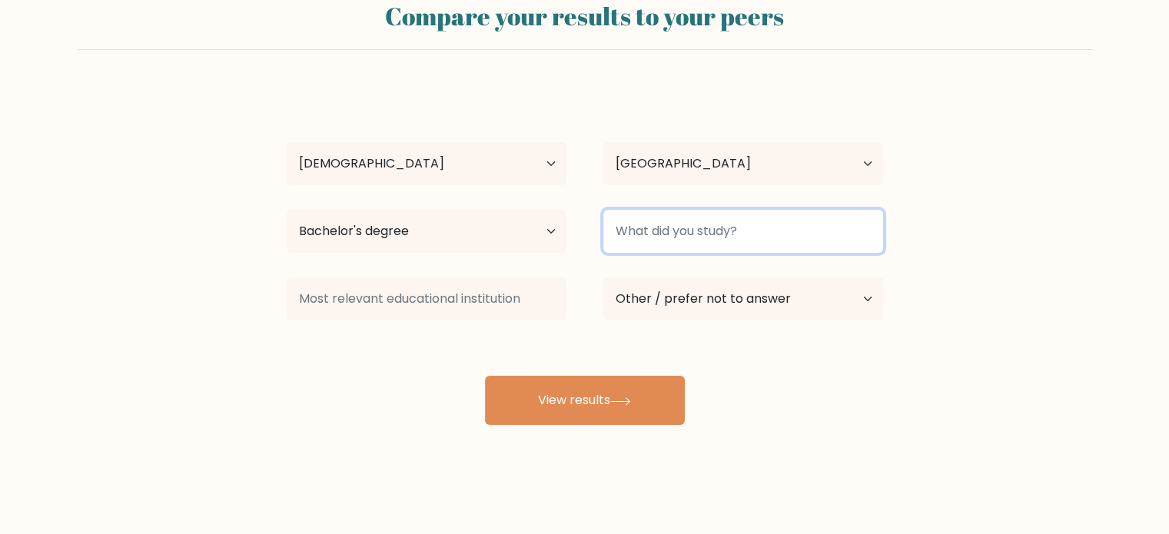
click at [698, 234] on input at bounding box center [743, 231] width 280 height 43
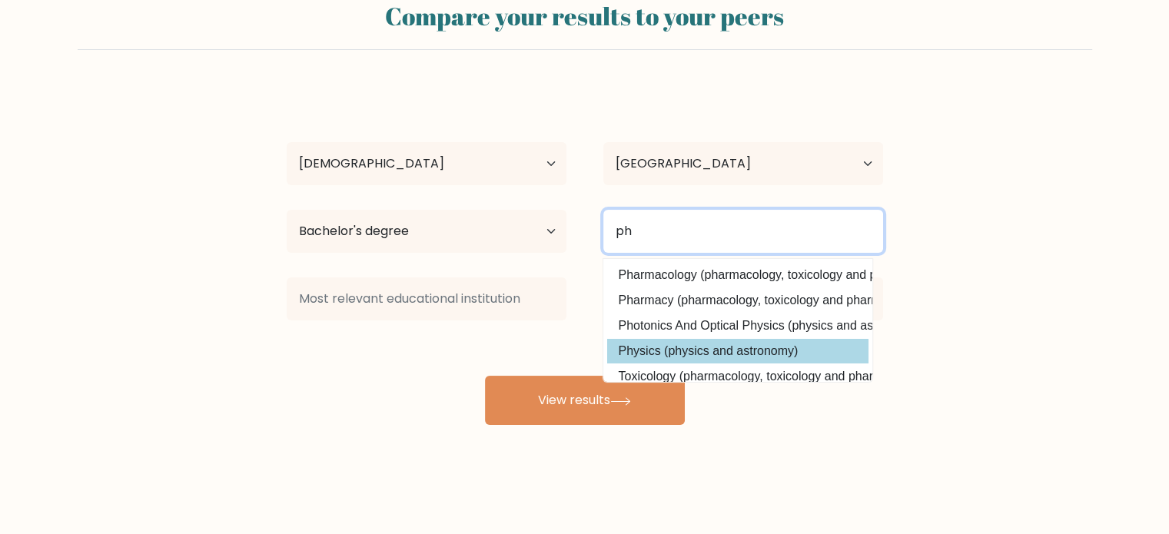
type input "ph"
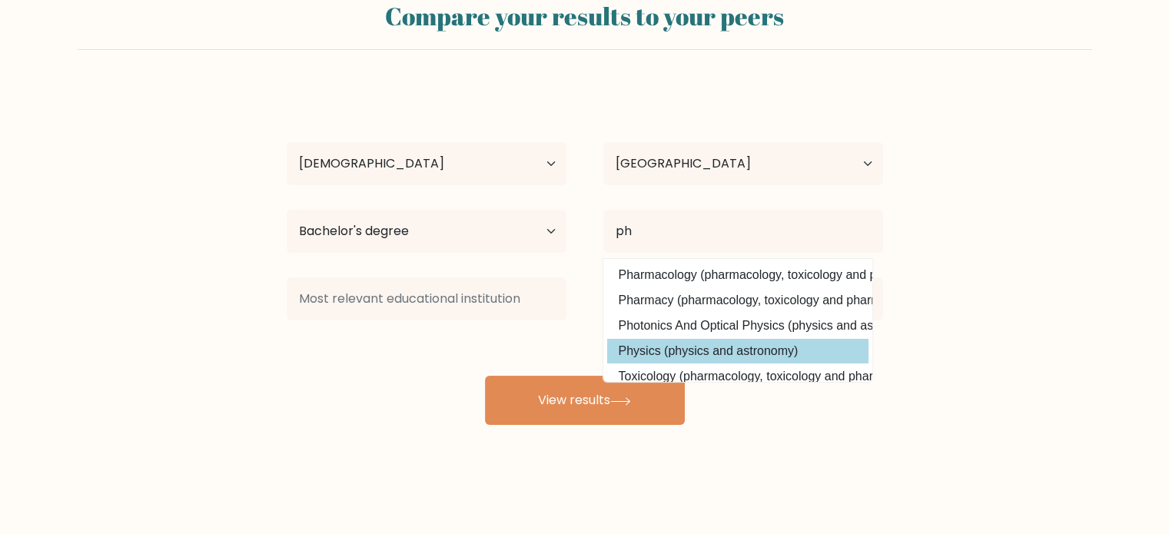
click at [747, 347] on div "Kim Cyrelle Mendoza Age Under 18 years old 18-24 years old 25-34 years old 35-4…" at bounding box center [585, 256] width 615 height 338
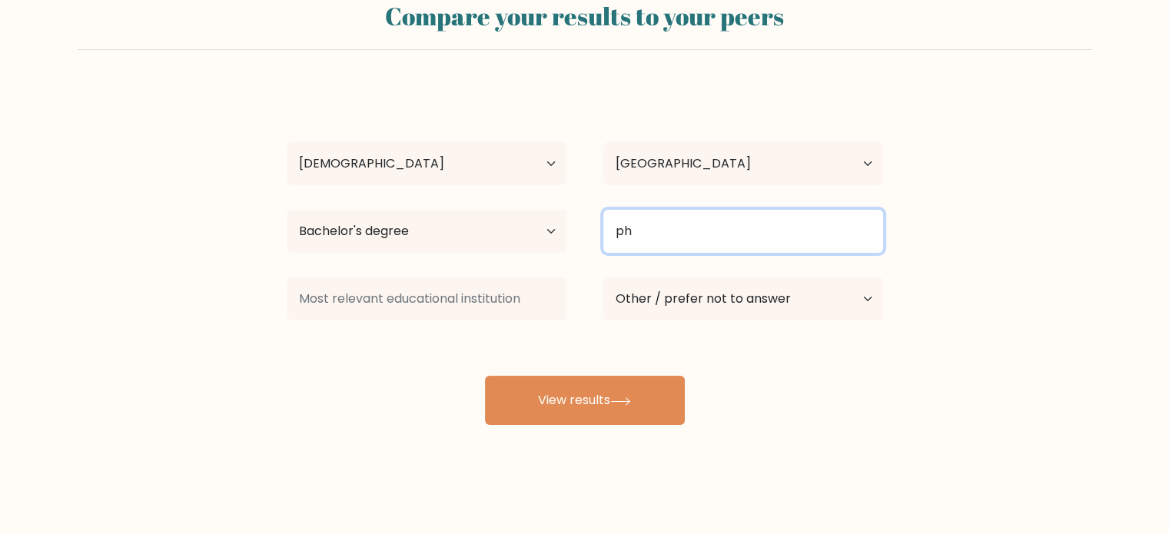
click at [650, 236] on input "ph" at bounding box center [743, 231] width 280 height 43
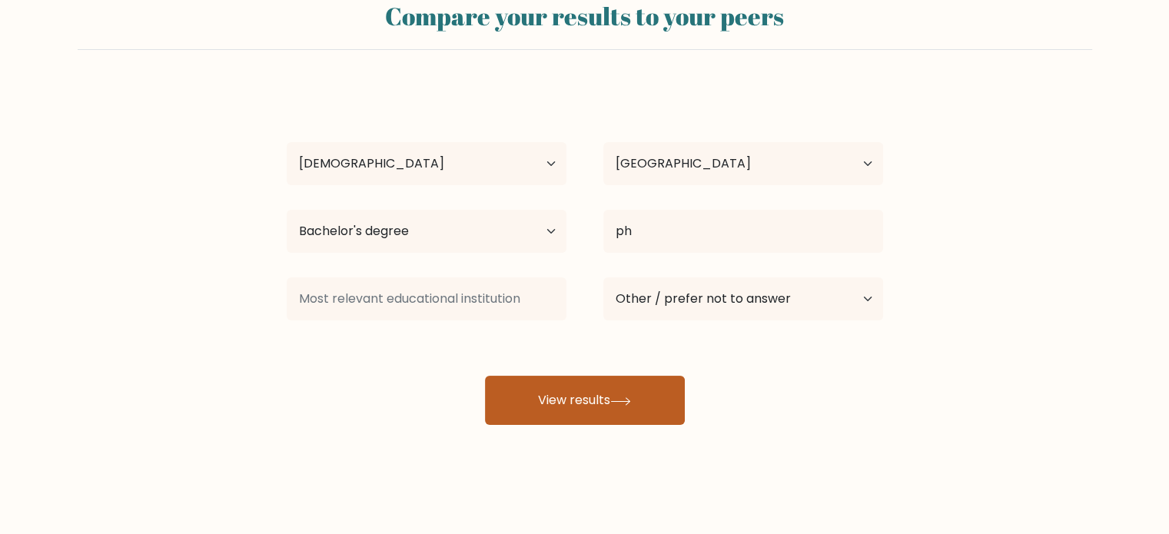
click at [600, 404] on button "View results" at bounding box center [585, 400] width 200 height 49
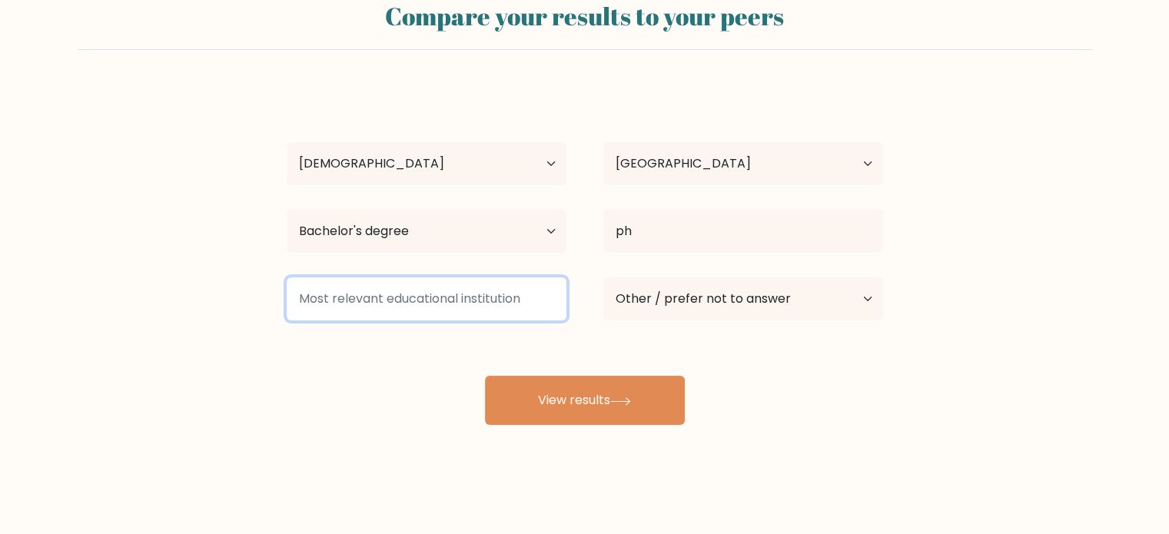
click at [464, 299] on input at bounding box center [427, 299] width 280 height 43
type input "2"
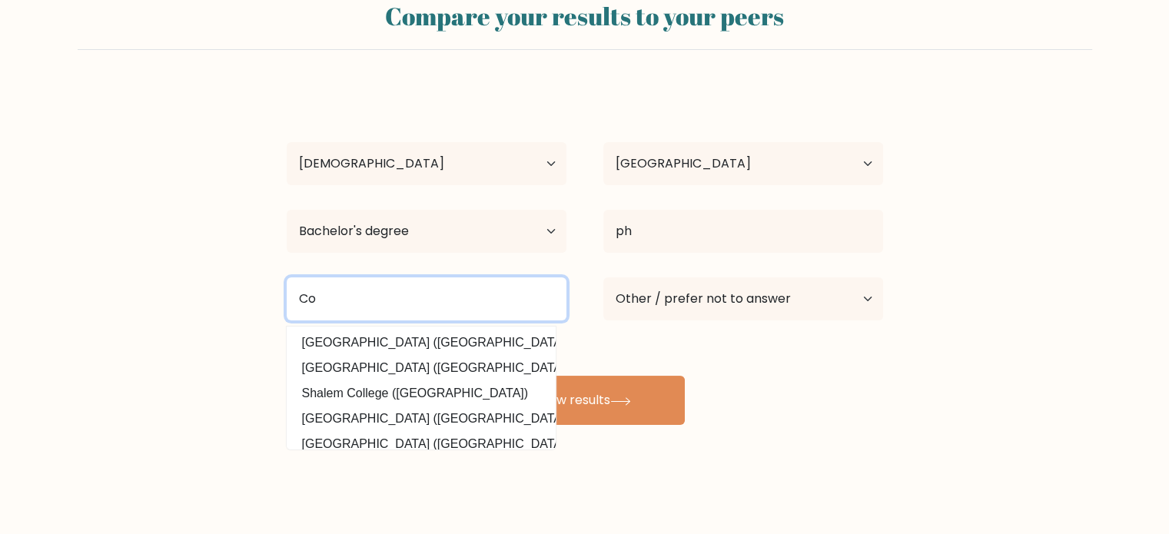
type input "C"
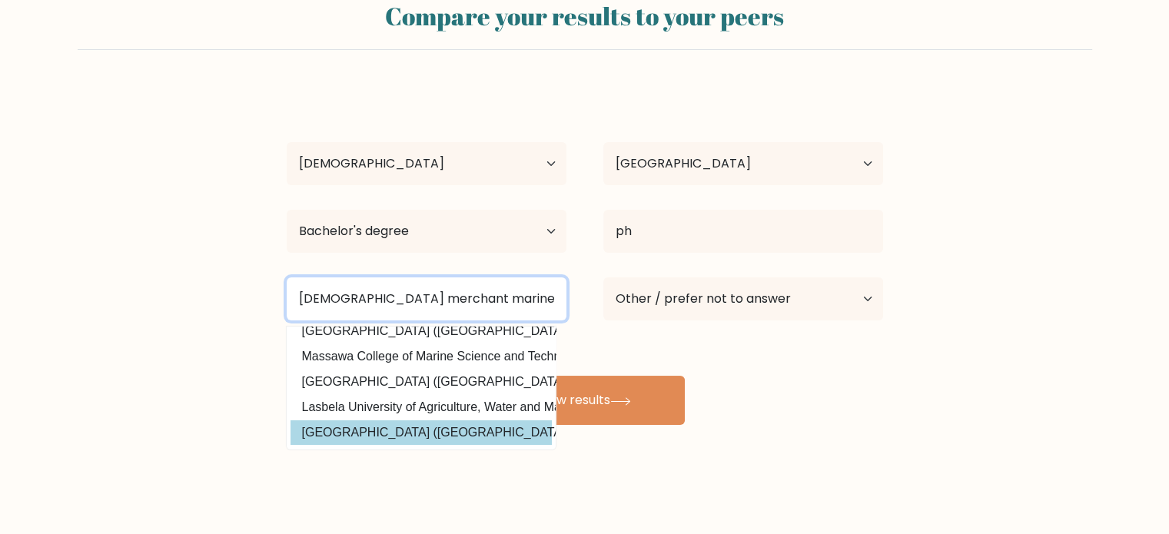
scroll to position [48, 0]
type input "philippine merchant marine schoool"
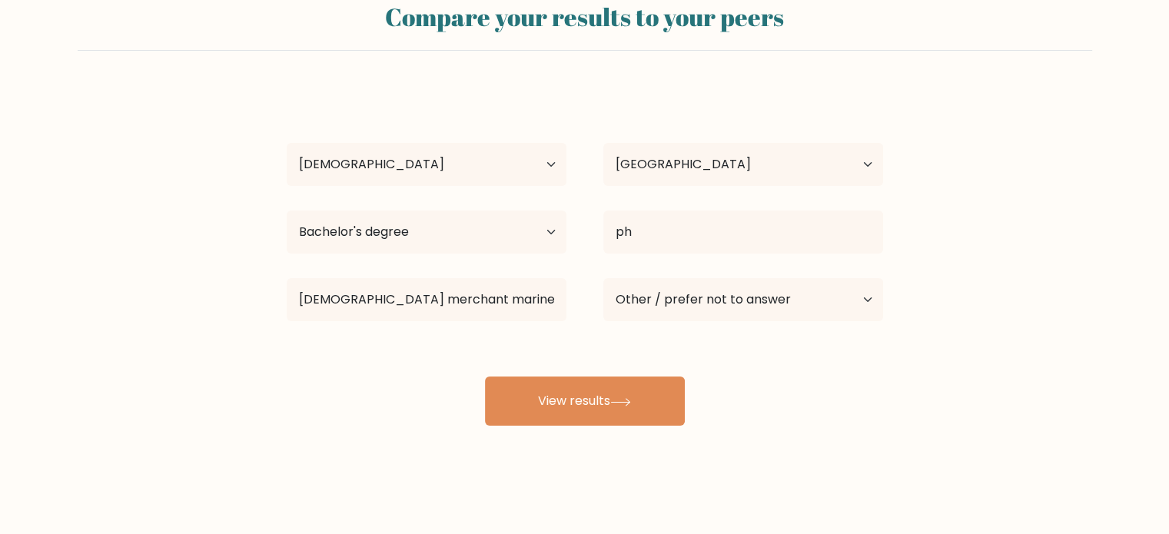
click at [447, 418] on div "Kim Cyrelle Mendoza Age Under 18 years old 18-24 years old 25-34 years old 35-4…" at bounding box center [585, 257] width 615 height 338
click at [593, 426] on div "Compare your results to your peers Kim Cyrelle Mendoza Age Under 18 years old 1…" at bounding box center [584, 243] width 1169 height 583
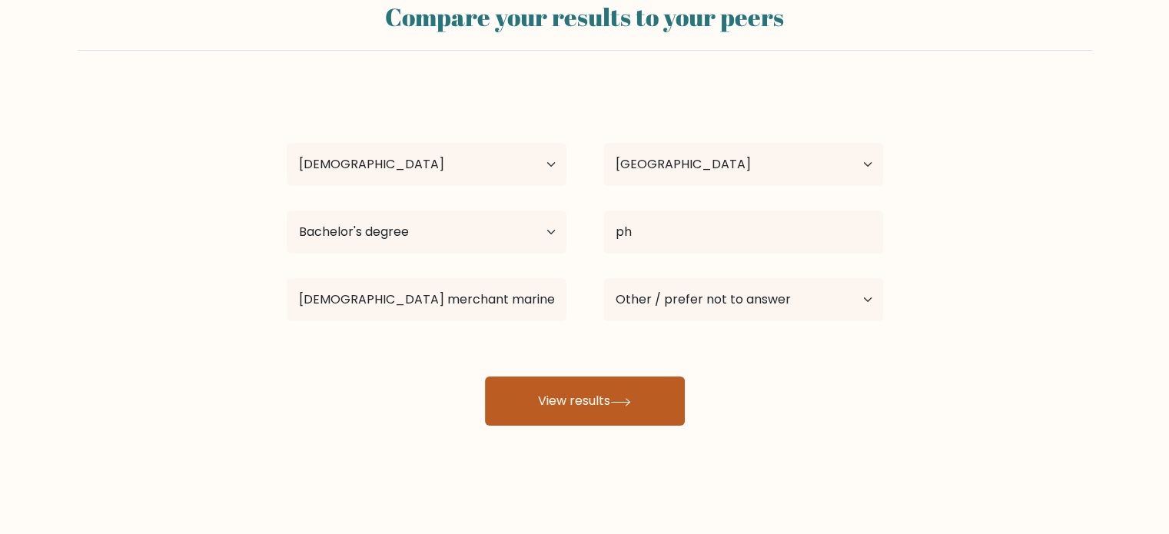
click at [592, 410] on button "View results" at bounding box center [585, 401] width 200 height 49
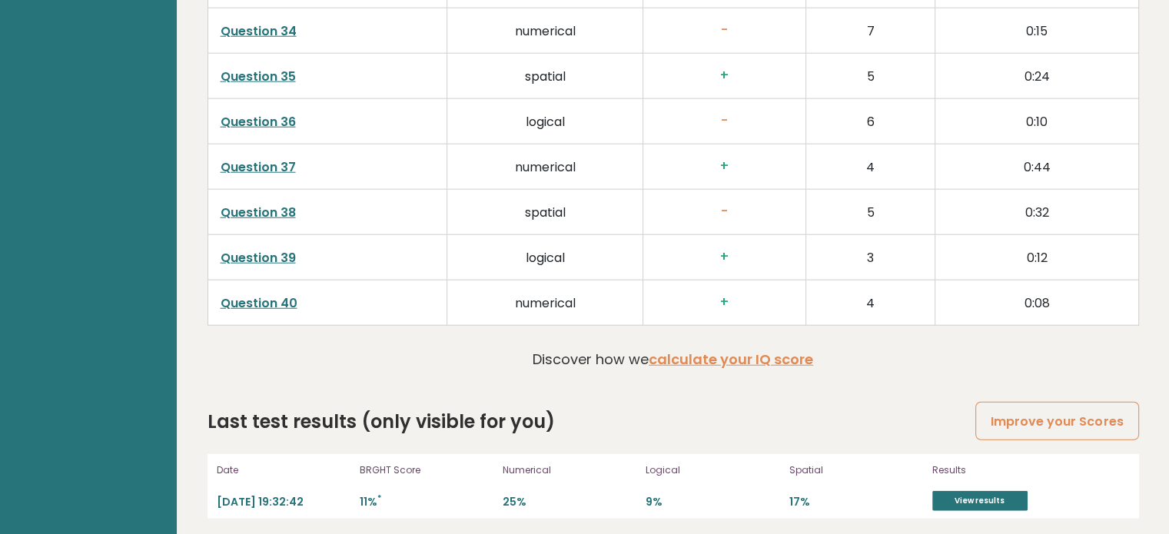
scroll to position [3952, 0]
click at [972, 492] on link "View results" at bounding box center [979, 502] width 95 height 20
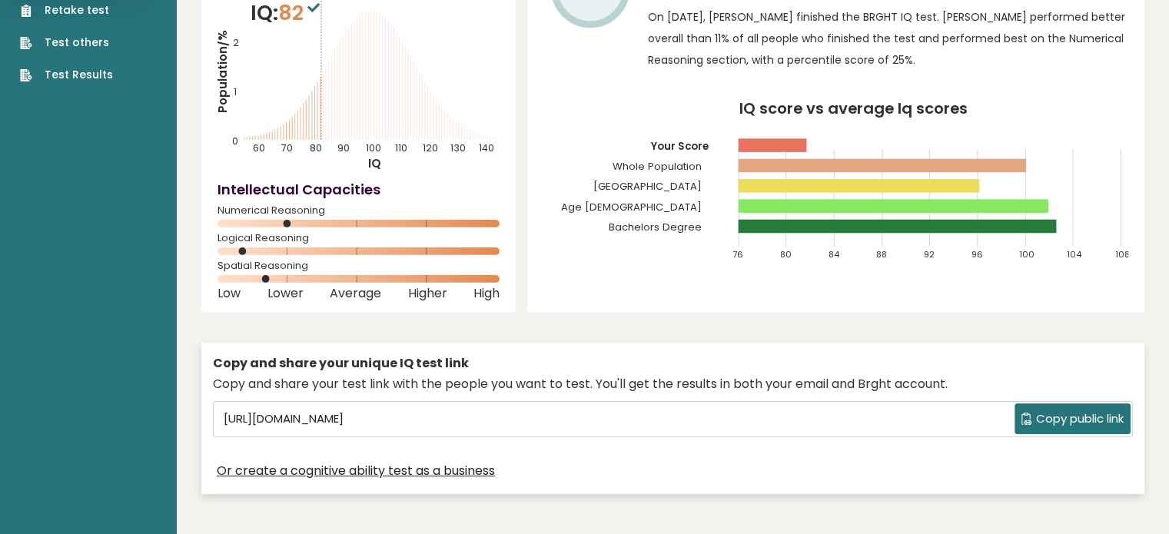
scroll to position [0, 0]
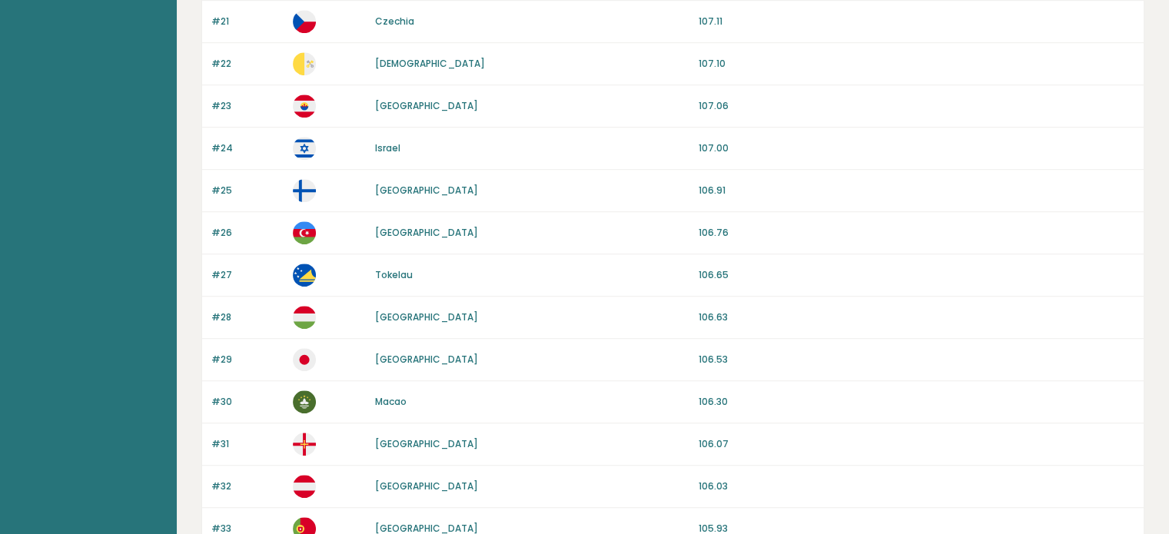
scroll to position [1478, 0]
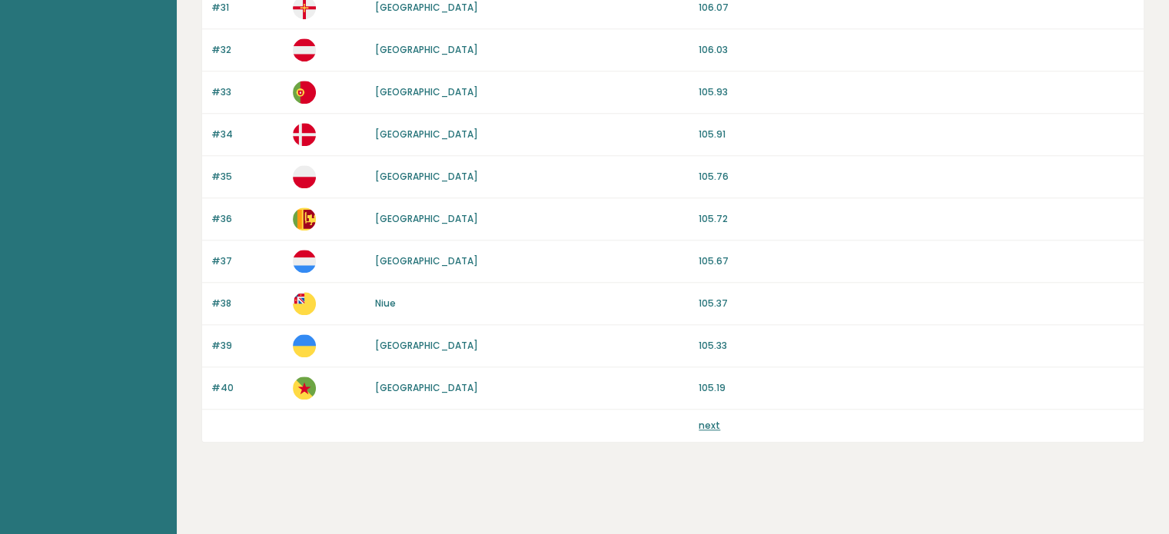
click at [710, 419] on link "next" at bounding box center [710, 425] width 22 height 13
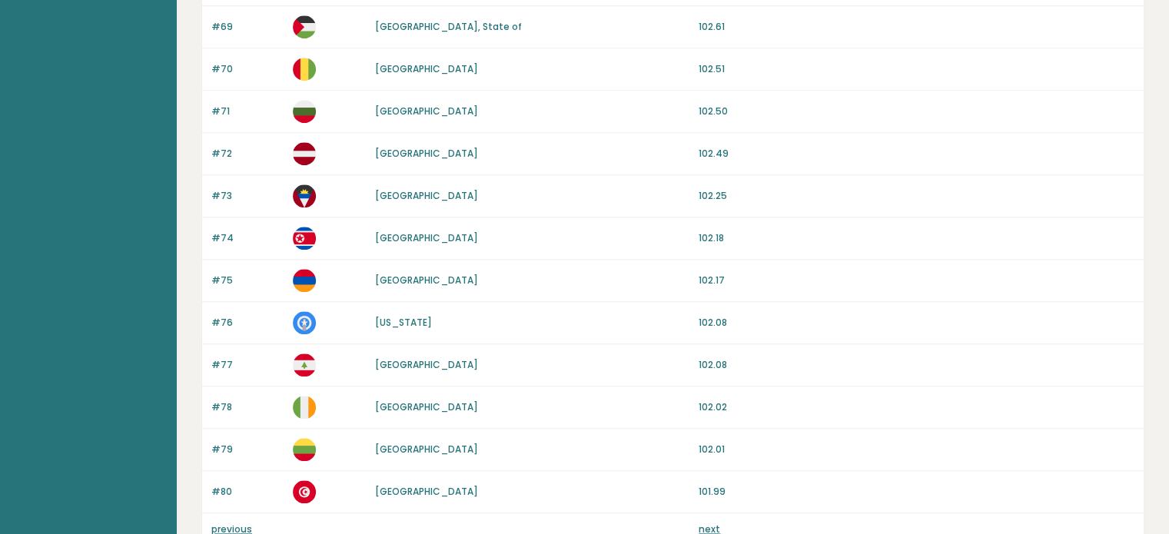
scroll to position [1478, 0]
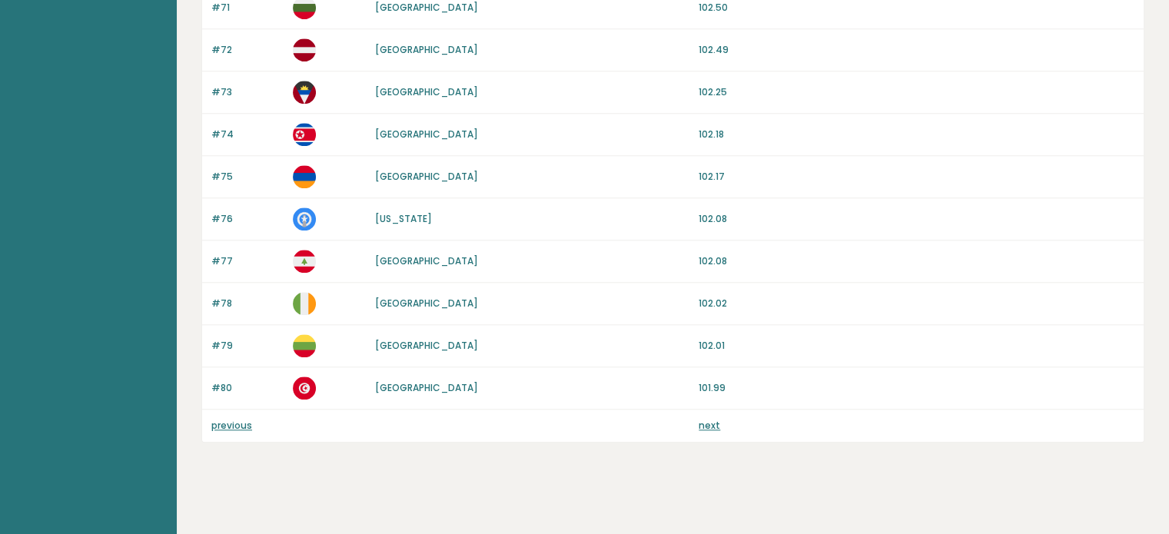
click at [710, 419] on link "next" at bounding box center [710, 425] width 22 height 13
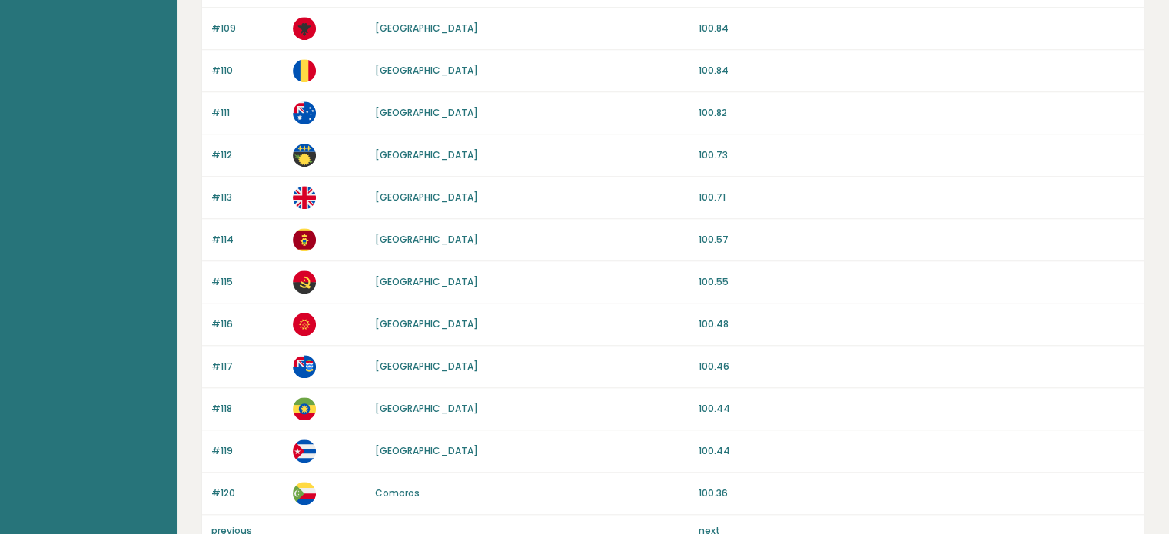
scroll to position [1478, 0]
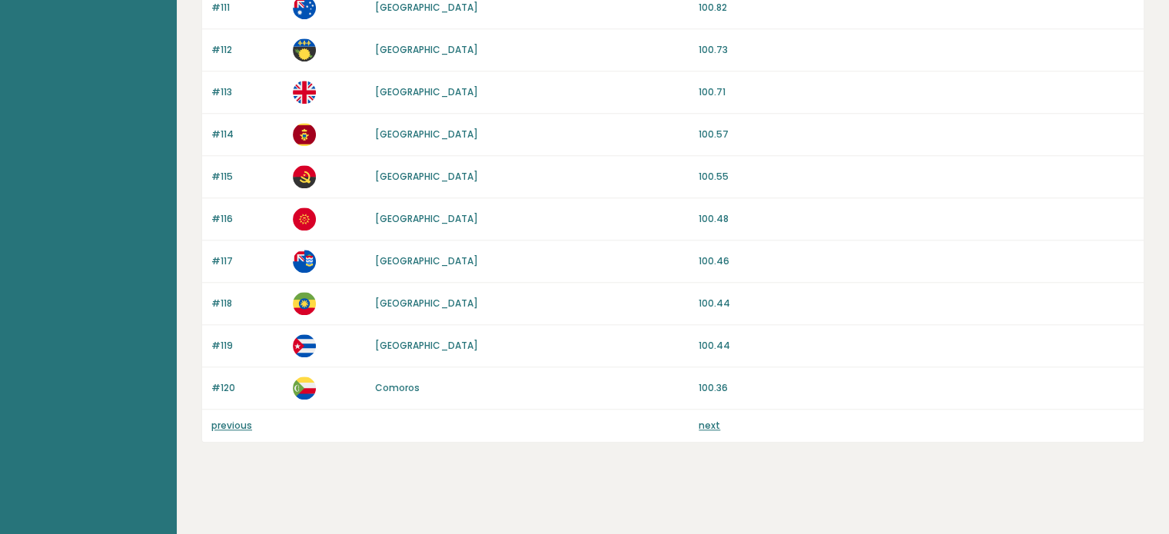
click at [710, 419] on link "next" at bounding box center [710, 425] width 22 height 13
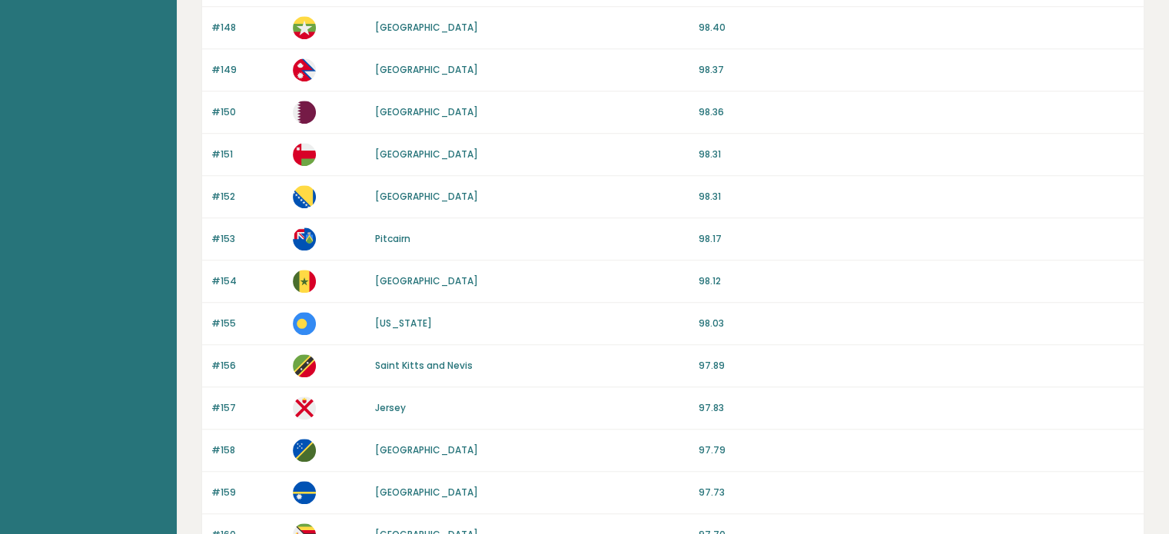
scroll to position [1478, 0]
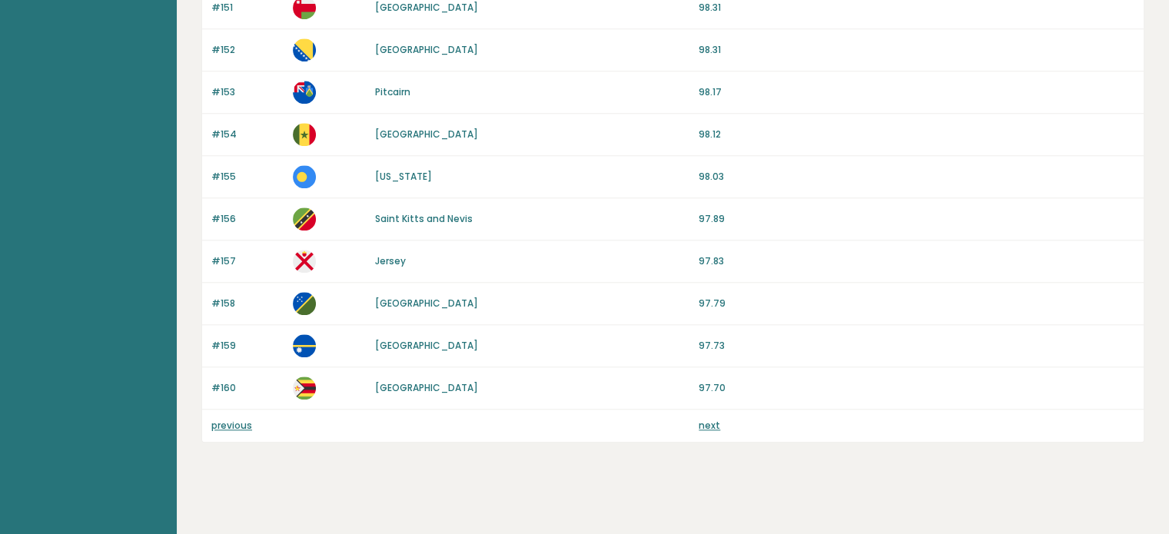
click at [713, 419] on link "next" at bounding box center [710, 425] width 22 height 13
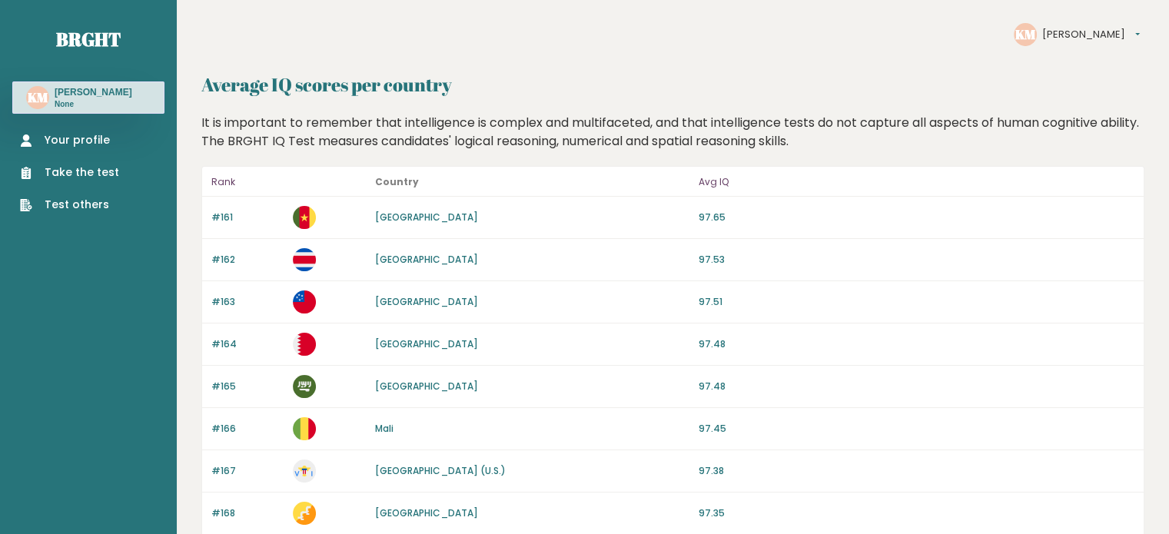
click at [92, 181] on link "Take the test" at bounding box center [69, 173] width 99 height 16
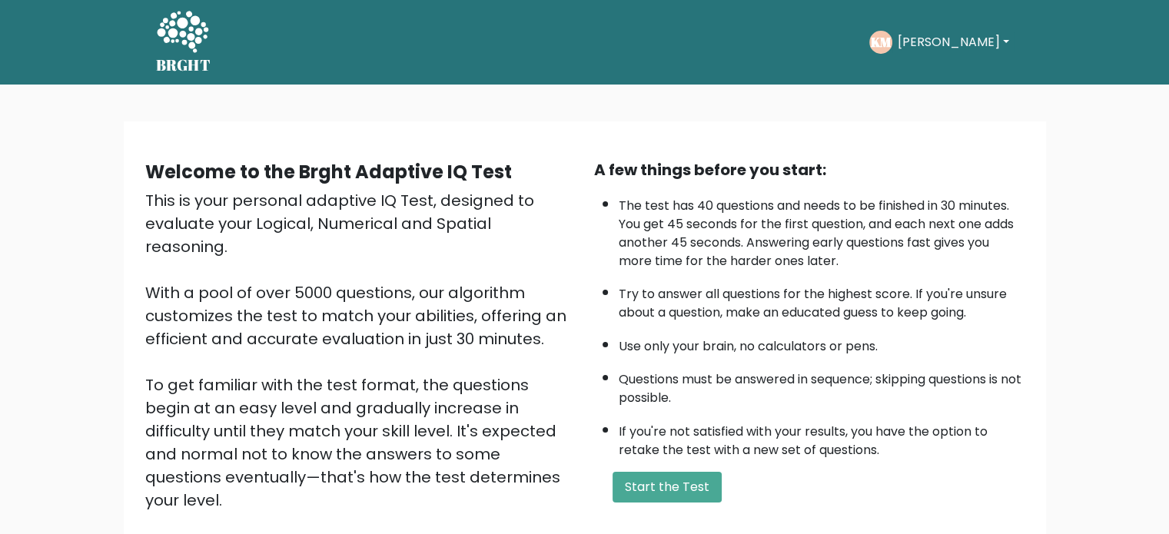
scroll to position [169, 0]
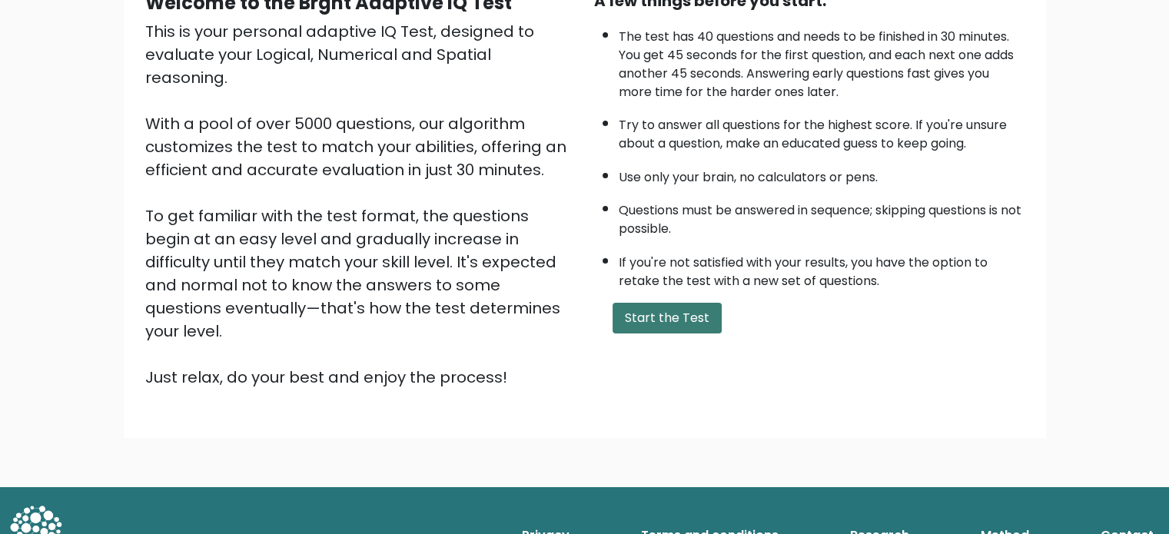
click at [680, 316] on button "Start the Test" at bounding box center [667, 318] width 109 height 31
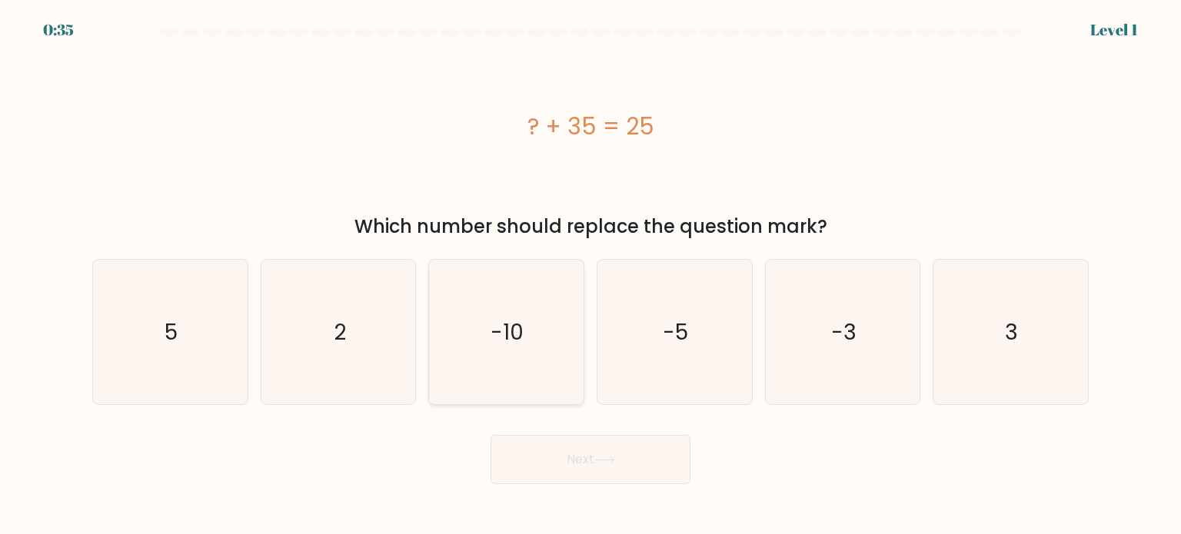
click at [503, 263] on icon "-10" at bounding box center [506, 332] width 145 height 145
click at [590, 268] on input "c. -10" at bounding box center [590, 272] width 1 height 8
radio input "true"
click at [594, 445] on button "Next" at bounding box center [590, 459] width 200 height 49
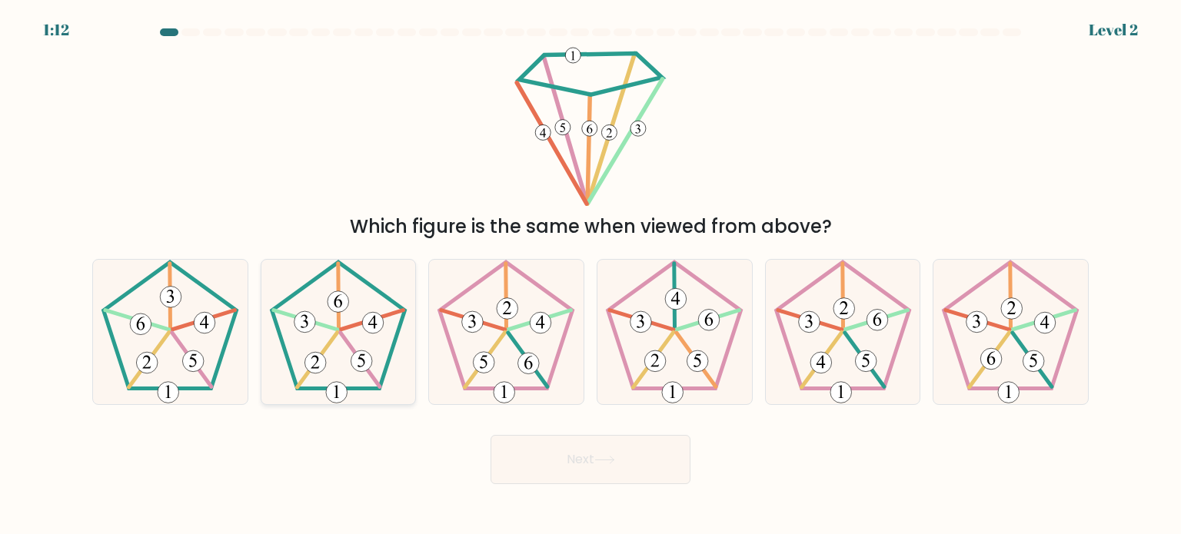
click at [346, 344] on icon at bounding box center [338, 332] width 145 height 145
click at [590, 275] on input "b." at bounding box center [590, 272] width 1 height 8
radio input "true"
click at [567, 455] on button "Next" at bounding box center [590, 459] width 200 height 49
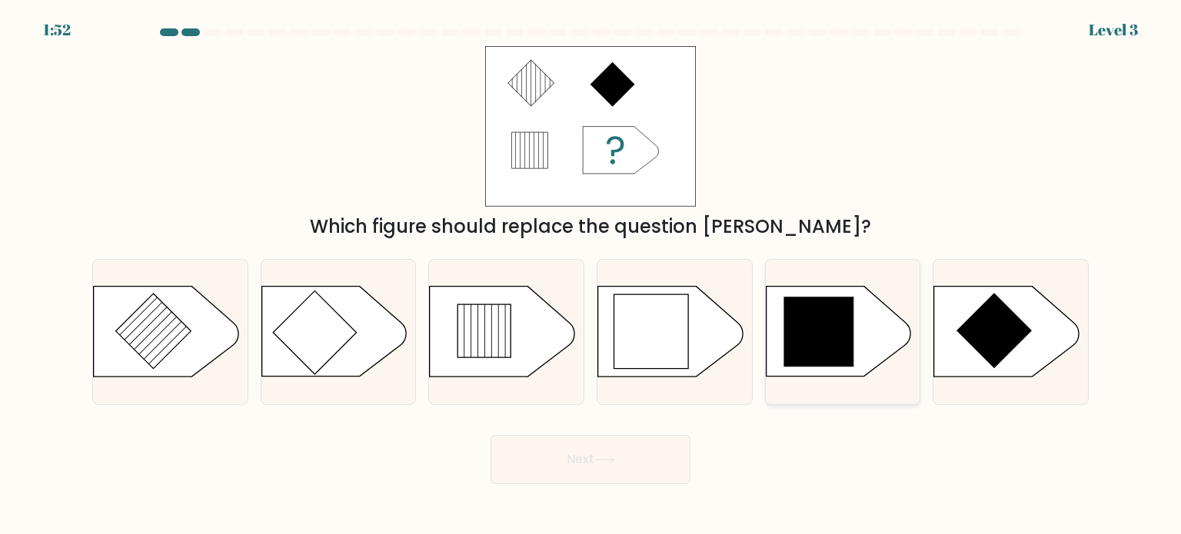
click at [784, 341] on icon at bounding box center [818, 333] width 70 height 70
click at [591, 275] on input "e." at bounding box center [590, 272] width 1 height 8
radio input "true"
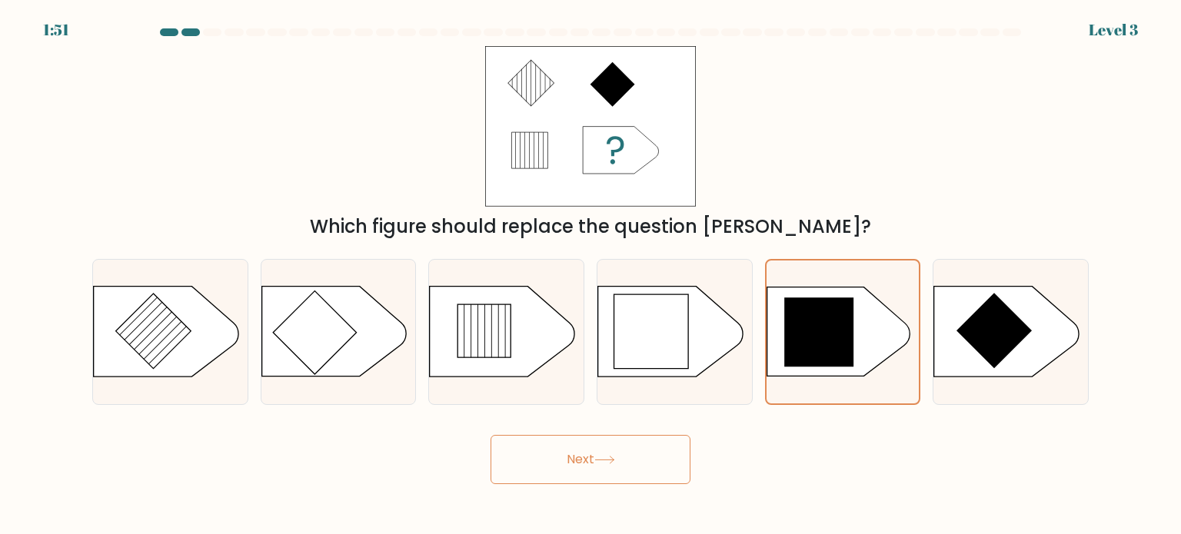
click at [609, 462] on icon at bounding box center [604, 460] width 21 height 8
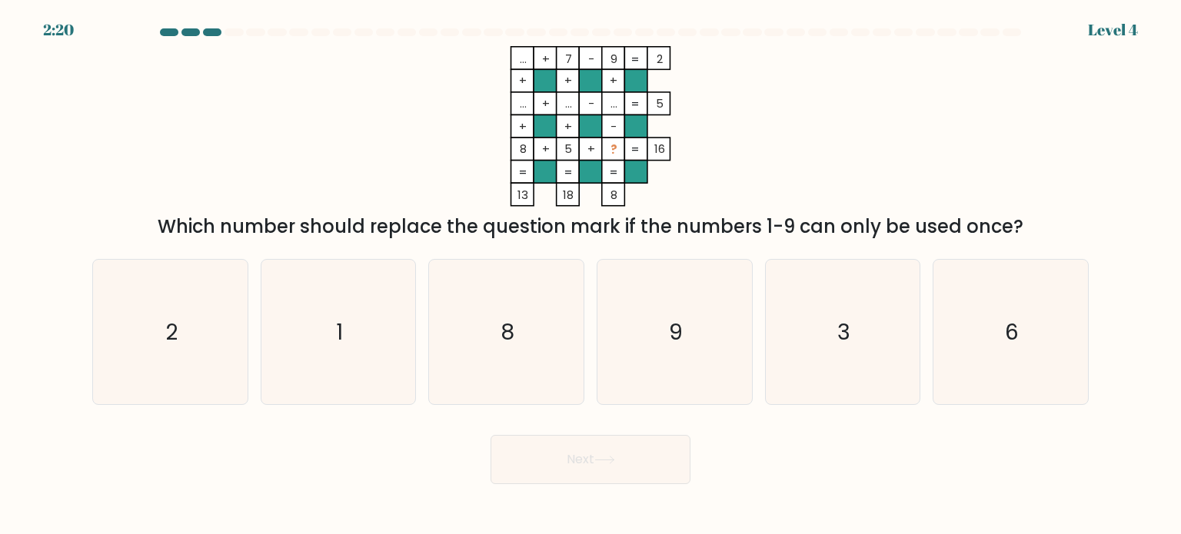
click at [799, 486] on body "2:20 Level 4" at bounding box center [590, 267] width 1181 height 534
click at [839, 311] on icon "3" at bounding box center [842, 332] width 145 height 145
click at [591, 275] on input "e. 3" at bounding box center [590, 272] width 1 height 8
radio input "true"
click at [611, 450] on button "Next" at bounding box center [590, 459] width 200 height 49
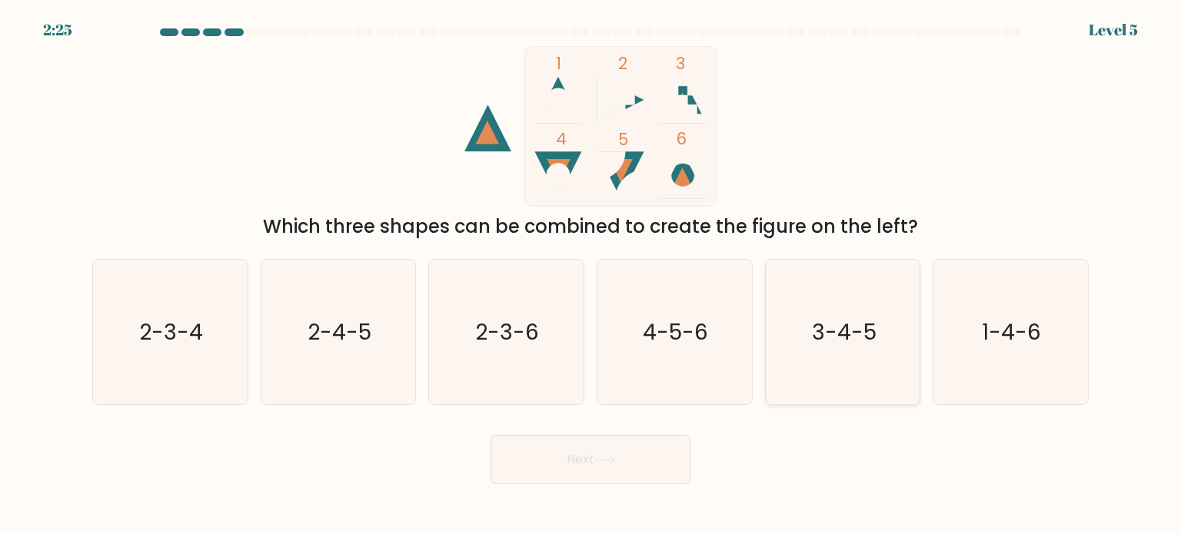
click at [824, 345] on text "3-4-5" at bounding box center [844, 331] width 65 height 31
click at [591, 275] on input "e. 3-4-5" at bounding box center [590, 272] width 1 height 8
radio input "true"
click at [620, 464] on button "Next" at bounding box center [590, 459] width 200 height 49
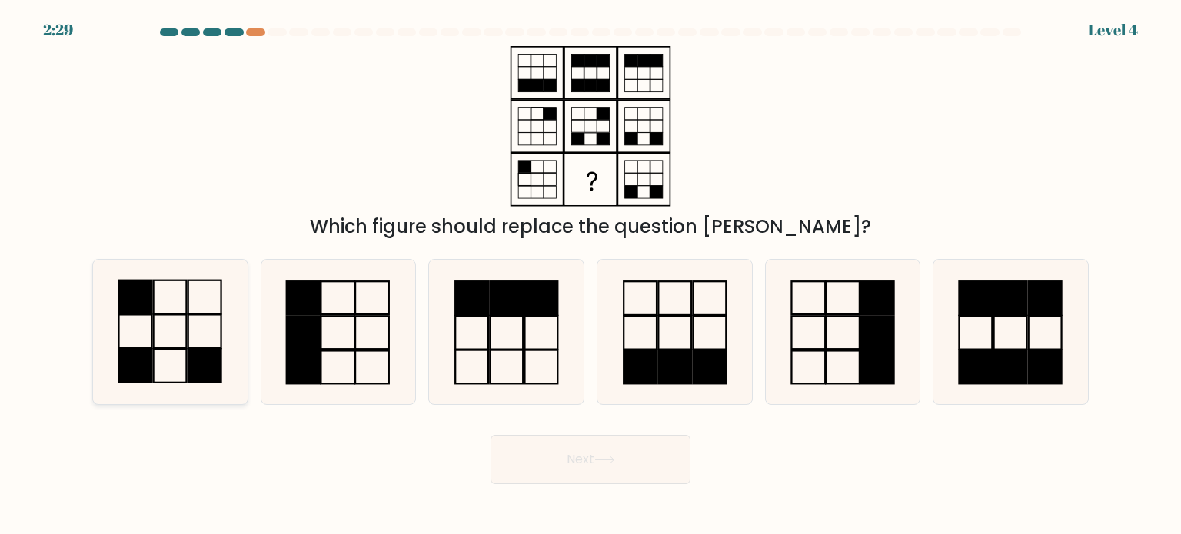
click at [172, 311] on icon at bounding box center [170, 332] width 145 height 145
click at [590, 275] on input "a." at bounding box center [590, 272] width 1 height 8
radio input "true"
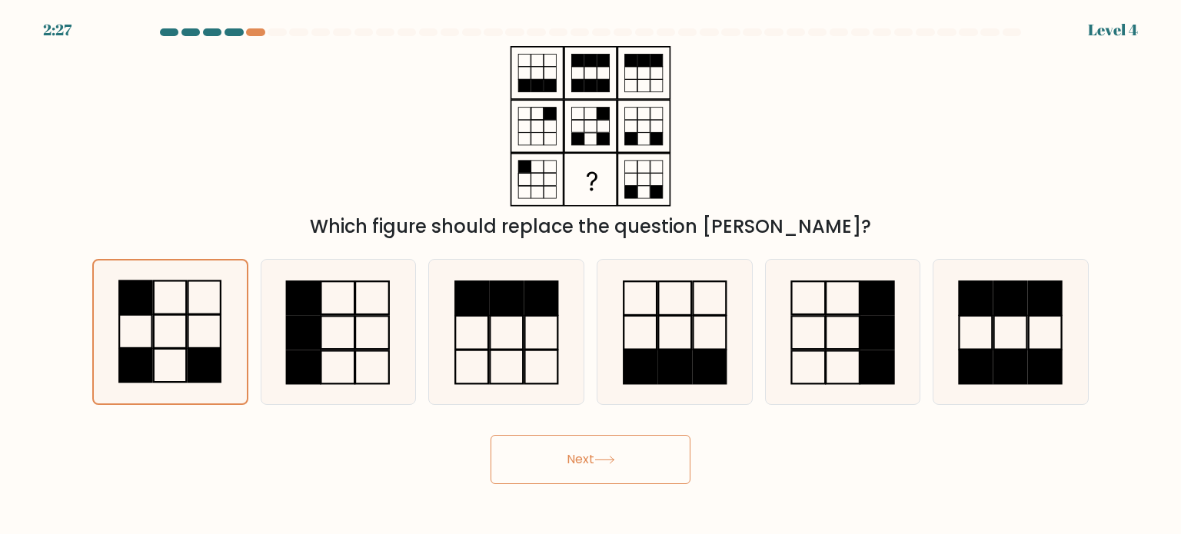
click at [557, 467] on button "Next" at bounding box center [590, 459] width 200 height 49
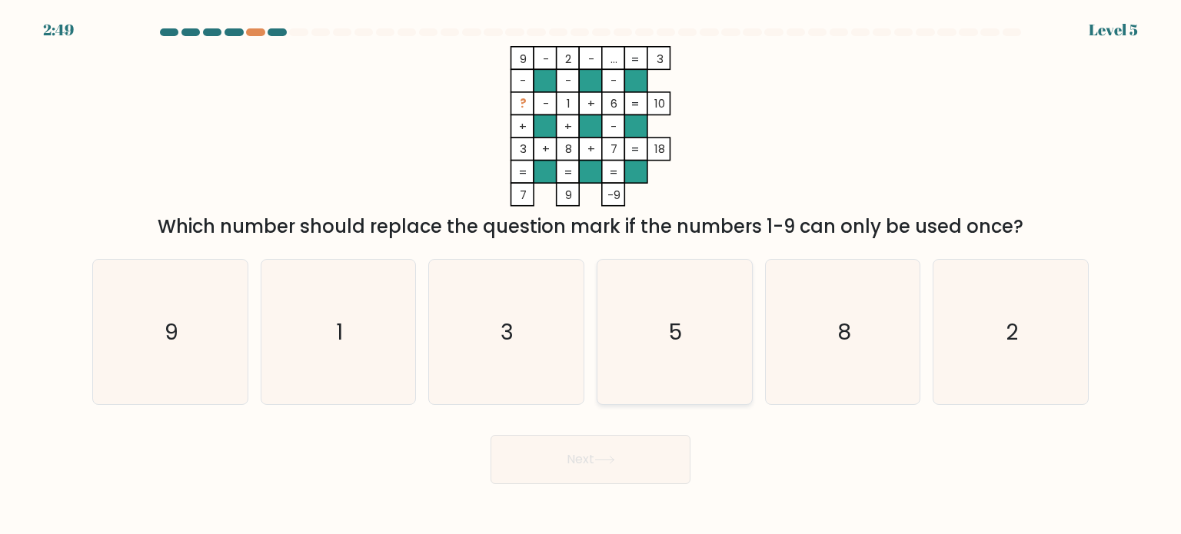
click at [693, 339] on icon "5" at bounding box center [674, 332] width 145 height 145
click at [591, 275] on input "d. 5" at bounding box center [590, 272] width 1 height 8
radio input "true"
click at [597, 448] on button "Next" at bounding box center [590, 459] width 200 height 49
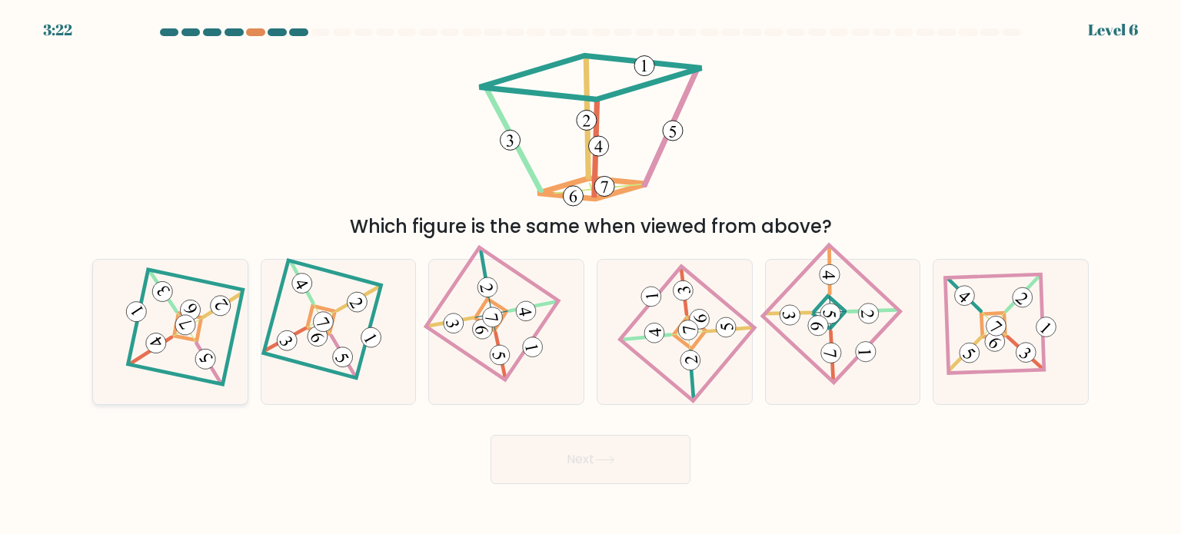
click at [233, 307] on div at bounding box center [170, 332] width 156 height 146
click at [590, 275] on input "a." at bounding box center [590, 272] width 1 height 8
radio input "true"
click at [570, 457] on button "Next" at bounding box center [590, 459] width 200 height 49
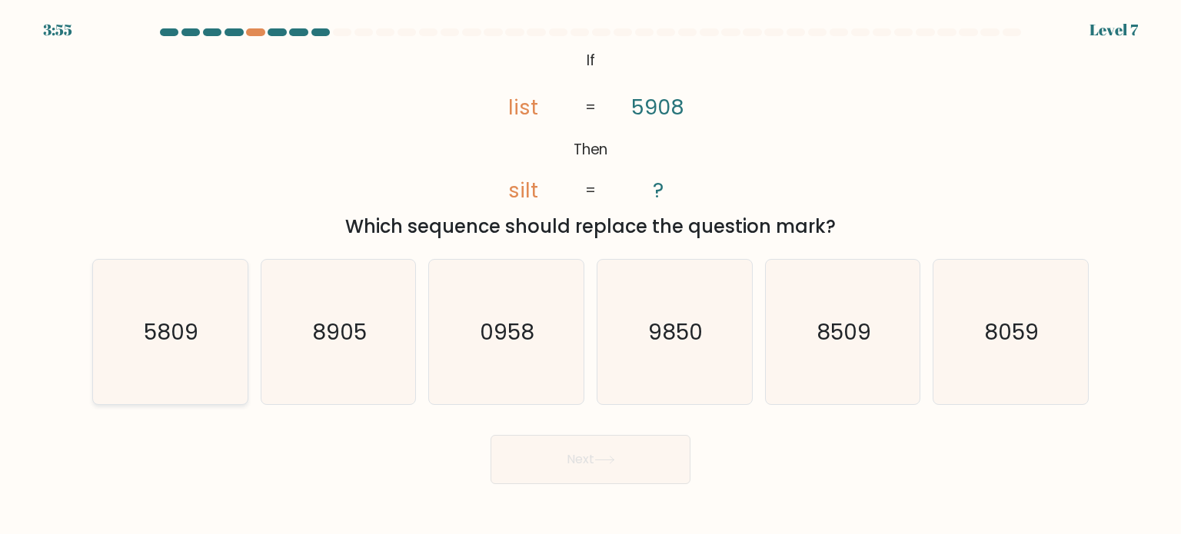
click at [131, 356] on icon "5809" at bounding box center [170, 332] width 145 height 145
click at [590, 275] on input "a. 5809" at bounding box center [590, 272] width 1 height 8
radio input "true"
click at [599, 460] on icon at bounding box center [604, 460] width 18 height 7
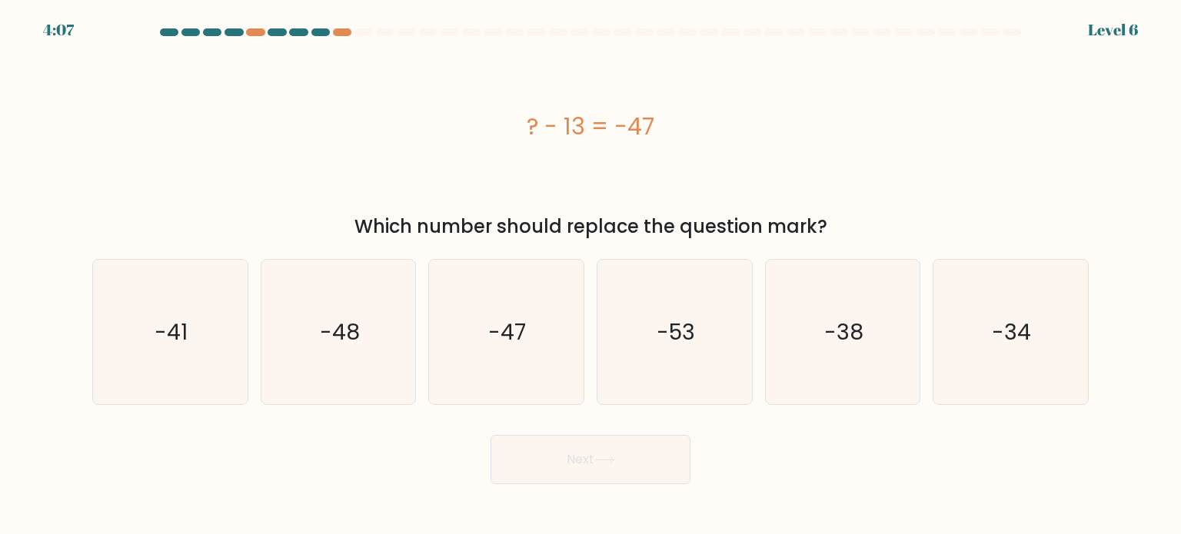
click at [799, 478] on div "Next" at bounding box center [590, 454] width 1015 height 61
click at [990, 374] on icon "-34" at bounding box center [1010, 332] width 145 height 145
click at [591, 275] on input "f. -34" at bounding box center [590, 272] width 1 height 8
radio input "true"
click at [618, 454] on button "Next" at bounding box center [590, 459] width 200 height 49
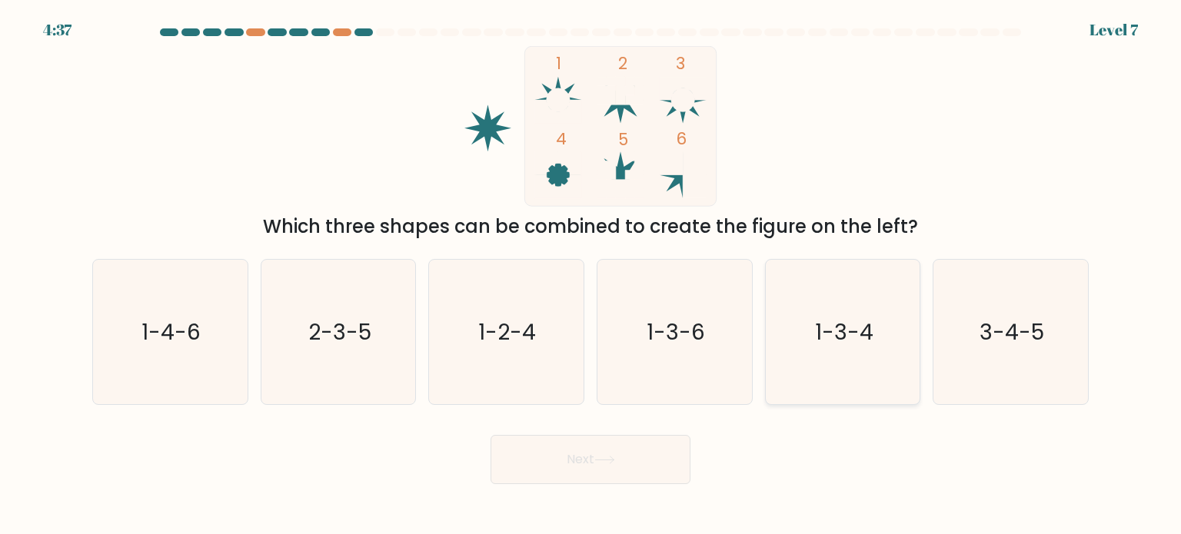
click at [843, 339] on text "1-3-4" at bounding box center [844, 331] width 58 height 31
click at [591, 275] on input "e. 1-3-4" at bounding box center [590, 272] width 1 height 8
radio input "true"
click at [634, 445] on button "Next" at bounding box center [590, 459] width 200 height 49
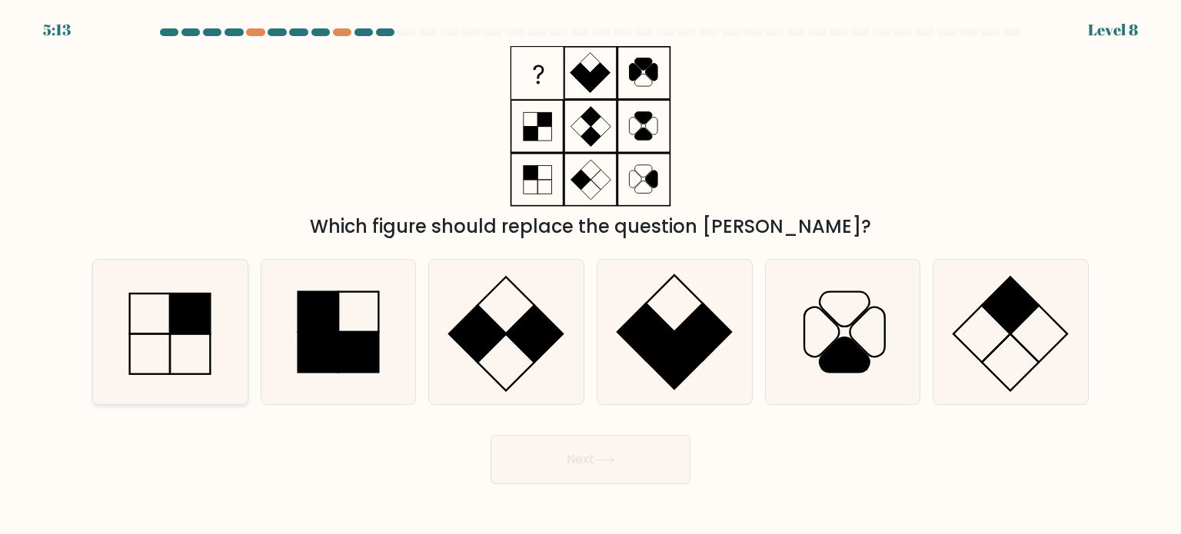
click at [191, 314] on rect at bounding box center [190, 314] width 40 height 40
click at [590, 275] on input "a." at bounding box center [590, 272] width 1 height 8
radio input "true"
click at [575, 439] on button "Next" at bounding box center [590, 459] width 200 height 49
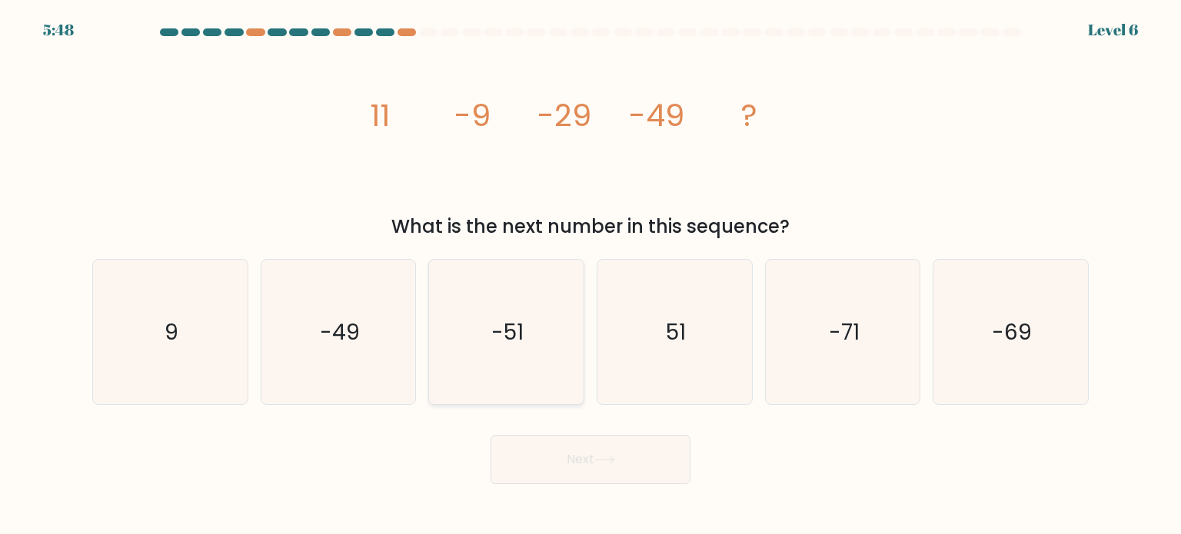
click at [510, 351] on icon "-51" at bounding box center [506, 332] width 145 height 145
click at [590, 275] on input "c. -51" at bounding box center [590, 272] width 1 height 8
radio input "true"
click at [630, 477] on button "Next" at bounding box center [590, 459] width 200 height 49
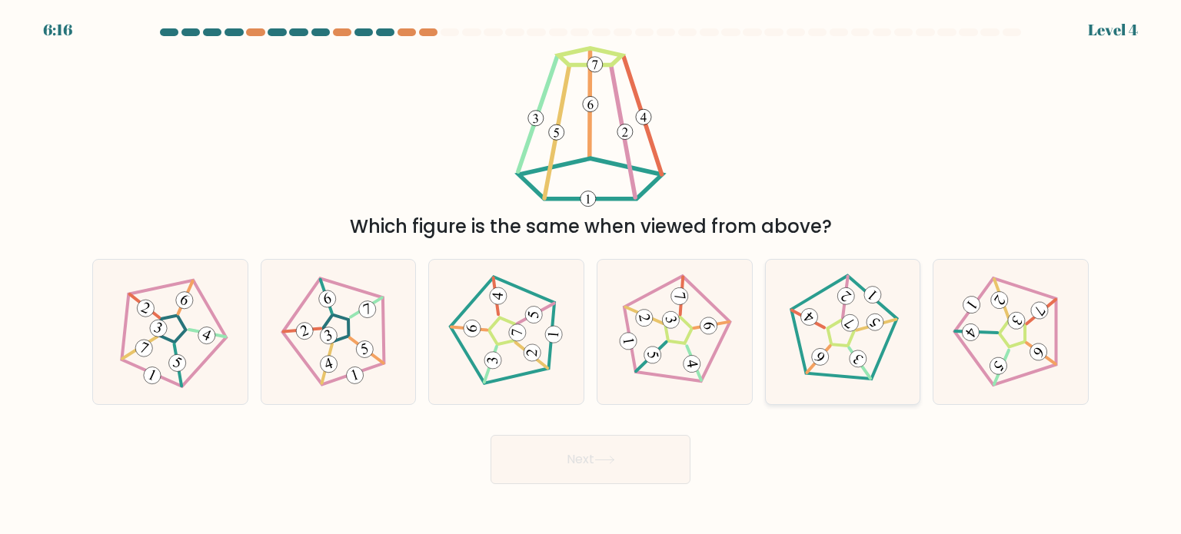
click at [859, 334] on icon at bounding box center [843, 332] width 116 height 116
click at [591, 275] on input "e." at bounding box center [590, 272] width 1 height 8
radio input "true"
click at [659, 453] on button "Next" at bounding box center [590, 459] width 200 height 49
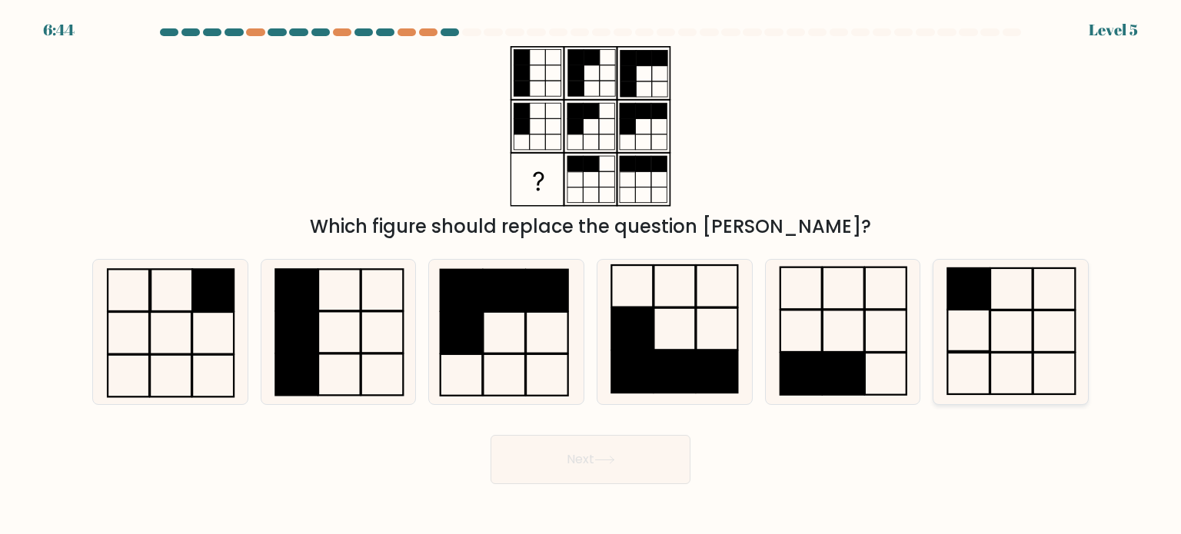
click at [989, 357] on rect at bounding box center [969, 374] width 42 height 42
click at [591, 275] on input "f." at bounding box center [590, 272] width 1 height 8
radio input "true"
click at [638, 451] on button "Next" at bounding box center [590, 459] width 200 height 49
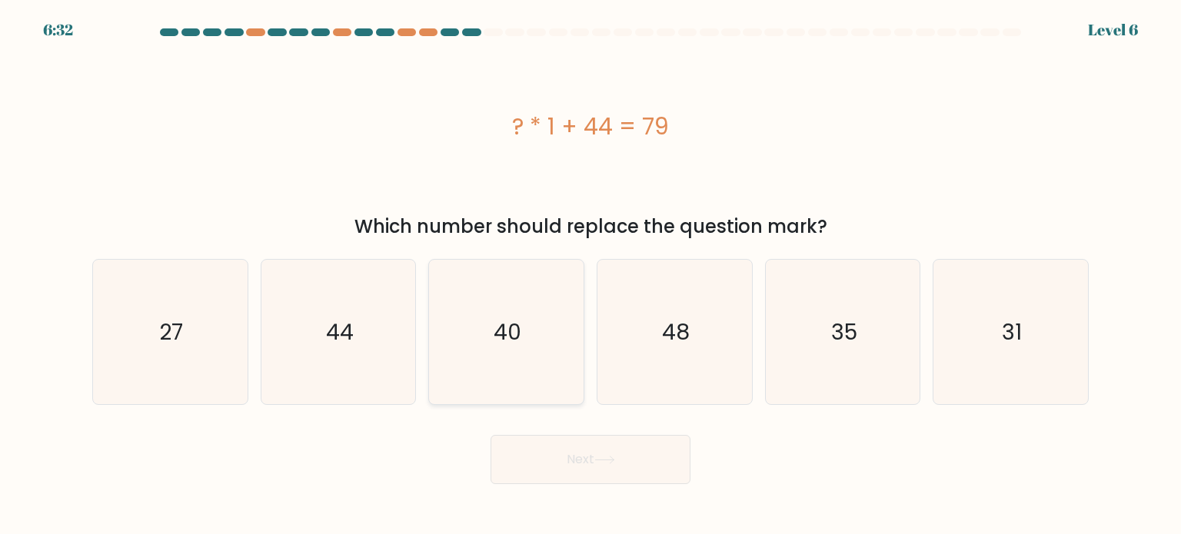
click at [507, 334] on text "40" at bounding box center [508, 331] width 28 height 31
click at [590, 275] on input "c. 40" at bounding box center [590, 272] width 1 height 8
radio input "true"
click at [855, 349] on icon "35" at bounding box center [842, 332] width 145 height 145
click at [591, 275] on input "e. 35" at bounding box center [590, 272] width 1 height 8
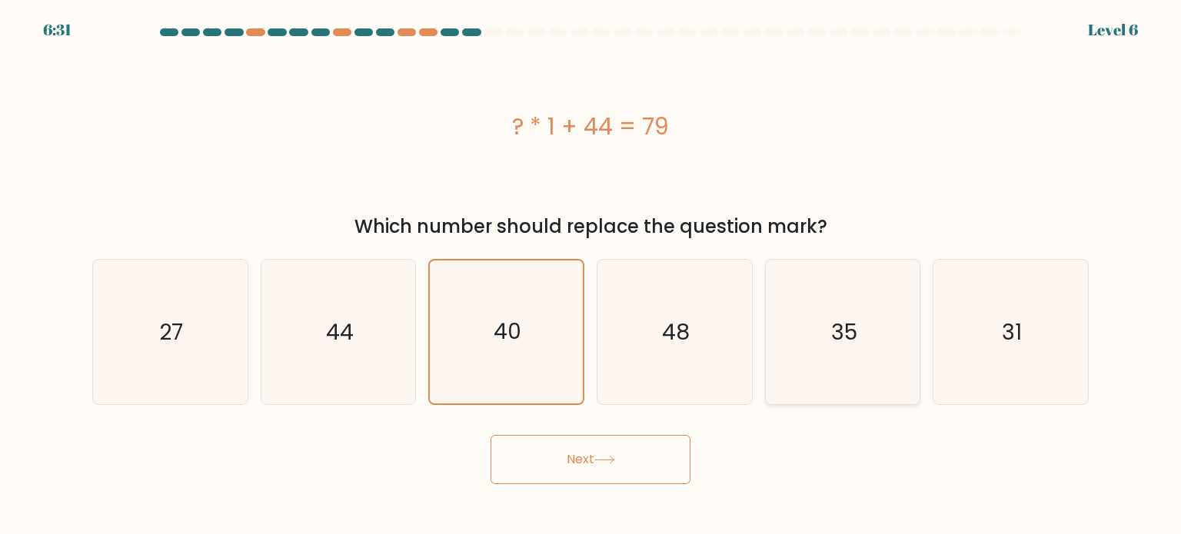
radio input "true"
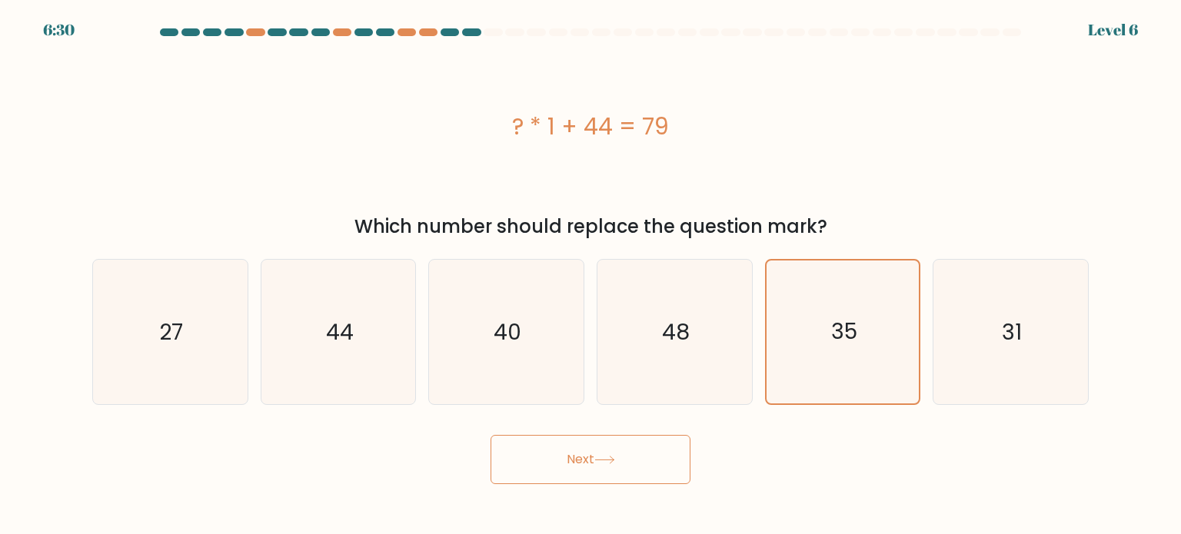
click at [649, 454] on button "Next" at bounding box center [590, 459] width 200 height 49
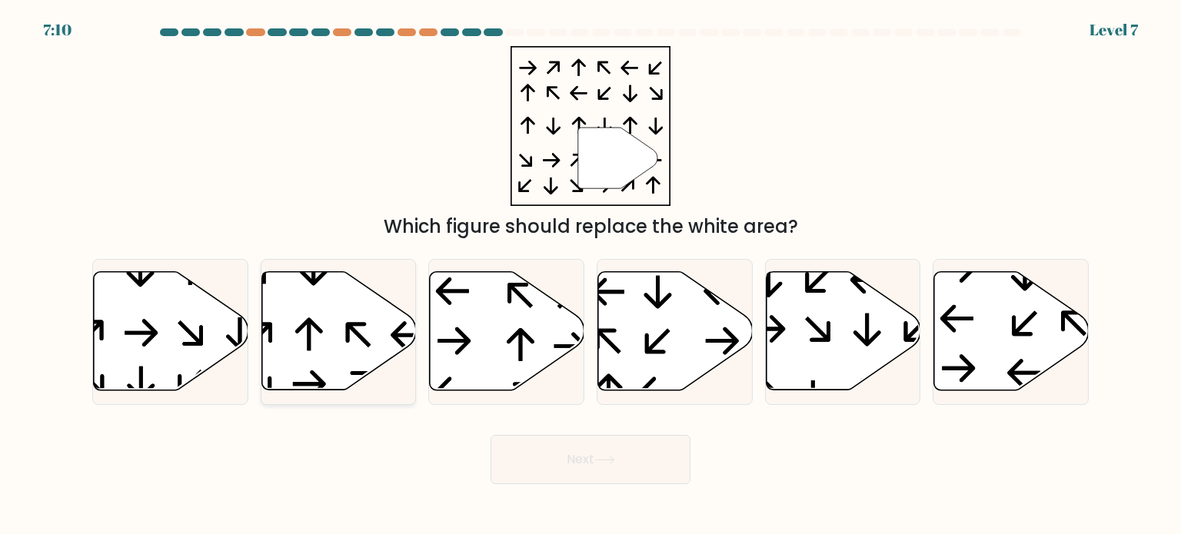
click at [363, 354] on icon at bounding box center [338, 331] width 155 height 118
click at [590, 275] on input "b." at bounding box center [590, 272] width 1 height 8
radio input "true"
click at [322, 356] on icon at bounding box center [338, 331] width 153 height 117
click at [590, 275] on input "b." at bounding box center [590, 272] width 1 height 8
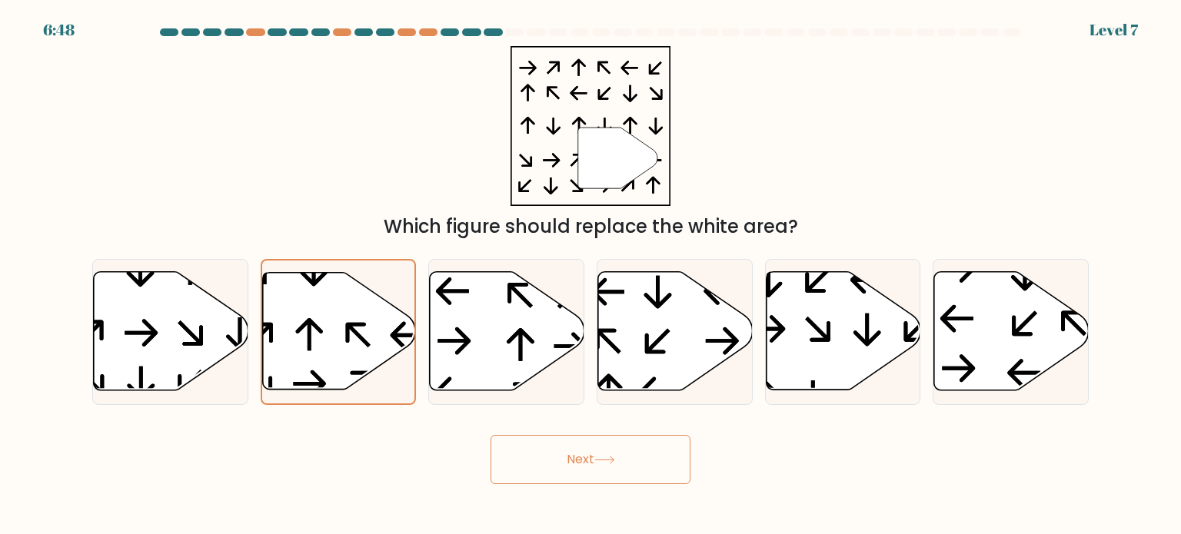
click at [615, 457] on icon at bounding box center [604, 460] width 21 height 8
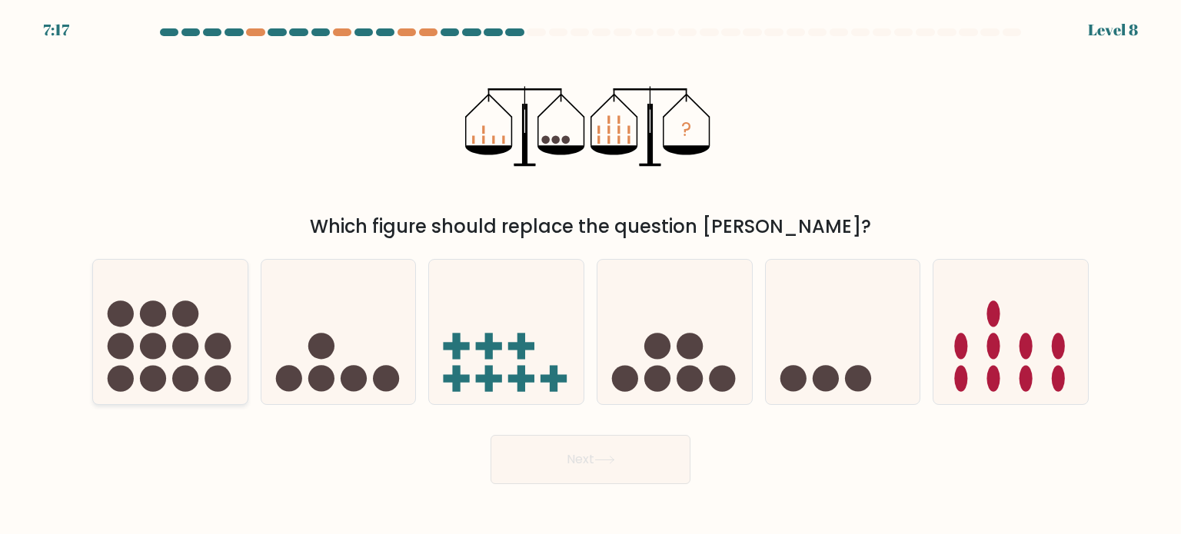
click at [159, 364] on icon at bounding box center [170, 332] width 155 height 128
click at [590, 275] on input "a." at bounding box center [590, 272] width 1 height 8
radio input "true"
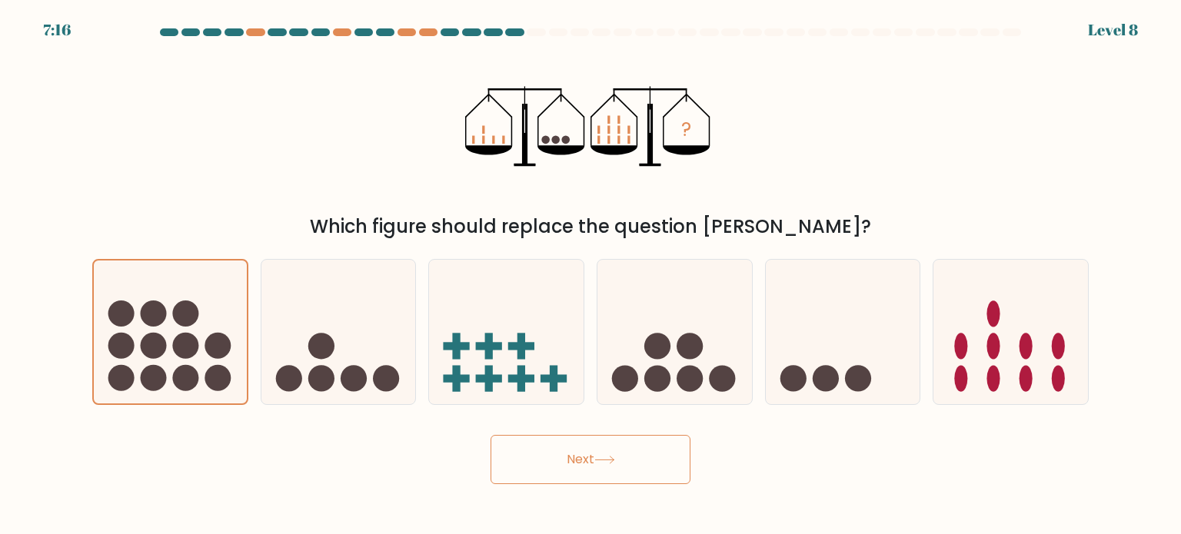
click at [564, 469] on button "Next" at bounding box center [590, 459] width 200 height 49
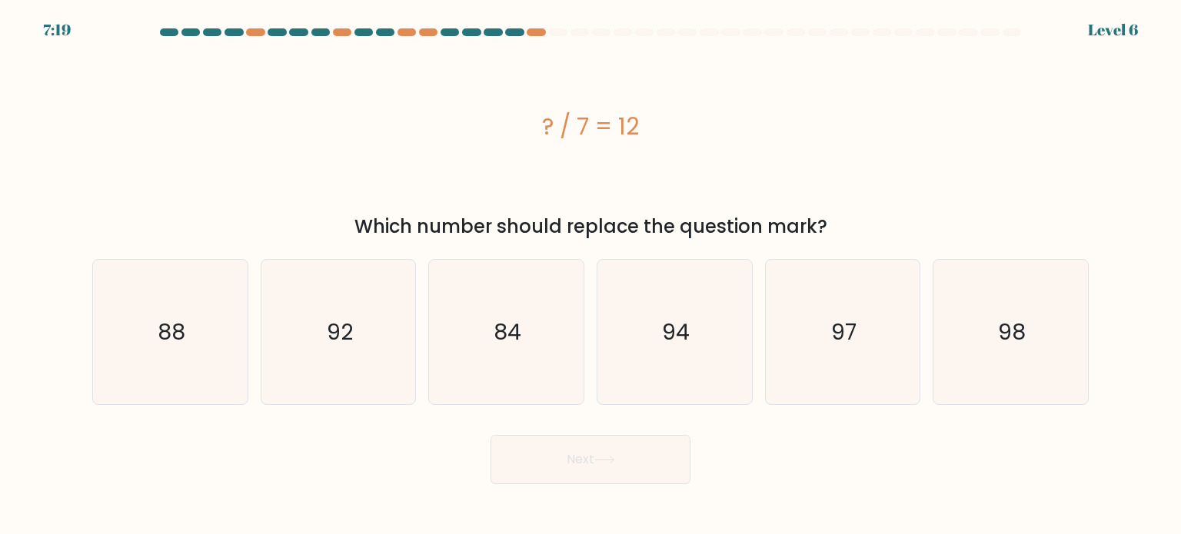
click at [467, 214] on div "Which number should replace the question mark?" at bounding box center [590, 227] width 978 height 28
click at [497, 327] on text "84" at bounding box center [508, 331] width 28 height 31
click at [590, 275] on input "c. 84" at bounding box center [590, 272] width 1 height 8
radio input "true"
click at [609, 454] on button "Next" at bounding box center [590, 459] width 200 height 49
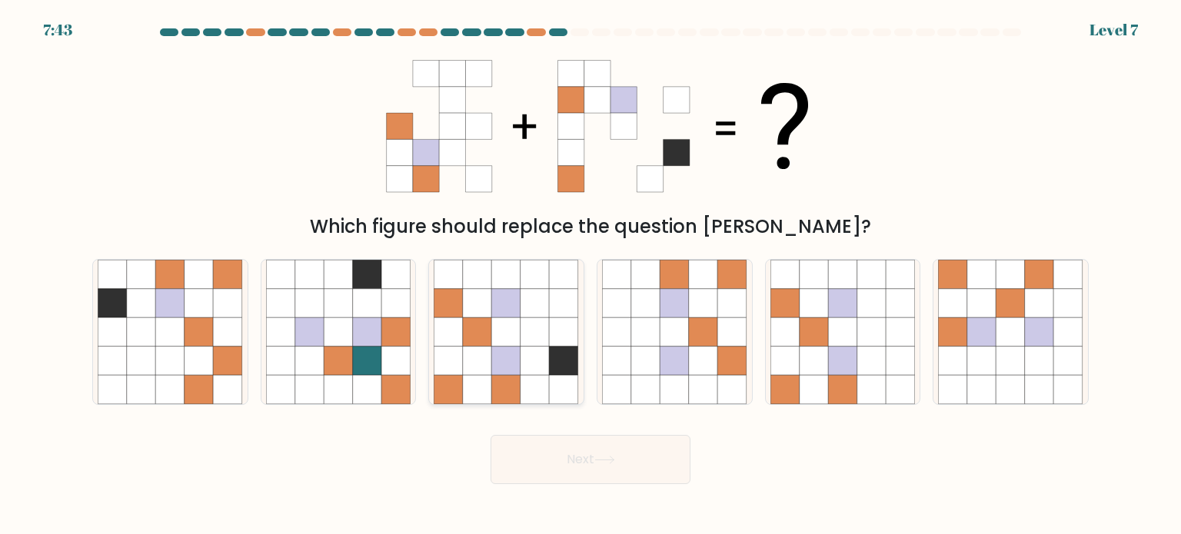
click at [488, 341] on icon at bounding box center [477, 331] width 29 height 29
click at [590, 275] on input "c." at bounding box center [590, 272] width 1 height 8
radio input "true"
click at [170, 357] on icon at bounding box center [170, 360] width 29 height 29
click at [590, 275] on input "a." at bounding box center [590, 272] width 1 height 8
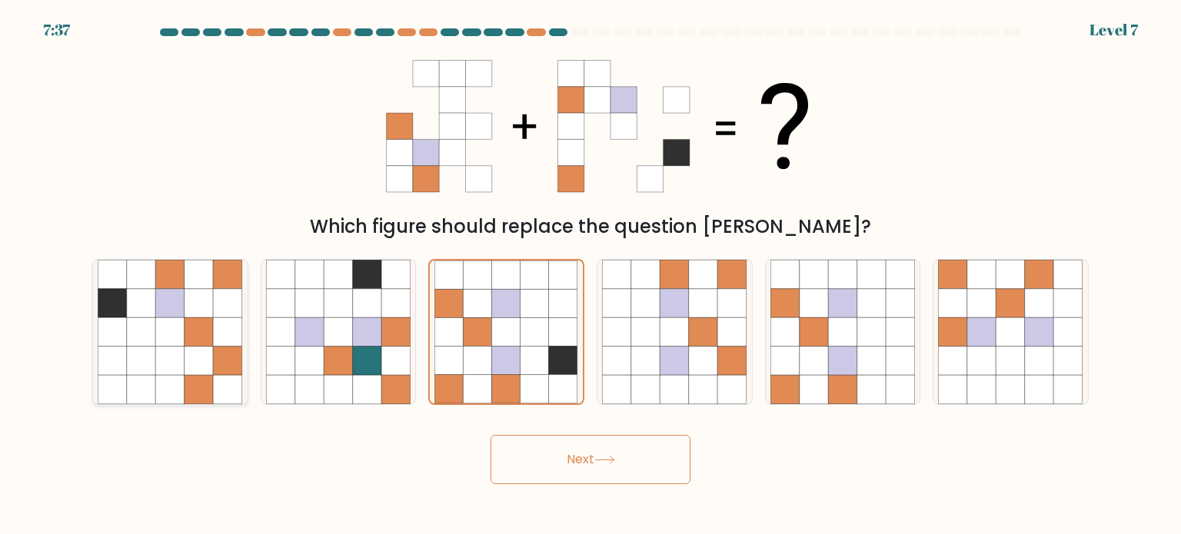
radio input "true"
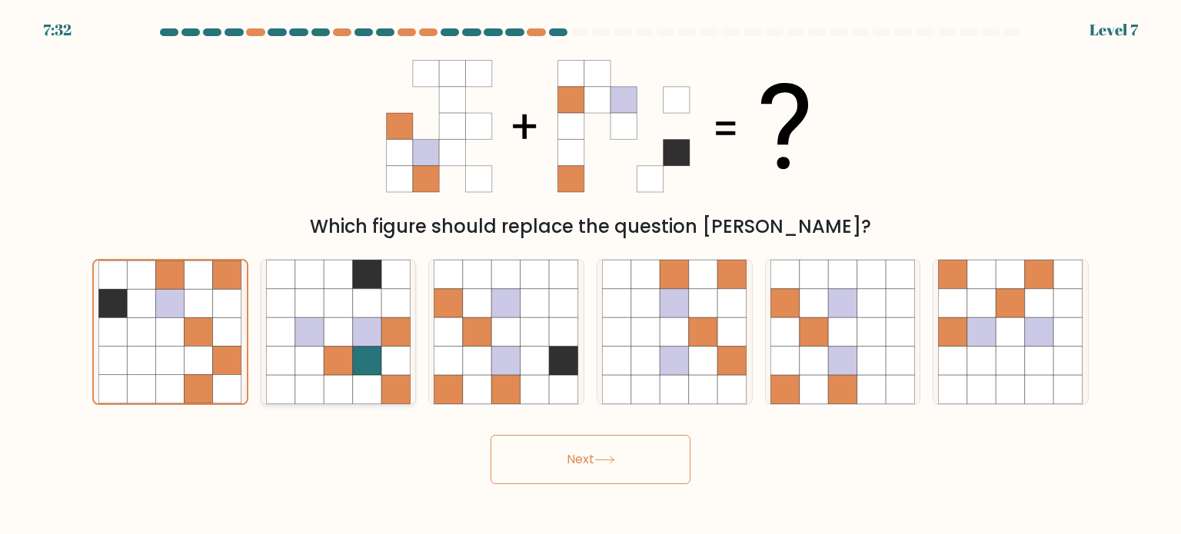
click at [403, 313] on icon at bounding box center [395, 302] width 29 height 29
click at [590, 275] on input "b." at bounding box center [590, 272] width 1 height 8
radio input "true"
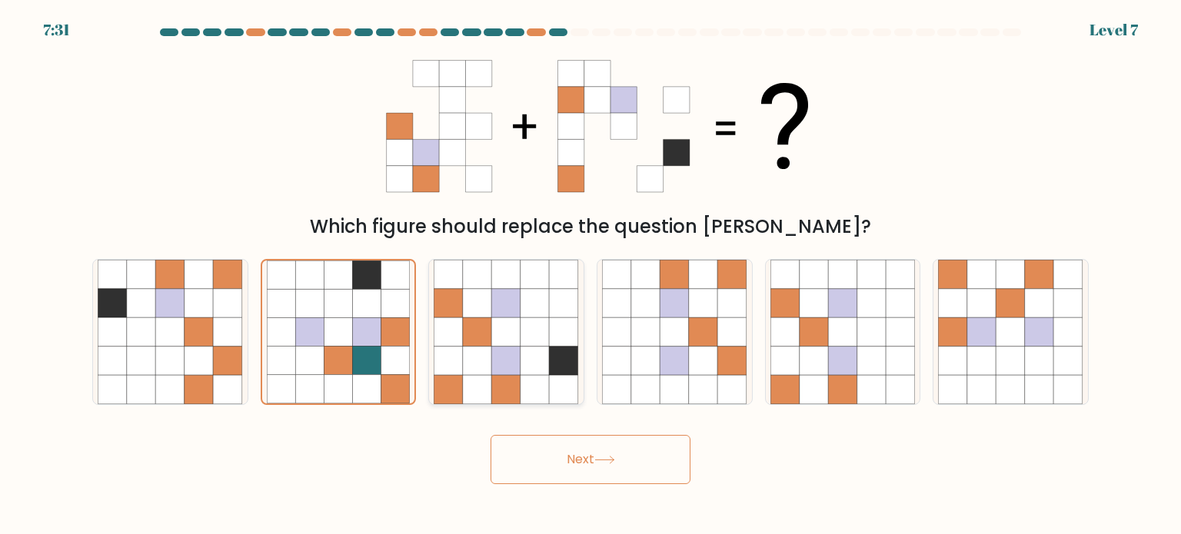
click at [541, 316] on icon at bounding box center [534, 302] width 29 height 29
click at [590, 275] on input "c." at bounding box center [590, 272] width 1 height 8
radio input "true"
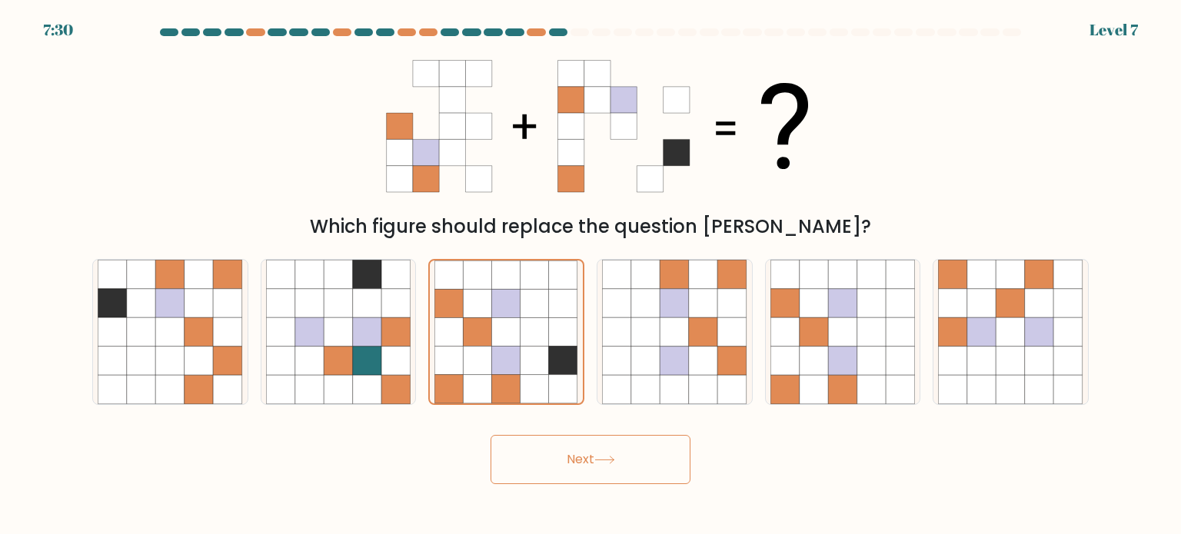
click at [597, 460] on button "Next" at bounding box center [590, 459] width 200 height 49
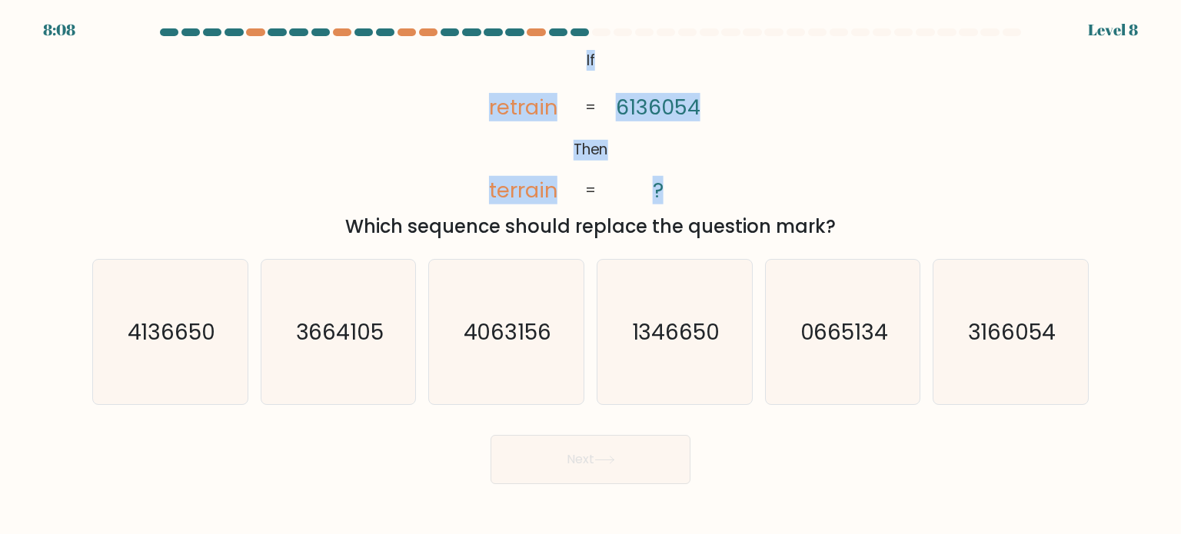
drag, startPoint x: 580, startPoint y: 61, endPoint x: 685, endPoint y: 193, distance: 168.4
click at [685, 193] on icon "@import url('https://fonts.googleapis.com/css?family=Abril+Fatface:400,100,100i…" at bounding box center [590, 126] width 260 height 161
copy icon "If Then retrain terrain 6136054 ?"
click at [381, 131] on div "@import url('https://fonts.googleapis.com/css?family=Abril+Fatface:400,100,100i…" at bounding box center [590, 143] width 1015 height 194
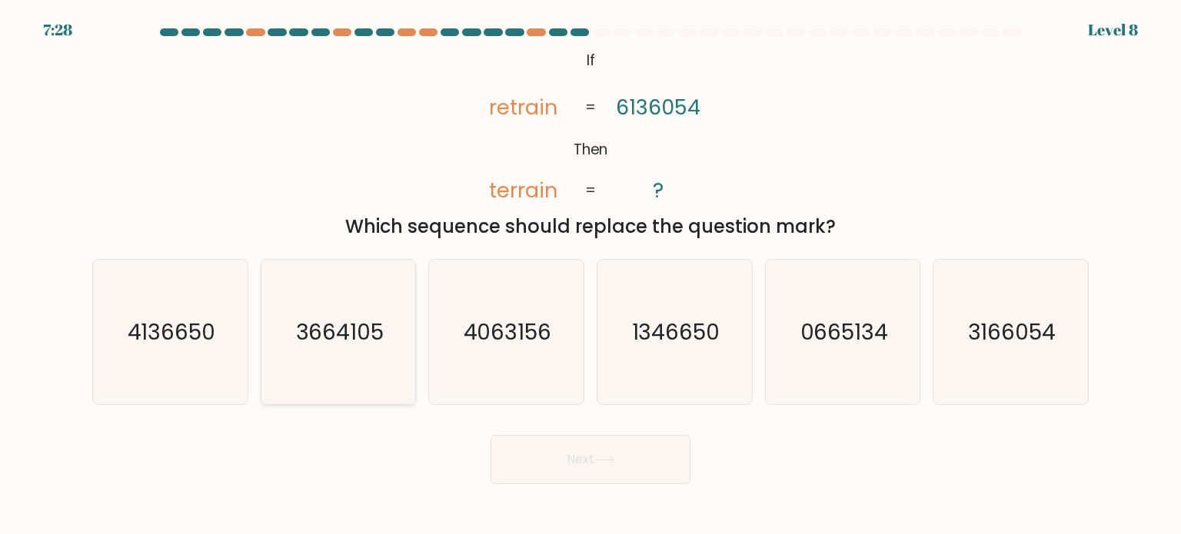
click at [331, 328] on text "3664105" at bounding box center [339, 331] width 88 height 31
click at [590, 275] on input "b. 3664105" at bounding box center [590, 272] width 1 height 8
radio input "true"
click at [607, 466] on button "Next" at bounding box center [590, 459] width 200 height 49
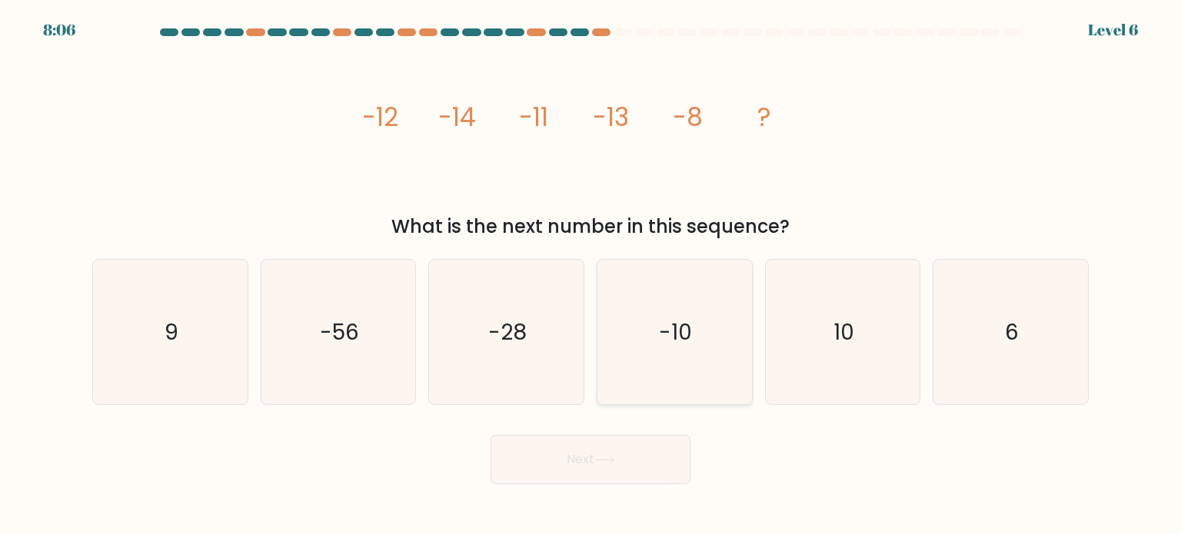
click at [683, 347] on icon "-10" at bounding box center [674, 332] width 145 height 145
click at [591, 275] on input "d. -10" at bounding box center [590, 272] width 1 height 8
radio input "true"
click at [590, 460] on button "Next" at bounding box center [590, 459] width 200 height 49
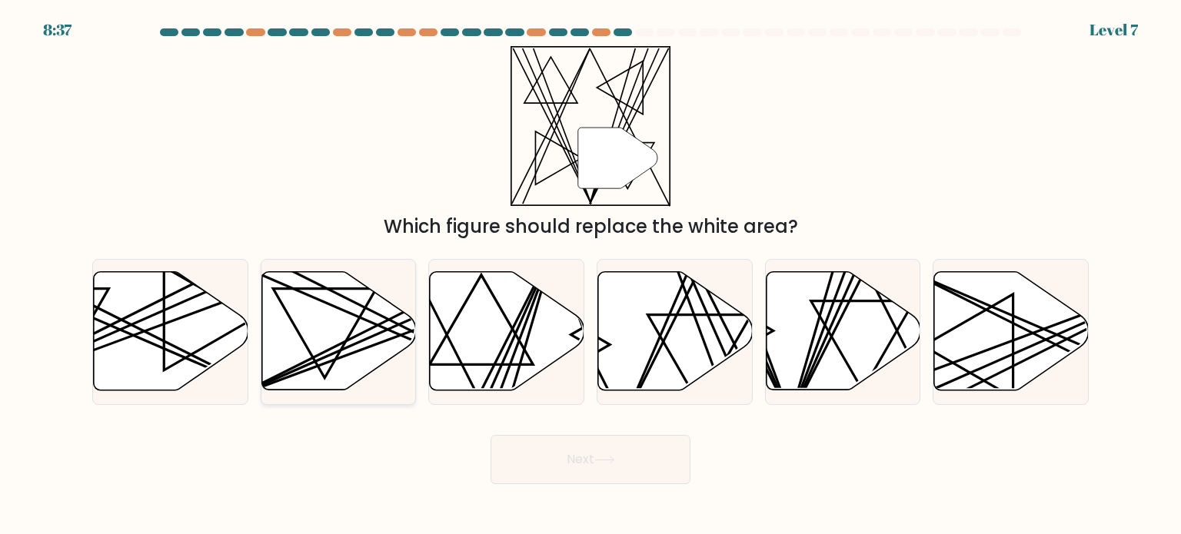
click at [370, 337] on line at bounding box center [386, 330] width 302 height 133
click at [590, 275] on input "b." at bounding box center [590, 272] width 1 height 8
radio input "true"
click at [189, 319] on icon at bounding box center [171, 331] width 155 height 118
click at [590, 275] on input "a." at bounding box center [590, 272] width 1 height 8
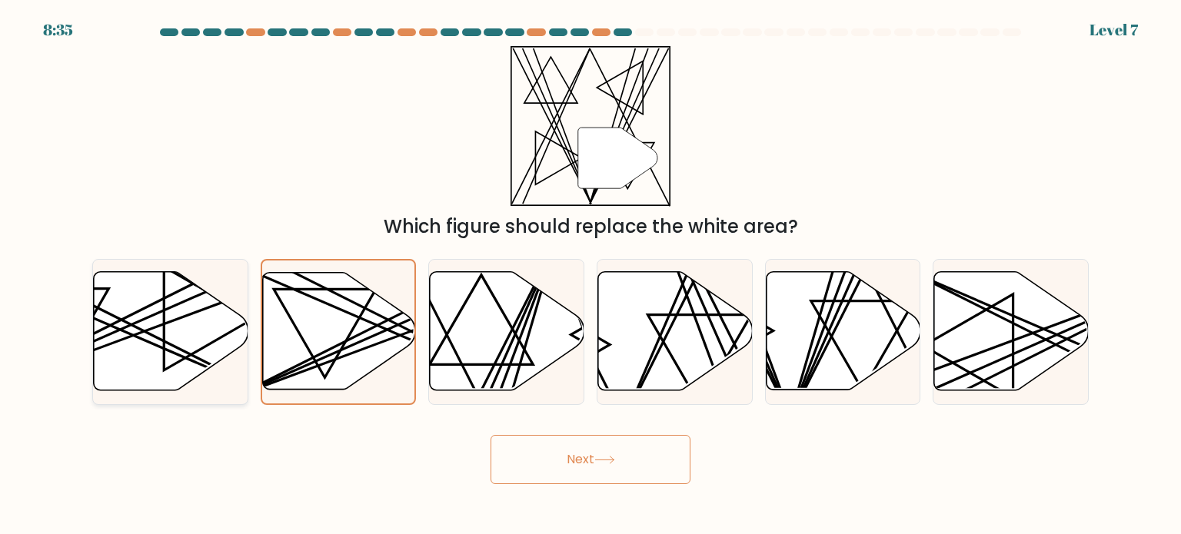
radio input "true"
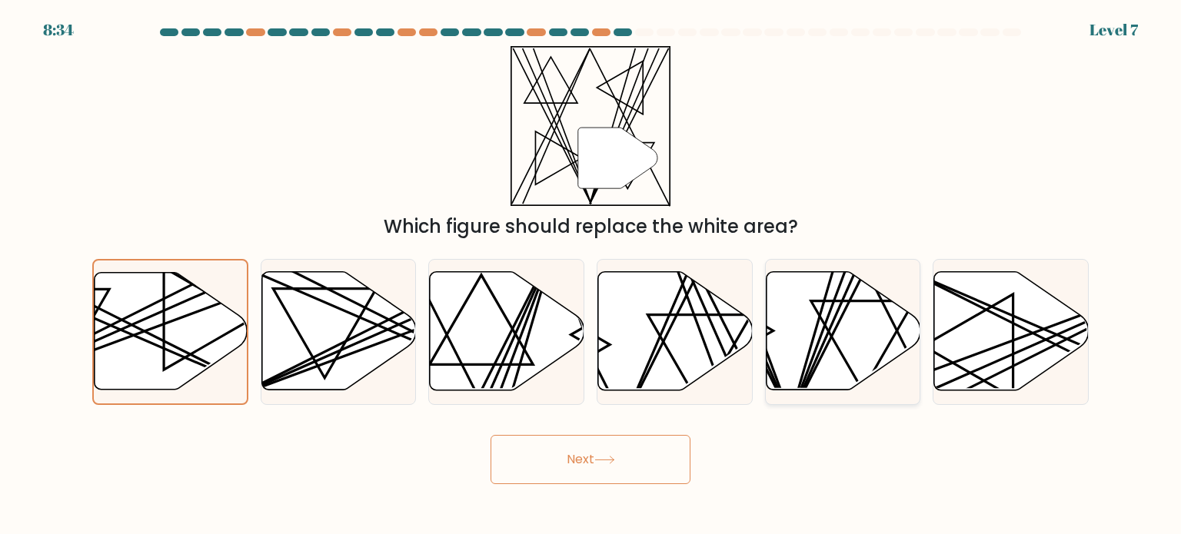
click at [852, 340] on icon at bounding box center [843, 331] width 155 height 118
click at [591, 275] on input "e." at bounding box center [590, 272] width 1 height 8
radio input "true"
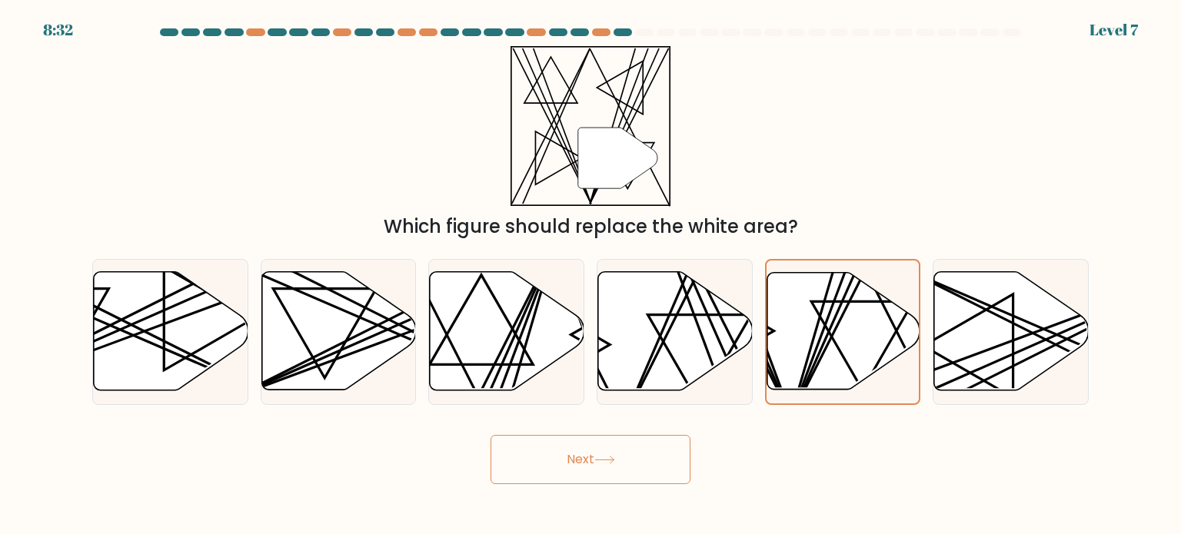
click at [623, 436] on button "Next" at bounding box center [590, 459] width 200 height 49
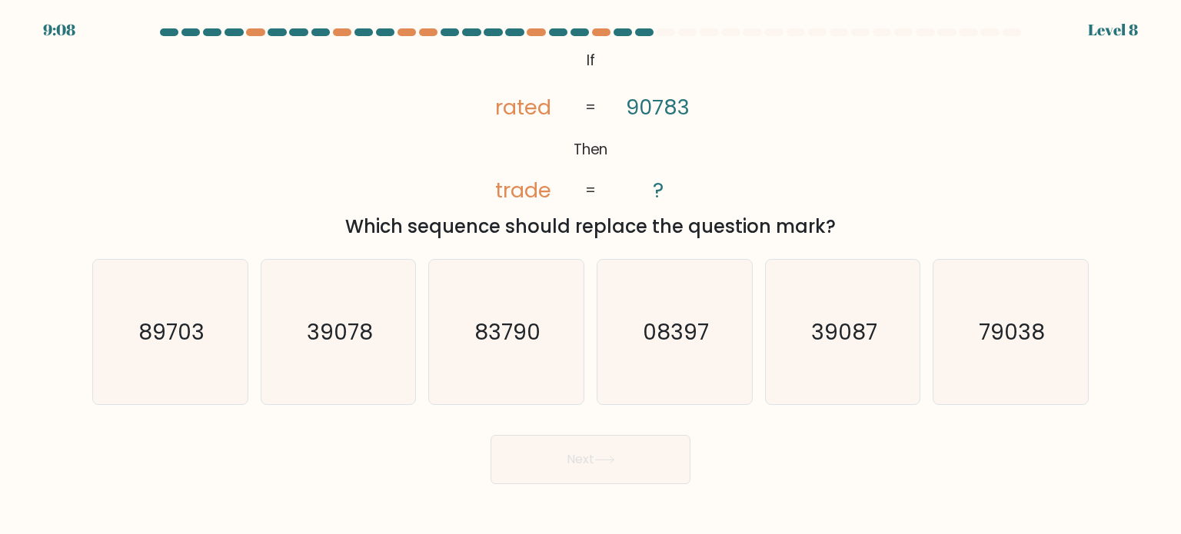
drag, startPoint x: 623, startPoint y: 436, endPoint x: 558, endPoint y: 244, distance: 203.0
click at [558, 244] on form "If ?" at bounding box center [590, 256] width 1181 height 456
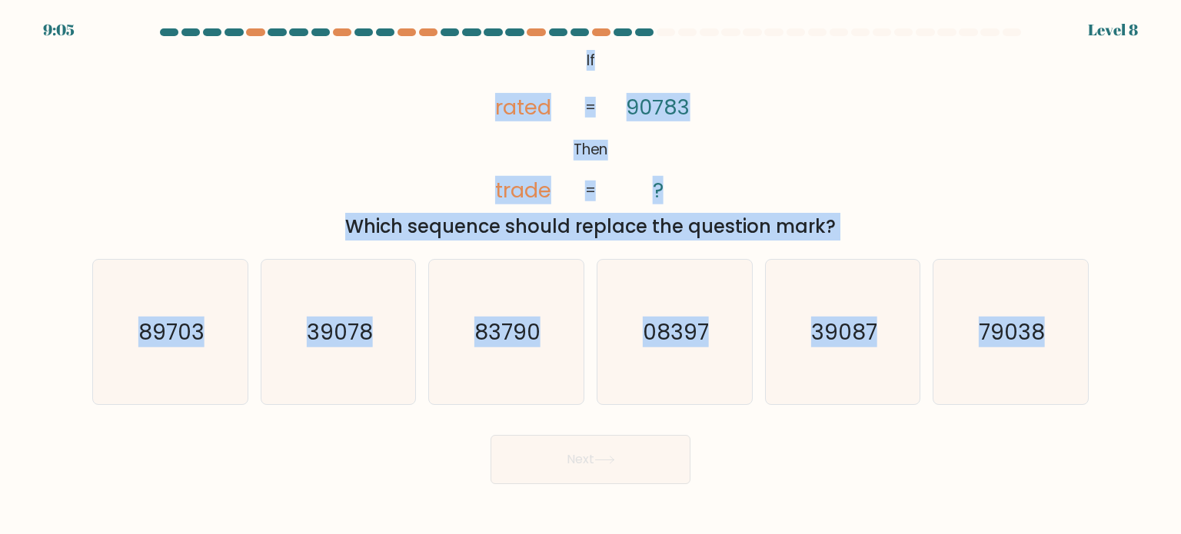
drag, startPoint x: 570, startPoint y: 61, endPoint x: 1110, endPoint y: 341, distance: 608.6
click at [1110, 341] on form "If ?" at bounding box center [590, 256] width 1181 height 456
copy form "If Then rated trade 90783 ? = = Which sequence should replace the question mark…"
click at [288, 161] on div "@import url('https://fonts.googleapis.com/css?family=Abril+Fatface:400,100,100i…" at bounding box center [590, 143] width 1015 height 194
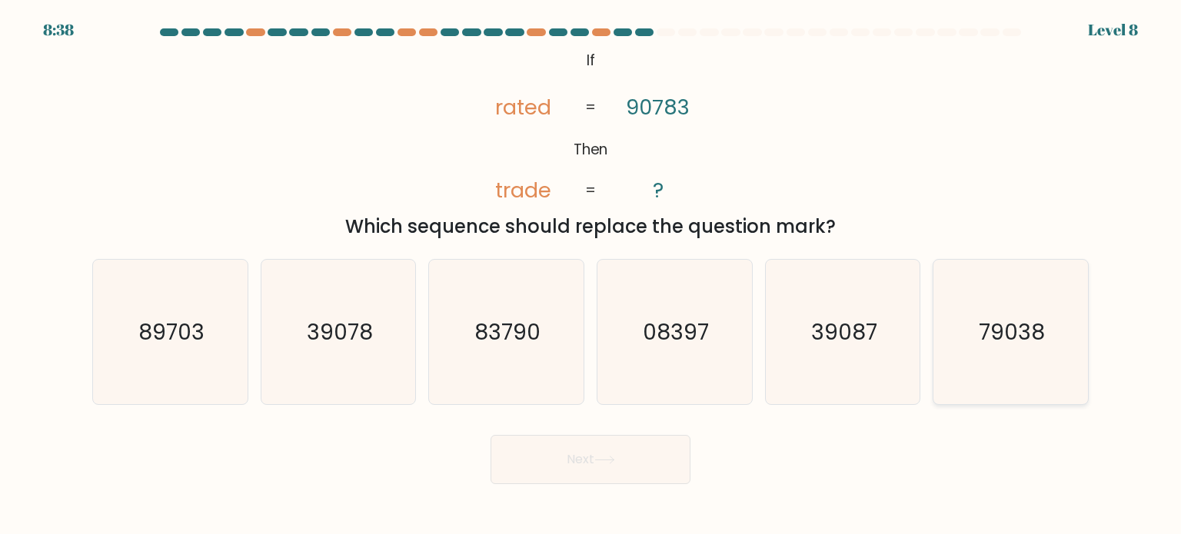
click at [976, 364] on icon "79038" at bounding box center [1010, 332] width 145 height 145
click at [591, 275] on input "f. 79038" at bounding box center [590, 272] width 1 height 8
radio input "true"
click at [620, 461] on button "Next" at bounding box center [590, 459] width 200 height 49
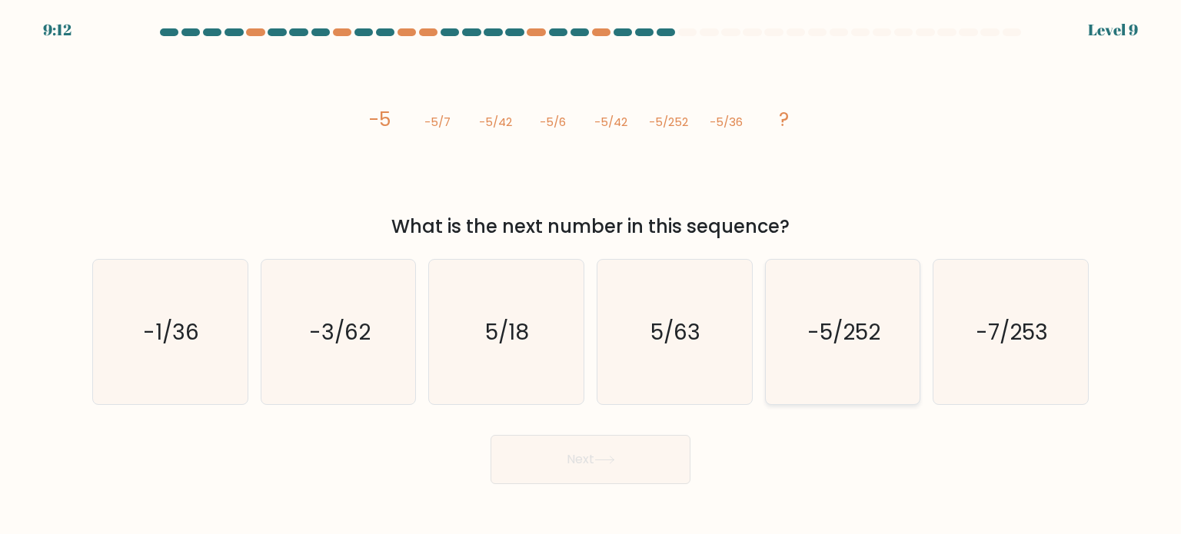
click at [809, 354] on icon "-5/252" at bounding box center [842, 332] width 145 height 145
click at [591, 275] on input "e. -5/252" at bounding box center [590, 272] width 1 height 8
radio input "true"
click at [600, 460] on icon at bounding box center [604, 460] width 18 height 7
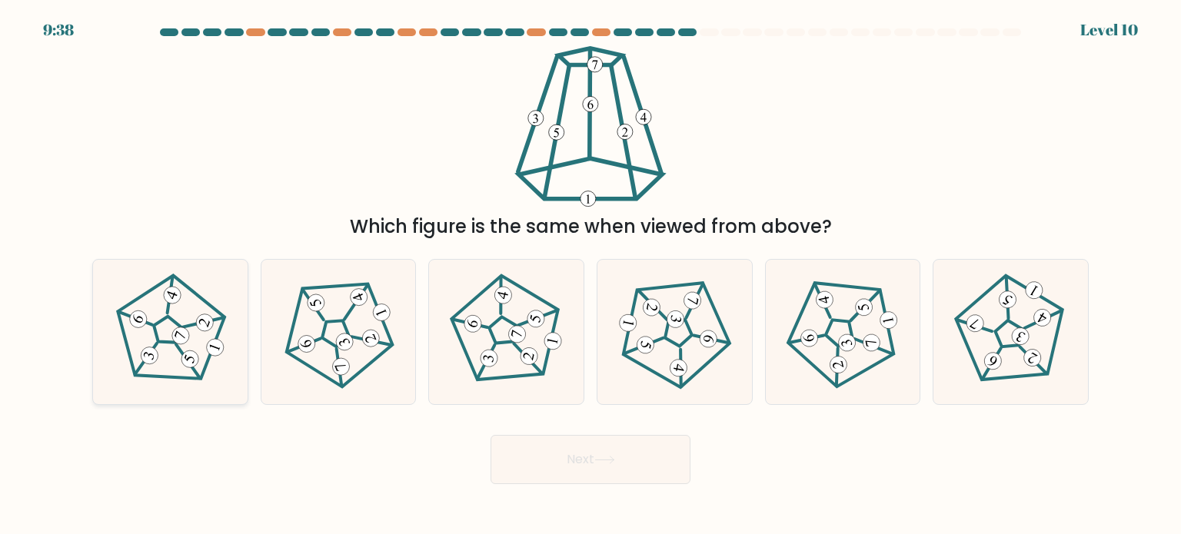
click at [192, 349] on icon at bounding box center [170, 332] width 116 height 116
click at [590, 275] on input "a." at bounding box center [590, 272] width 1 height 8
radio input "true"
click at [627, 473] on button "Next" at bounding box center [590, 459] width 200 height 49
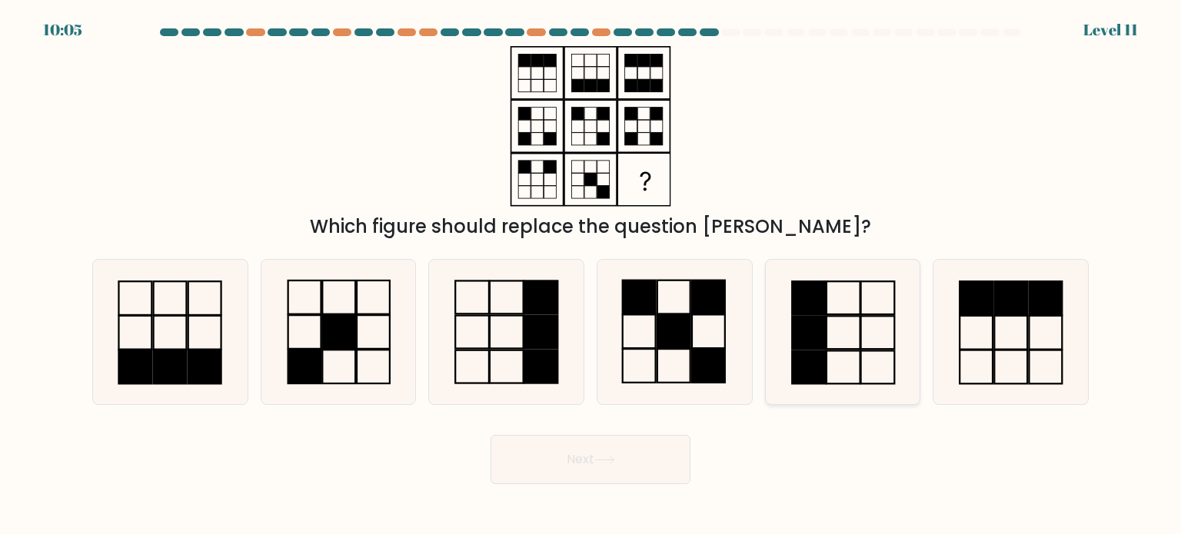
click at [781, 294] on icon at bounding box center [842, 332] width 145 height 145
click at [591, 275] on input "e." at bounding box center [590, 272] width 1 height 8
radio input "true"
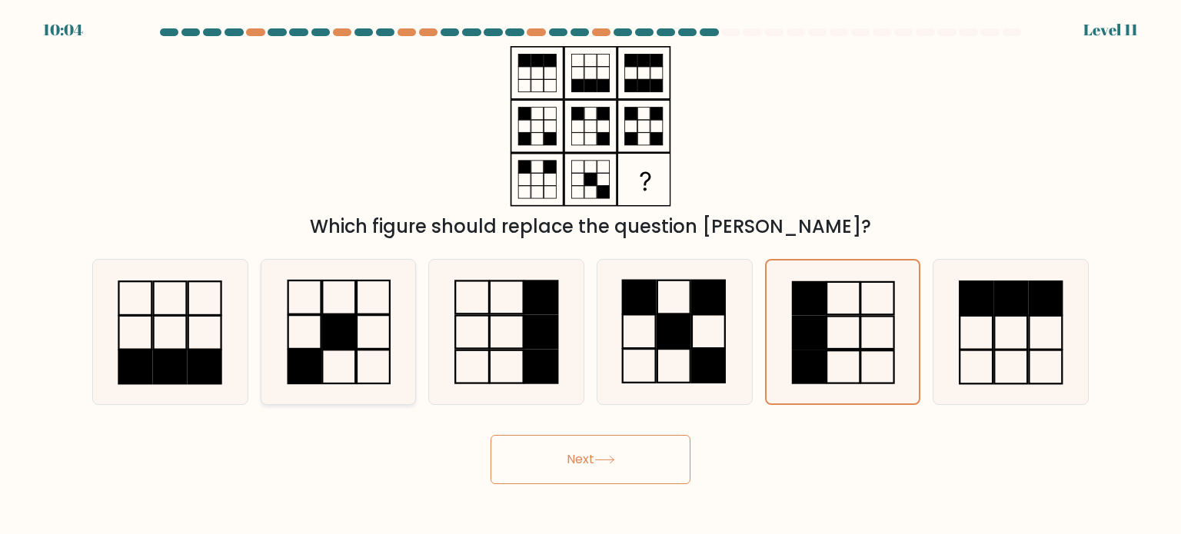
click at [354, 336] on rect at bounding box center [338, 332] width 33 height 34
click at [590, 275] on input "b." at bounding box center [590, 272] width 1 height 8
radio input "true"
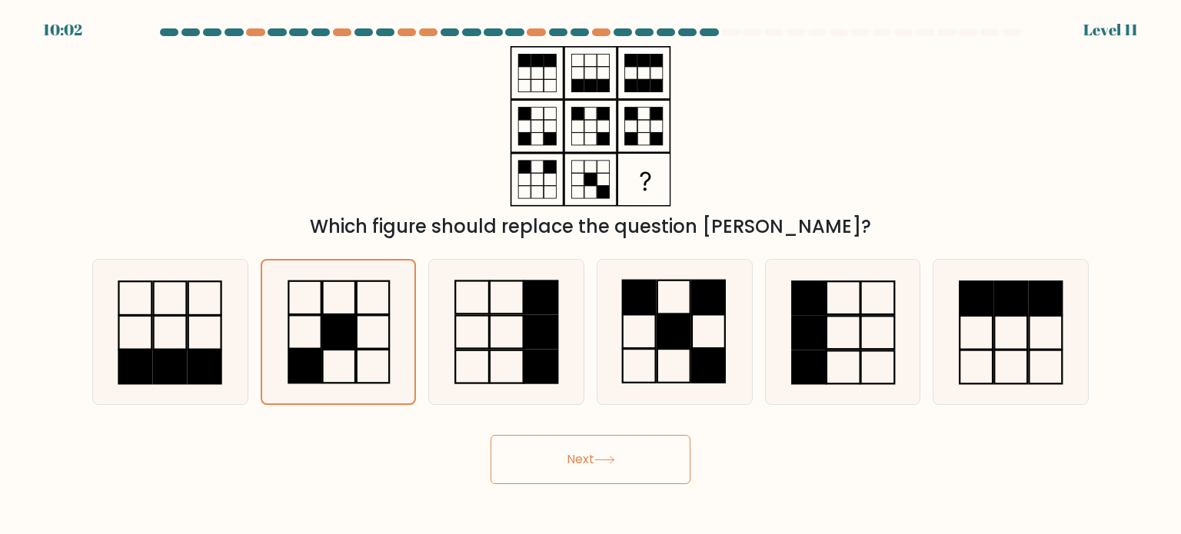
click at [646, 462] on button "Next" at bounding box center [590, 459] width 200 height 49
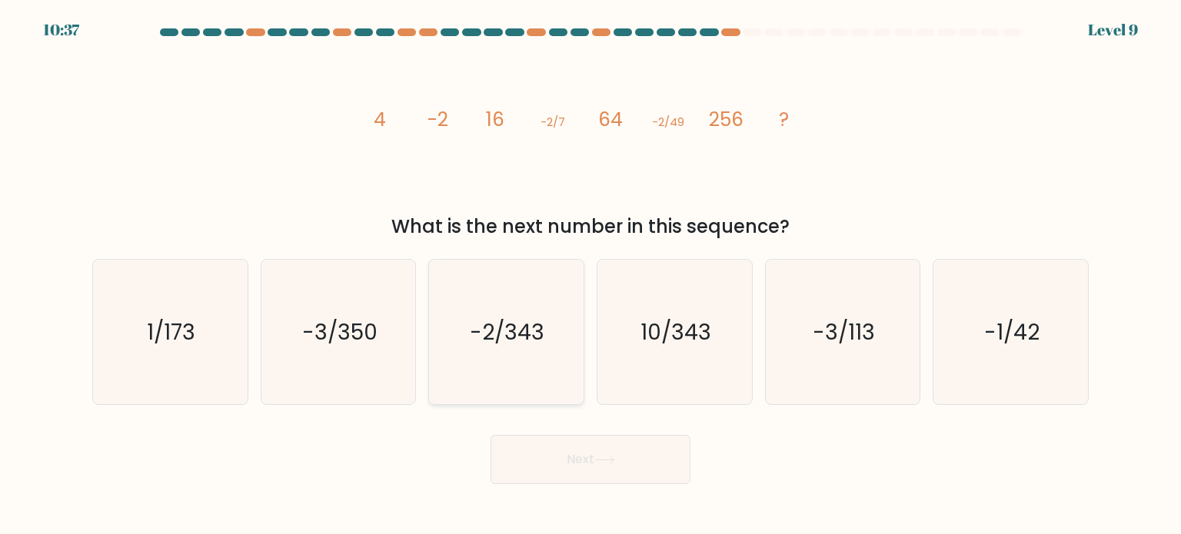
click at [537, 375] on icon "-2/343" at bounding box center [506, 332] width 145 height 145
click at [590, 275] on input "c. -2/343" at bounding box center [590, 272] width 1 height 8
radio input "true"
click at [588, 452] on button "Next" at bounding box center [590, 459] width 200 height 49
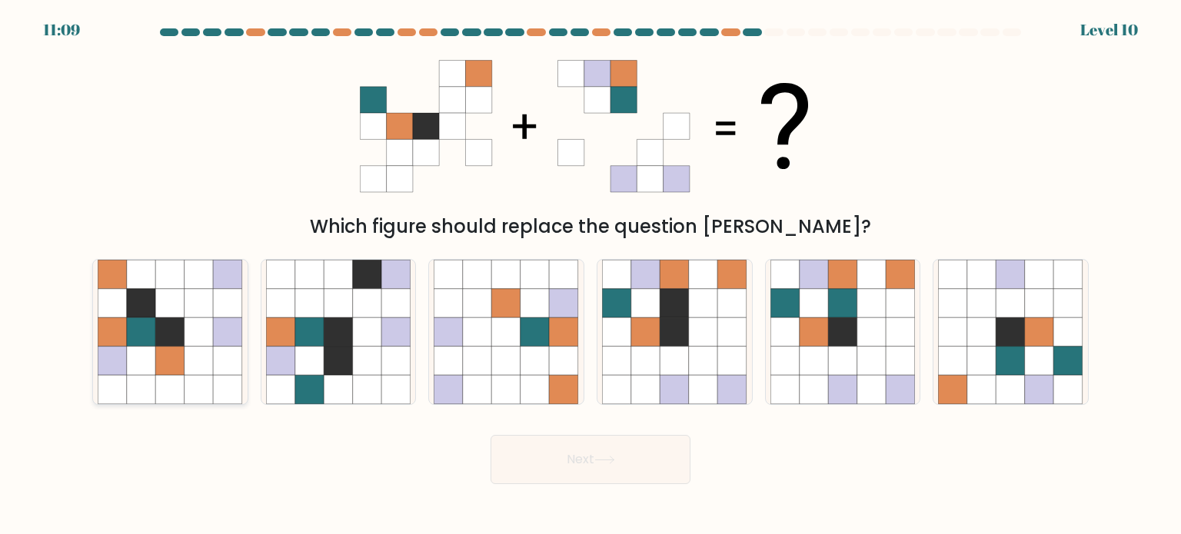
click at [178, 354] on icon at bounding box center [170, 360] width 29 height 29
click at [590, 275] on input "a." at bounding box center [590, 272] width 1 height 8
radio input "true"
click at [598, 479] on button "Next" at bounding box center [590, 459] width 200 height 49
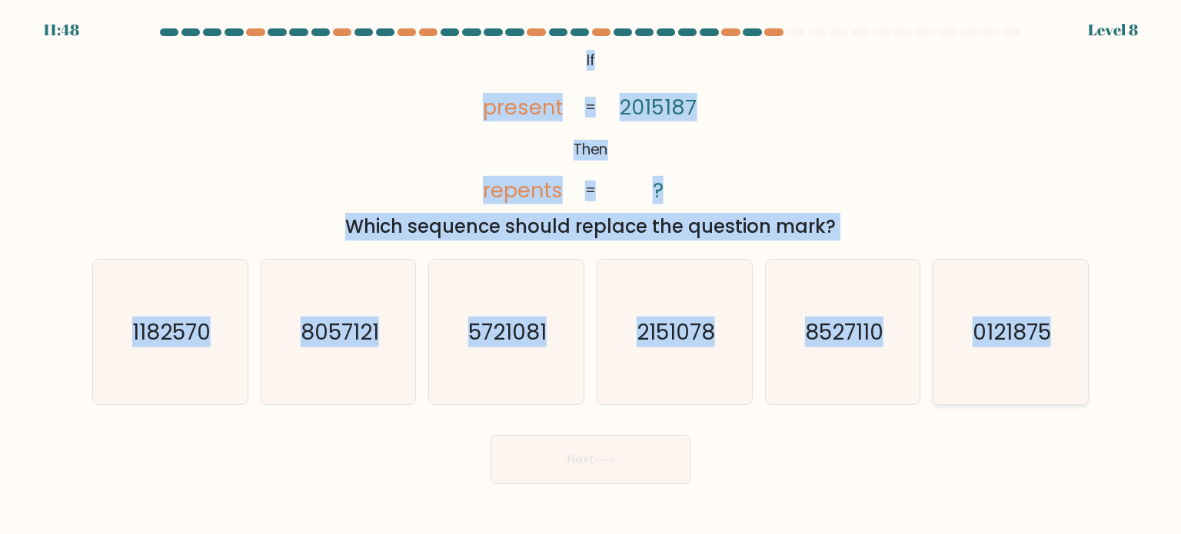
drag, startPoint x: 576, startPoint y: 65, endPoint x: 1055, endPoint y: 365, distance: 565.4
click at [1055, 365] on form "If ?" at bounding box center [590, 256] width 1181 height 456
copy form "If Then present repents 2015187 ? = = Which sequence should replace the questio…"
click at [952, 339] on icon "0121875" at bounding box center [1010, 332] width 145 height 145
click at [591, 275] on input "f. 0121875" at bounding box center [590, 272] width 1 height 8
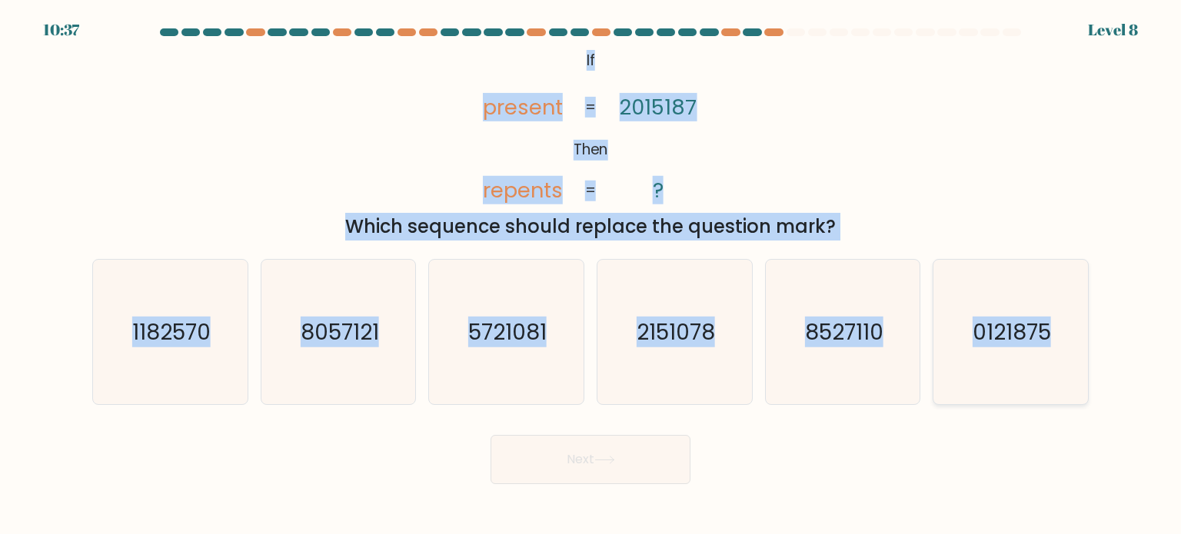
radio input "true"
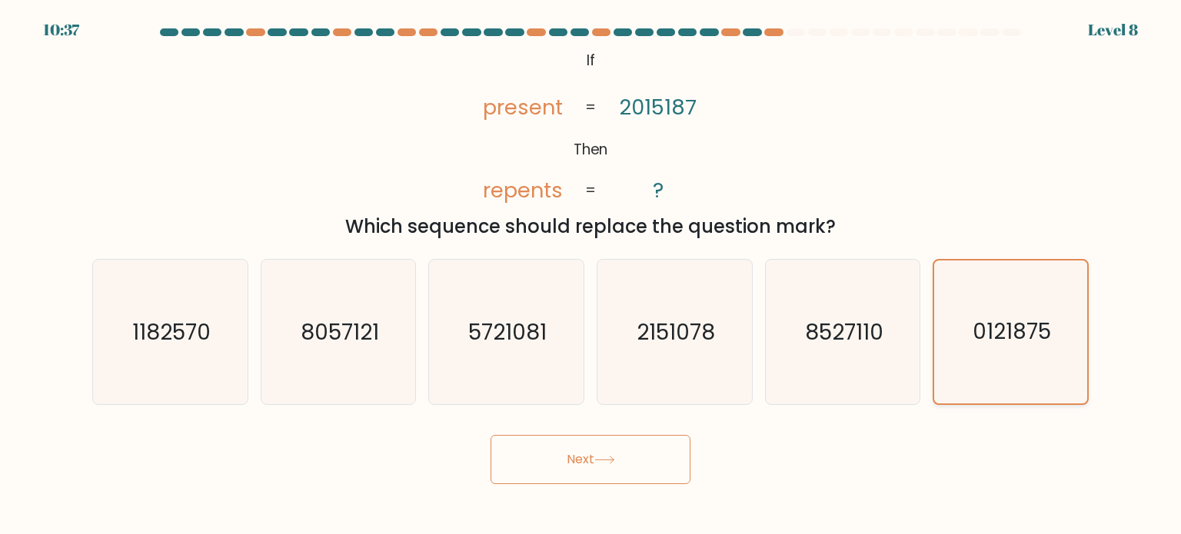
click at [982, 350] on icon "0121875" at bounding box center [1010, 332] width 143 height 143
click at [591, 275] on input "f. 0121875" at bounding box center [590, 272] width 1 height 8
click at [666, 465] on button "Next" at bounding box center [590, 459] width 200 height 49
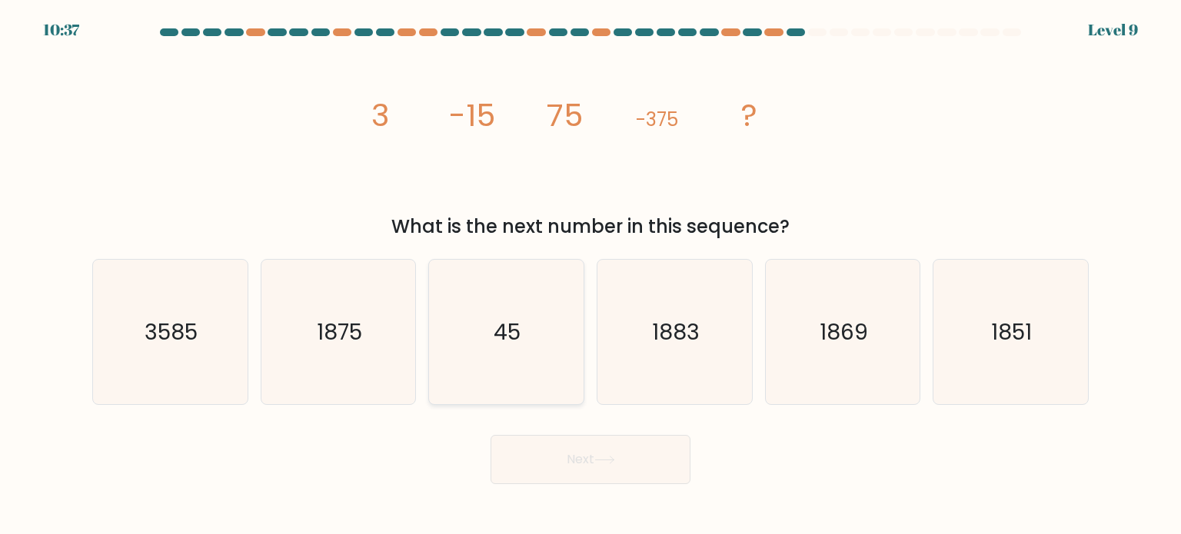
click at [504, 318] on text "45" at bounding box center [507, 331] width 27 height 31
click at [590, 275] on input "c. 45" at bounding box center [590, 272] width 1 height 8
radio input "true"
click at [718, 379] on icon "1883" at bounding box center [674, 332] width 145 height 145
click at [591, 275] on input "d. 1883" at bounding box center [590, 272] width 1 height 8
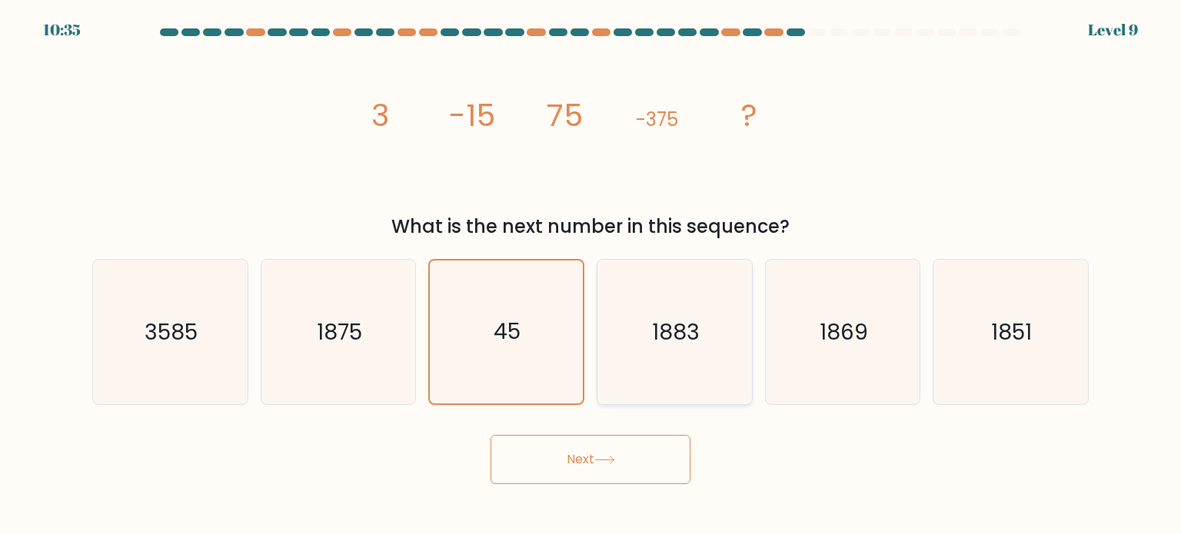
radio input "true"
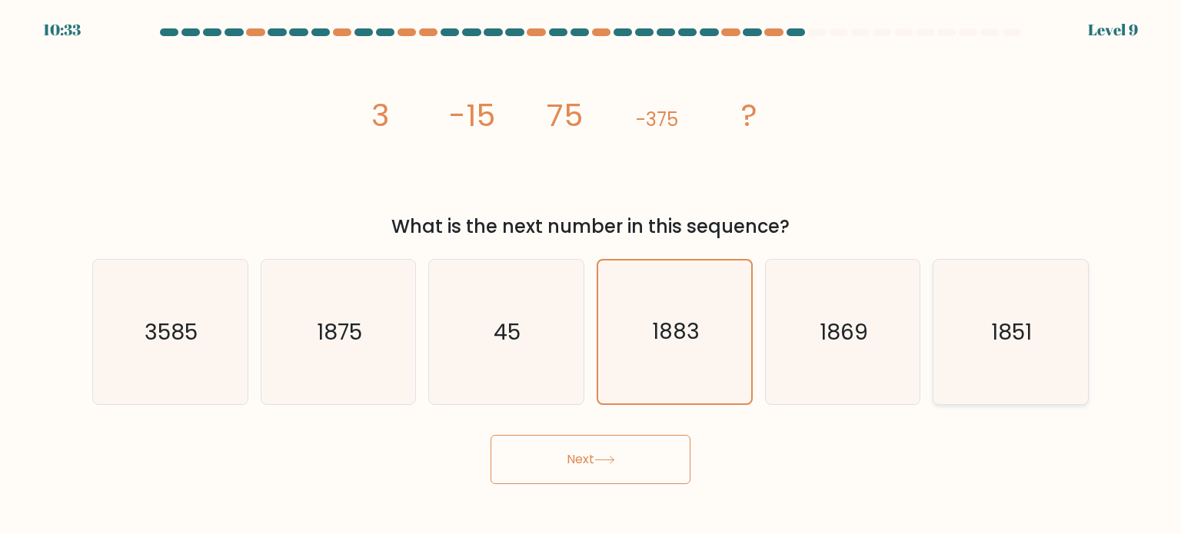
click at [998, 324] on text "1851" at bounding box center [1012, 331] width 41 height 31
click at [591, 275] on input "f. 1851" at bounding box center [590, 272] width 1 height 8
radio input "true"
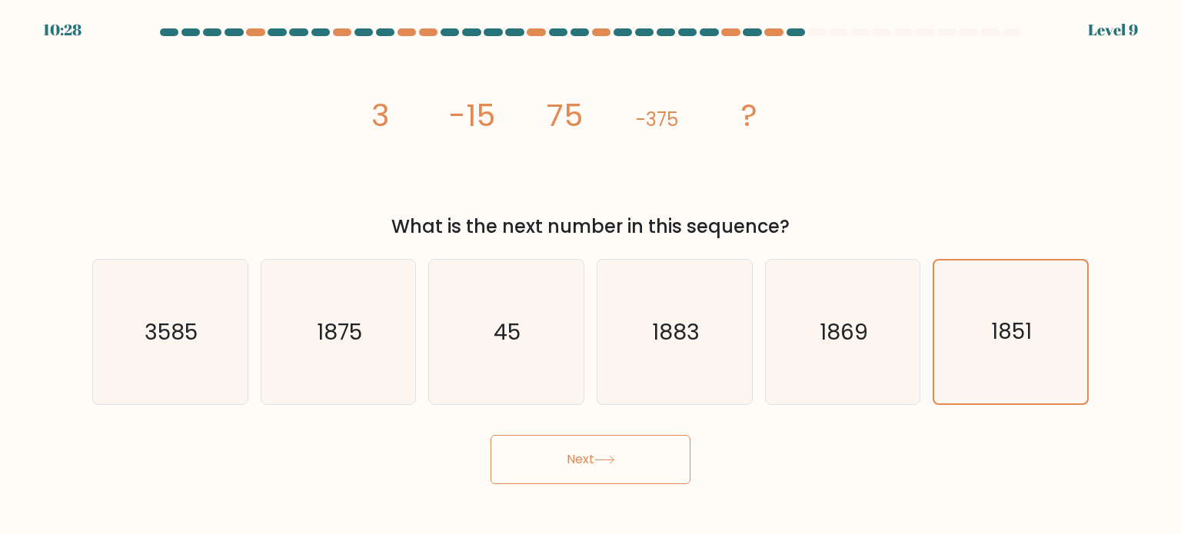
drag, startPoint x: 357, startPoint y: 124, endPoint x: 793, endPoint y: 230, distance: 449.3
click at [793, 230] on div "image/svg+xml 3 -15 75 -375 ? What is the next number in this sequence?" at bounding box center [590, 143] width 1015 height 194
copy div "3 -15 75 -375 ? What is the next number in this sequence?"
click at [661, 451] on button "Next" at bounding box center [590, 459] width 200 height 49
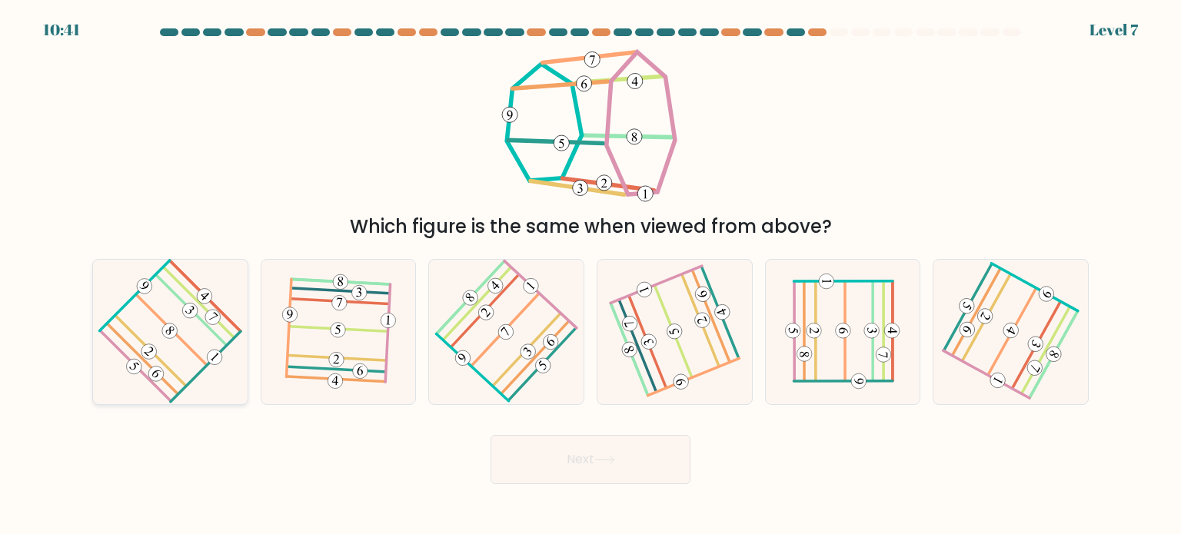
click at [183, 326] on icon at bounding box center [169, 332] width 115 height 116
click at [590, 275] on input "a." at bounding box center [590, 272] width 1 height 8
radio input "true"
click at [411, 353] on div at bounding box center [339, 332] width 156 height 146
click at [590, 275] on input "b." at bounding box center [590, 272] width 1 height 8
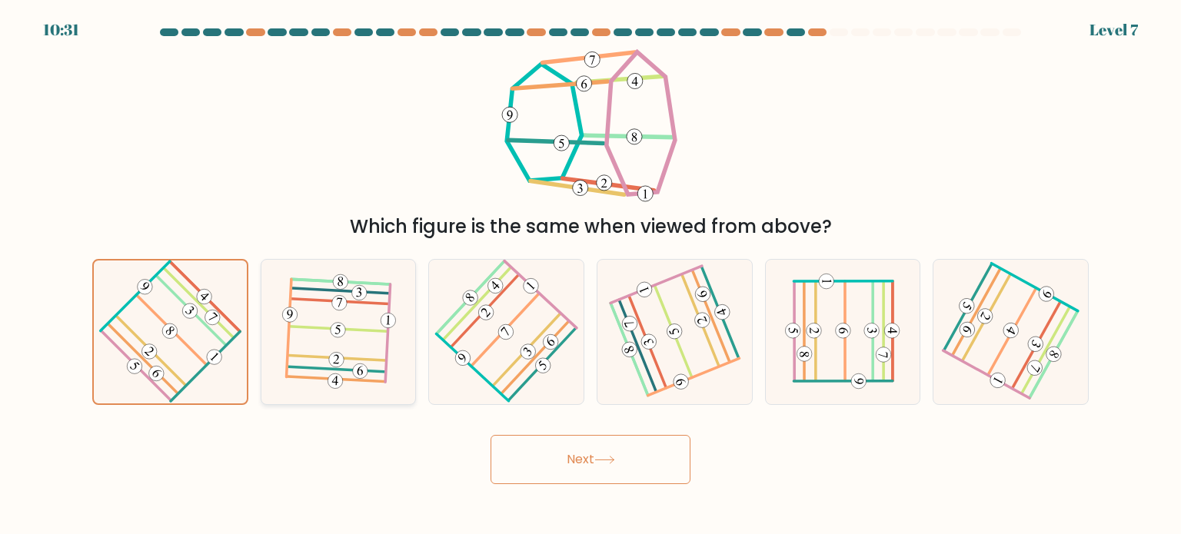
radio input "true"
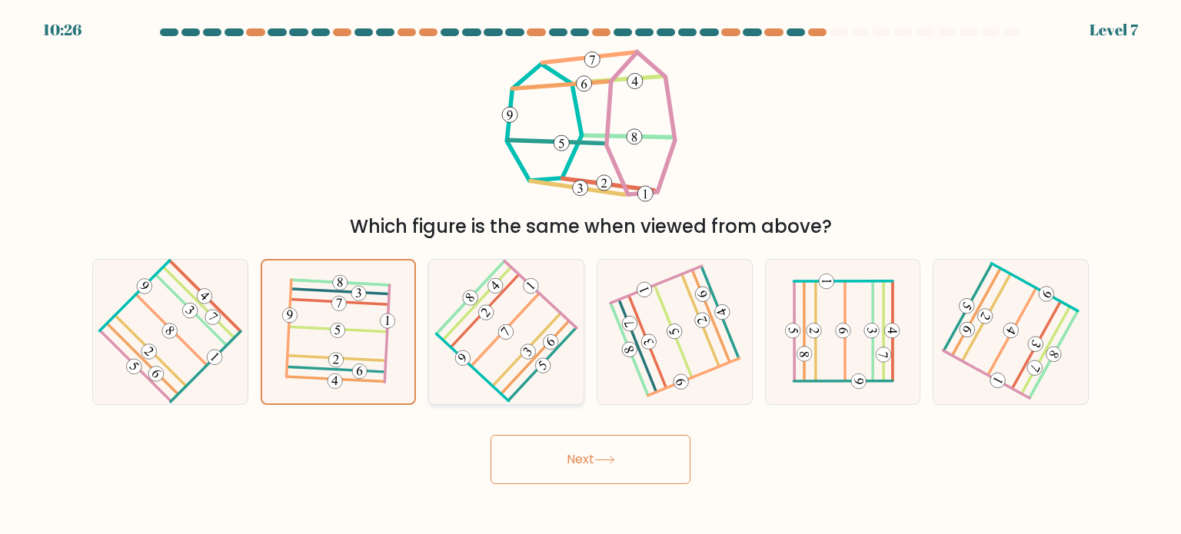
click at [557, 312] on 486 at bounding box center [540, 295] width 72 height 68
click at [590, 275] on input "c." at bounding box center [590, 272] width 1 height 8
radio input "true"
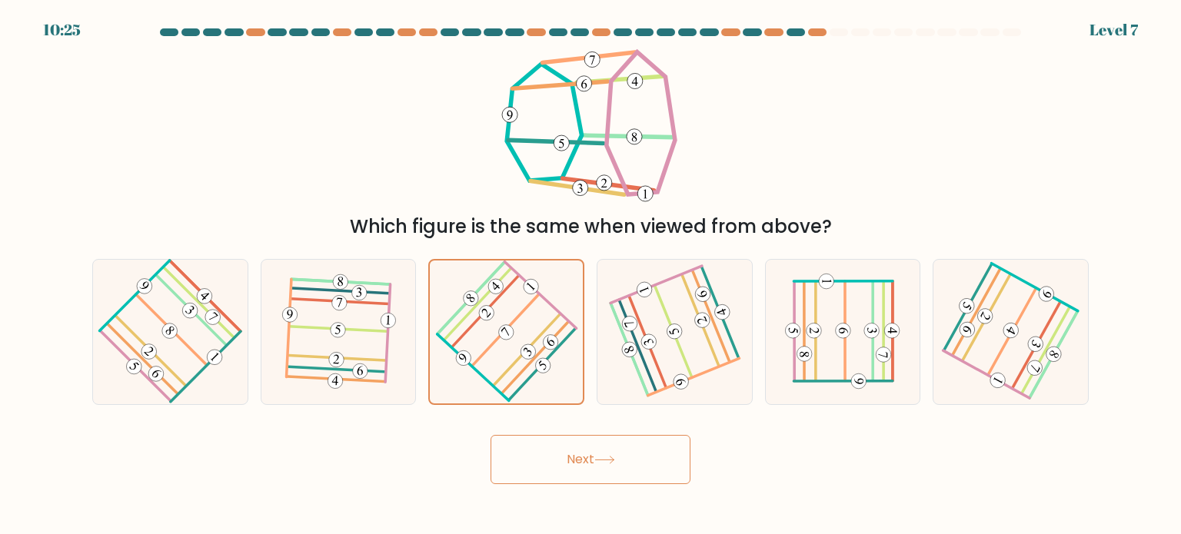
click at [597, 472] on button "Next" at bounding box center [590, 459] width 200 height 49
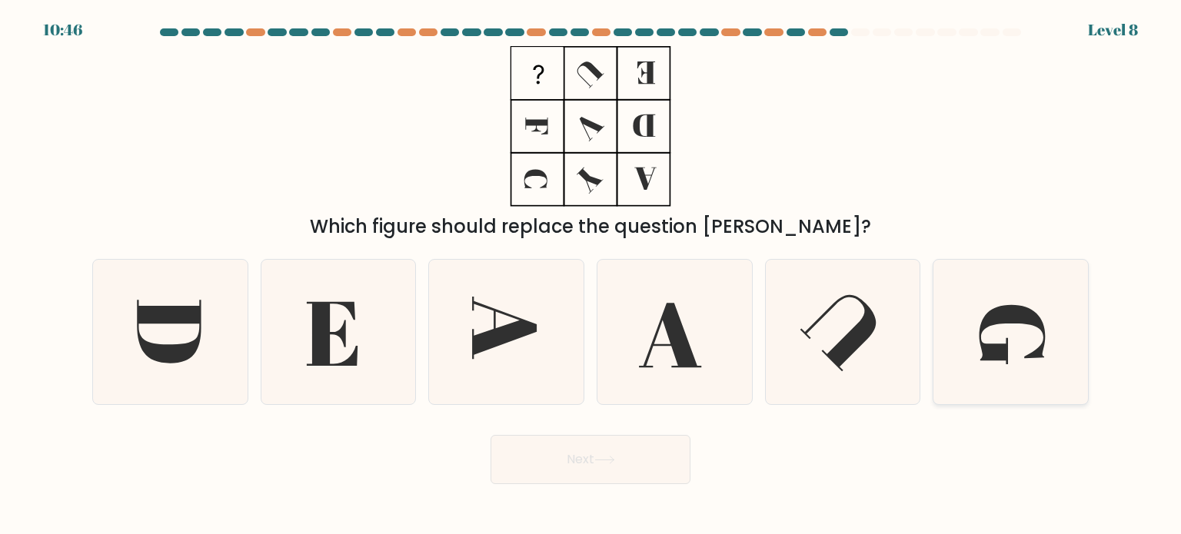
click at [976, 330] on icon at bounding box center [1010, 332] width 145 height 145
click at [591, 275] on input "f." at bounding box center [590, 272] width 1 height 8
radio input "true"
click at [646, 448] on button "Next" at bounding box center [590, 459] width 200 height 49
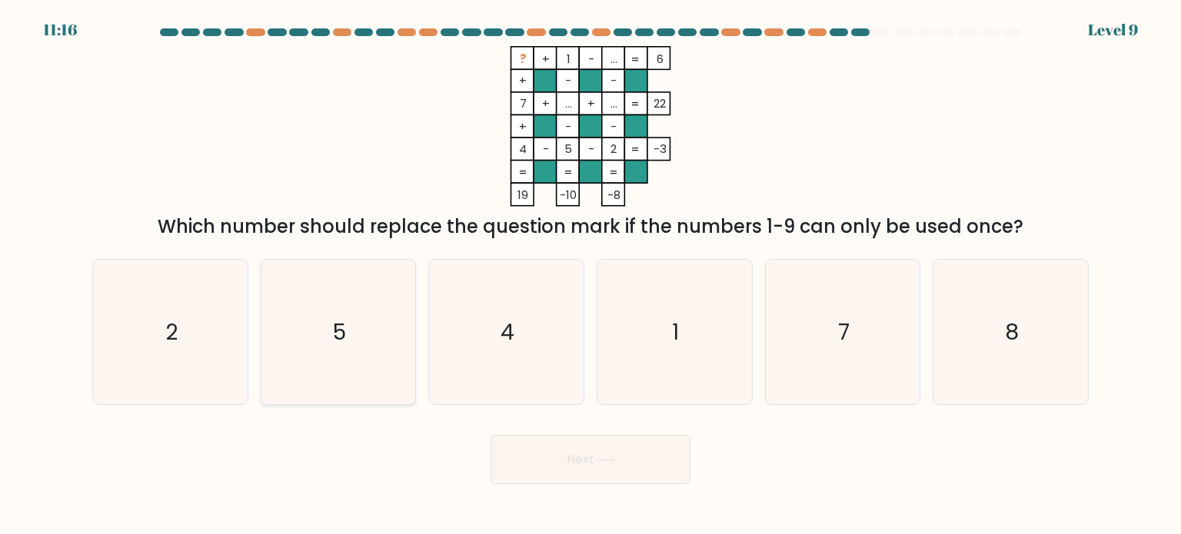
click at [391, 341] on icon "5" at bounding box center [338, 332] width 145 height 145
click at [590, 275] on input "b. 5" at bounding box center [590, 272] width 1 height 8
radio input "true"
click at [580, 460] on button "Next" at bounding box center [590, 459] width 200 height 49
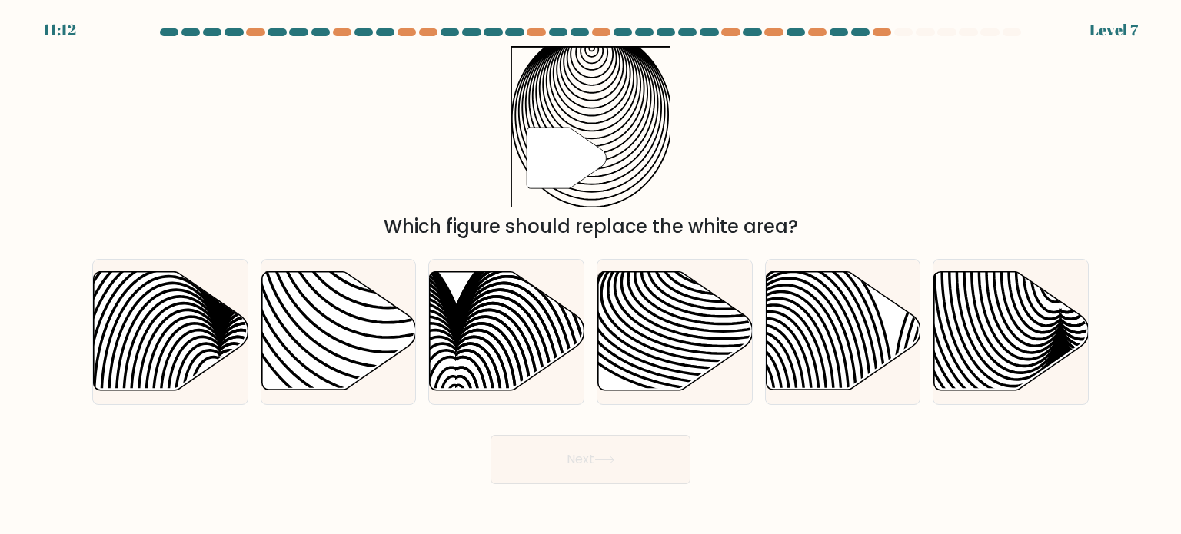
click at [580, 460] on button "Next" at bounding box center [590, 459] width 200 height 49
click at [702, 375] on icon at bounding box center [722, 320] width 311 height 155
click at [591, 275] on input "d." at bounding box center [590, 272] width 1 height 8
radio input "true"
click at [307, 343] on icon at bounding box center [338, 331] width 155 height 118
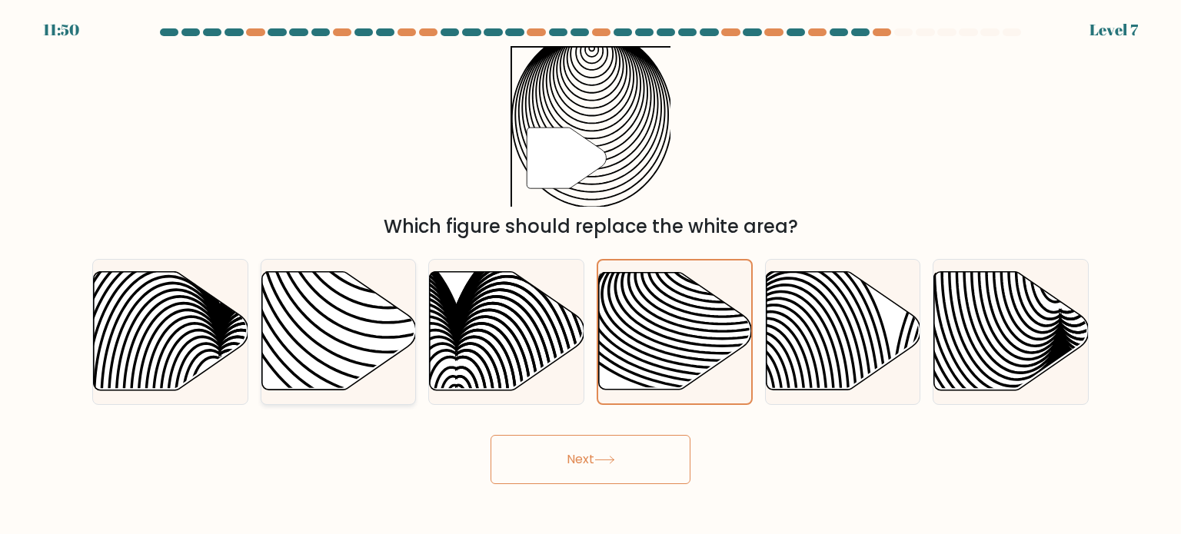
click at [590, 275] on input "b." at bounding box center [590, 272] width 1 height 8
radio input "true"
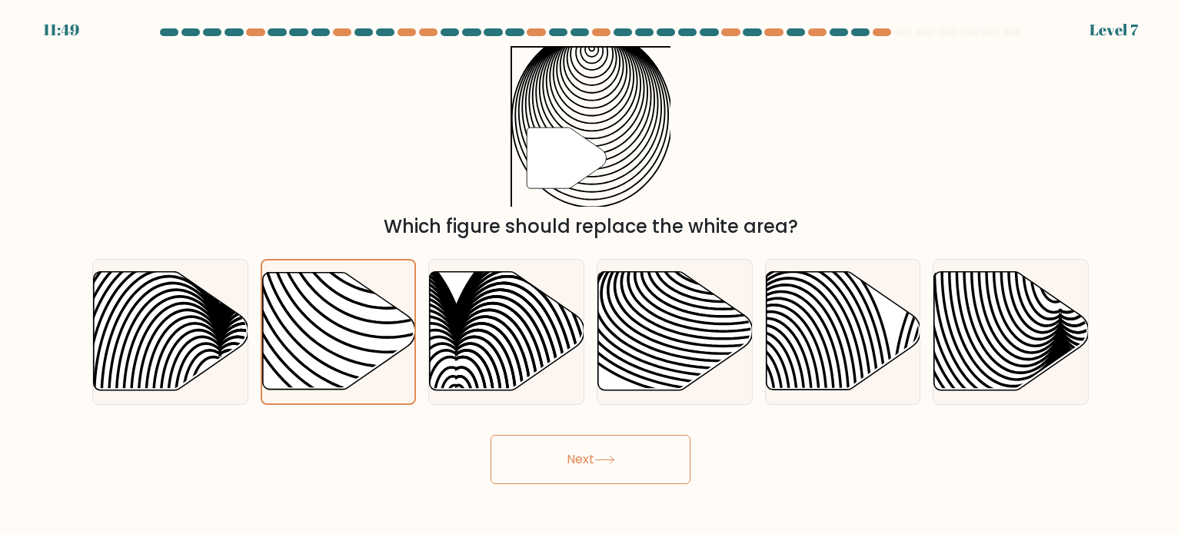
click at [566, 466] on button "Next" at bounding box center [590, 459] width 200 height 49
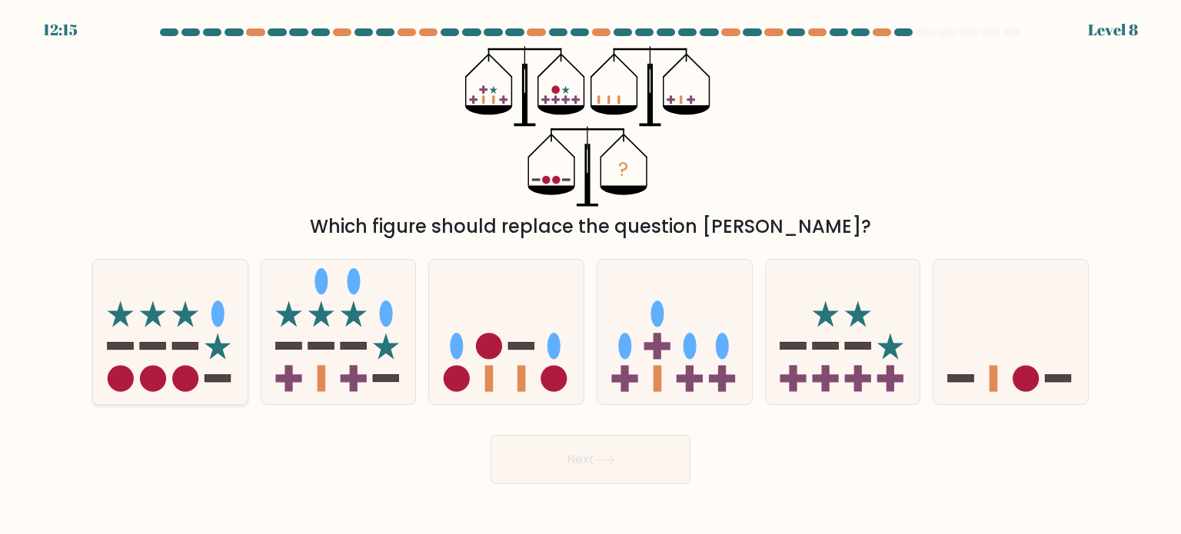
click at [195, 324] on icon at bounding box center [170, 332] width 155 height 128
click at [590, 275] on input "a." at bounding box center [590, 272] width 1 height 8
radio input "true"
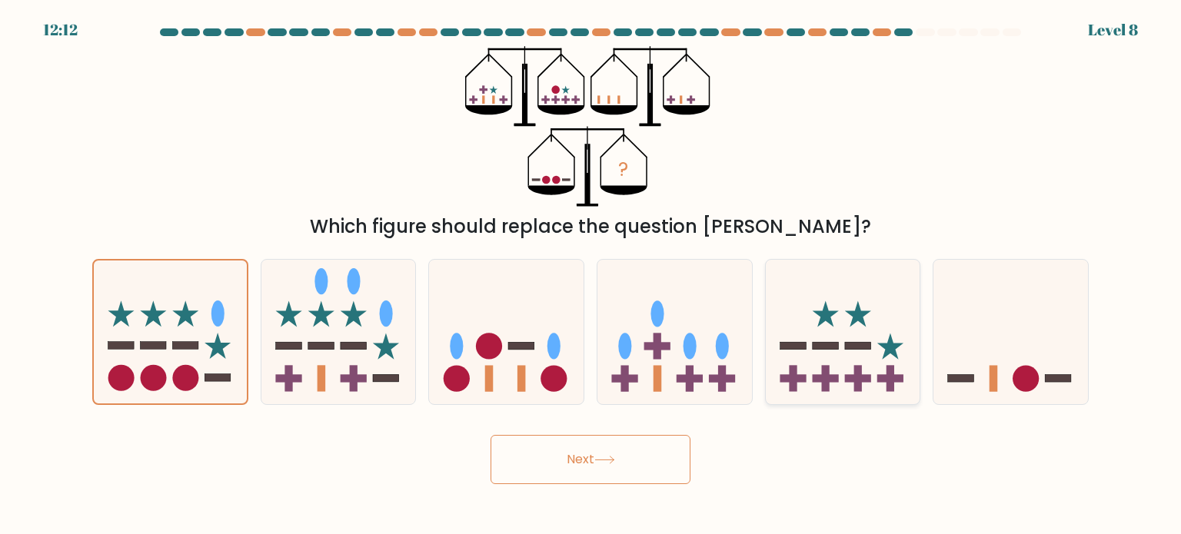
click at [799, 388] on icon at bounding box center [843, 332] width 155 height 128
click at [591, 275] on input "e." at bounding box center [590, 272] width 1 height 8
radio input "true"
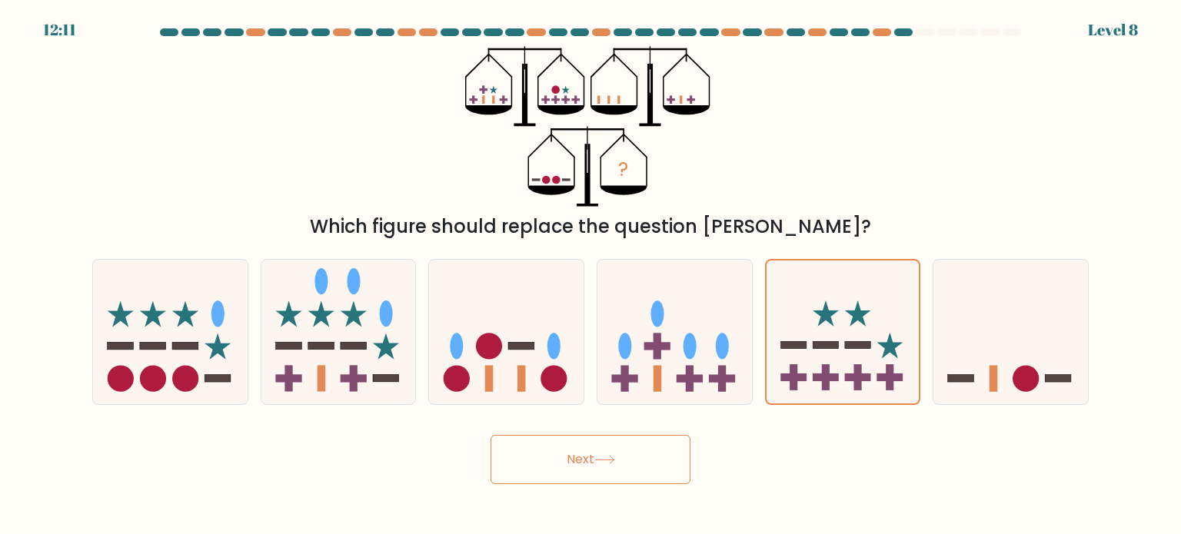
click at [605, 464] on icon at bounding box center [604, 460] width 21 height 8
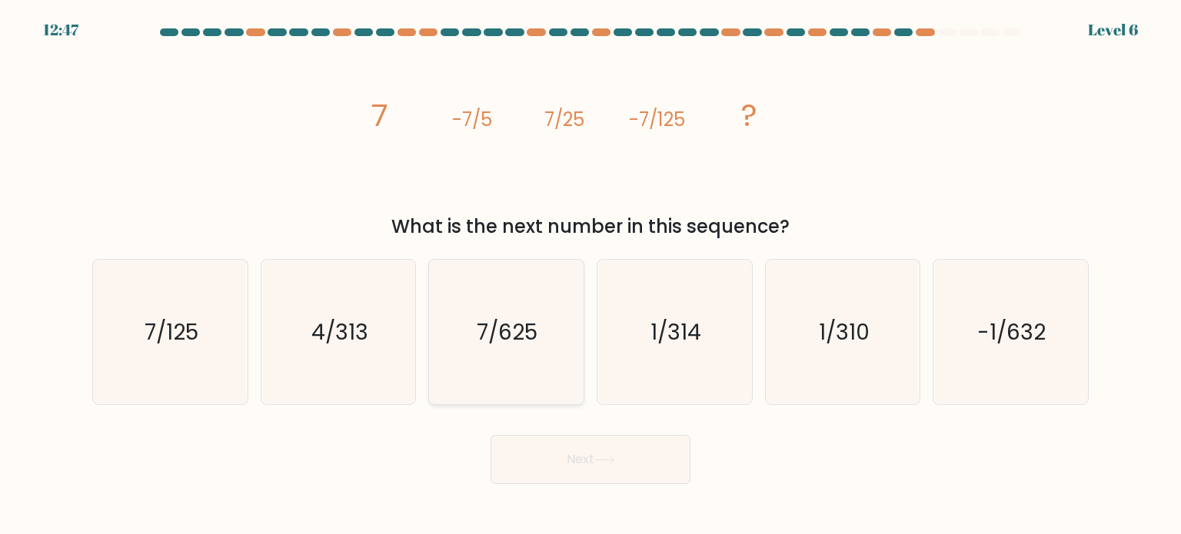
click at [556, 317] on icon "7/625" at bounding box center [506, 332] width 145 height 145
click at [590, 275] on input "c. 7/625" at bounding box center [590, 272] width 1 height 8
radio input "true"
click at [573, 450] on button "Next" at bounding box center [590, 459] width 200 height 49
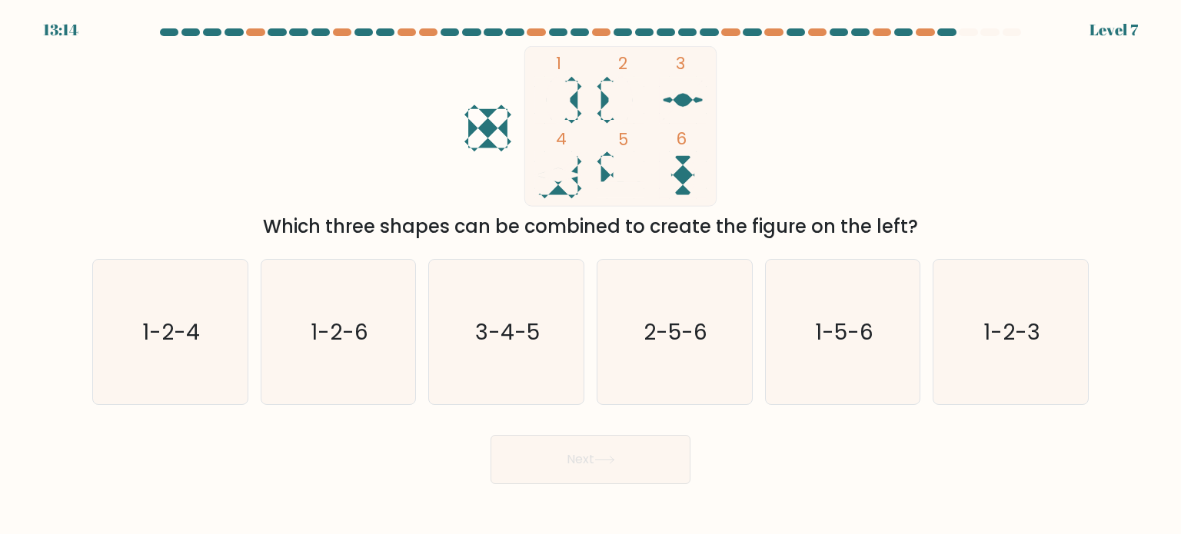
click at [573, 450] on button "Next" at bounding box center [590, 459] width 200 height 49
click at [188, 340] on text "1-2-4" at bounding box center [172, 331] width 58 height 31
click at [590, 275] on input "a. 1-2-4" at bounding box center [590, 272] width 1 height 8
radio input "true"
click at [544, 459] on button "Next" at bounding box center [590, 459] width 200 height 49
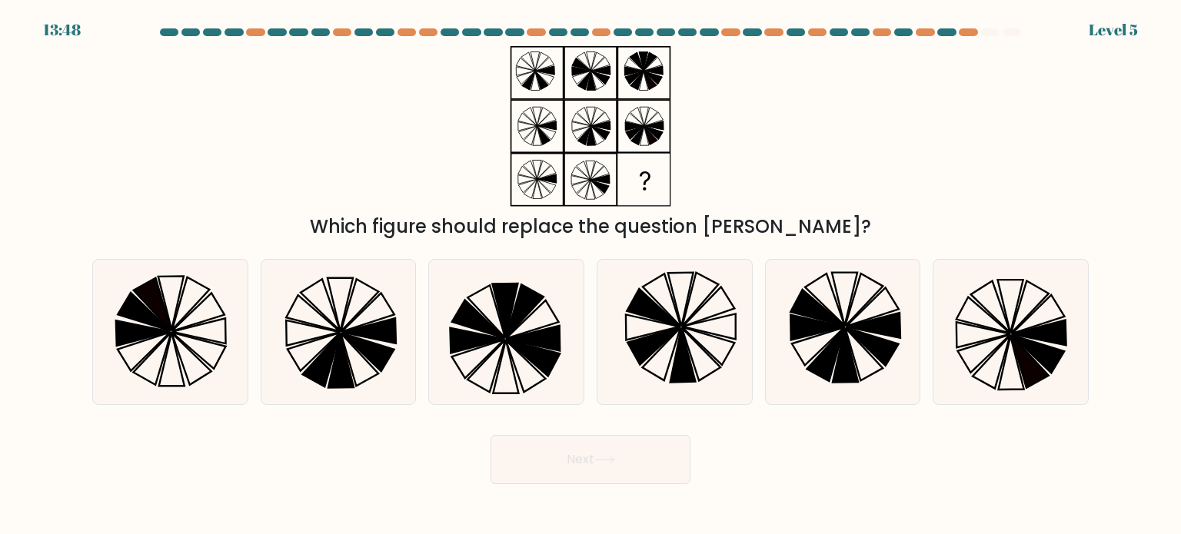
click at [1095, 362] on div "a. b." at bounding box center [590, 326] width 1015 height 158
click at [1046, 350] on icon at bounding box center [1038, 354] width 53 height 38
click at [591, 275] on input "f." at bounding box center [590, 272] width 1 height 8
radio input "true"
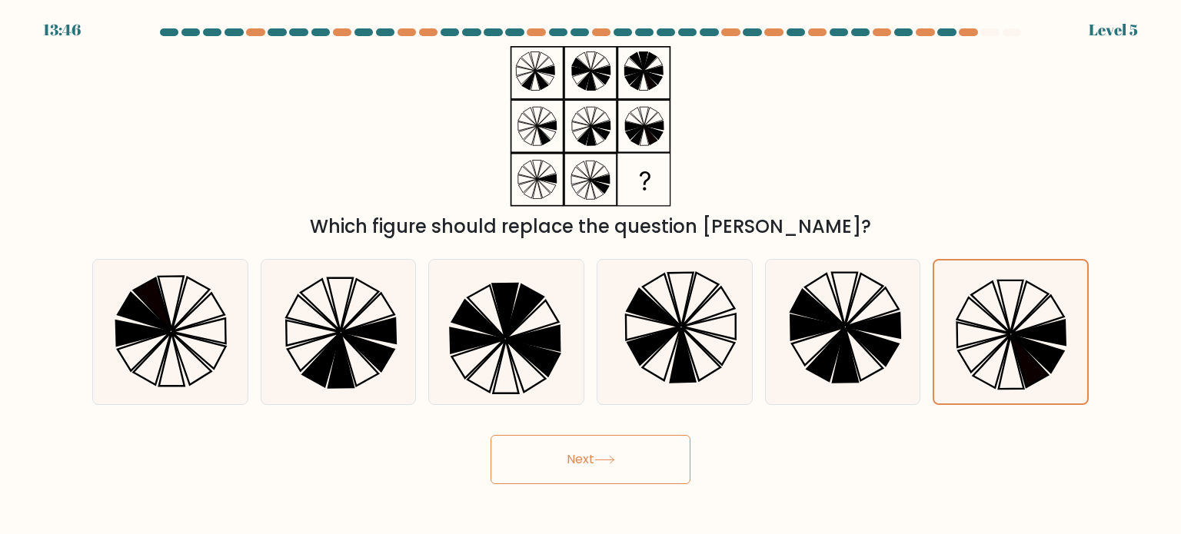
click at [662, 452] on button "Next" at bounding box center [590, 459] width 200 height 49
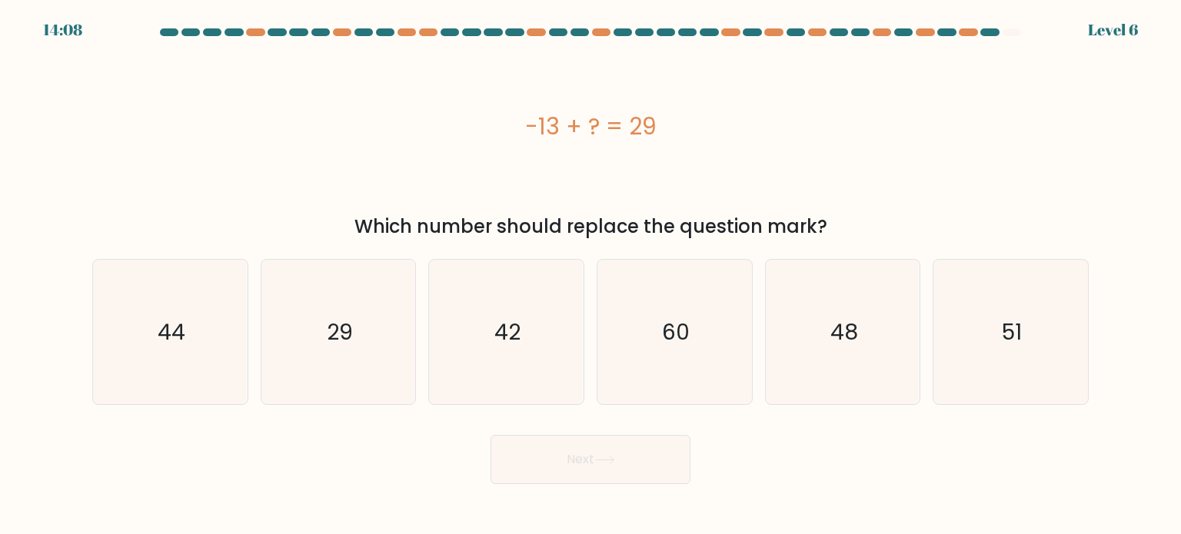
click at [839, 523] on body "14:08 Level 6" at bounding box center [590, 267] width 1181 height 534
click at [544, 340] on icon "42" at bounding box center [506, 332] width 145 height 145
click at [590, 275] on input "c. 42" at bounding box center [590, 272] width 1 height 8
radio input "true"
click at [681, 361] on icon "60" at bounding box center [674, 332] width 145 height 145
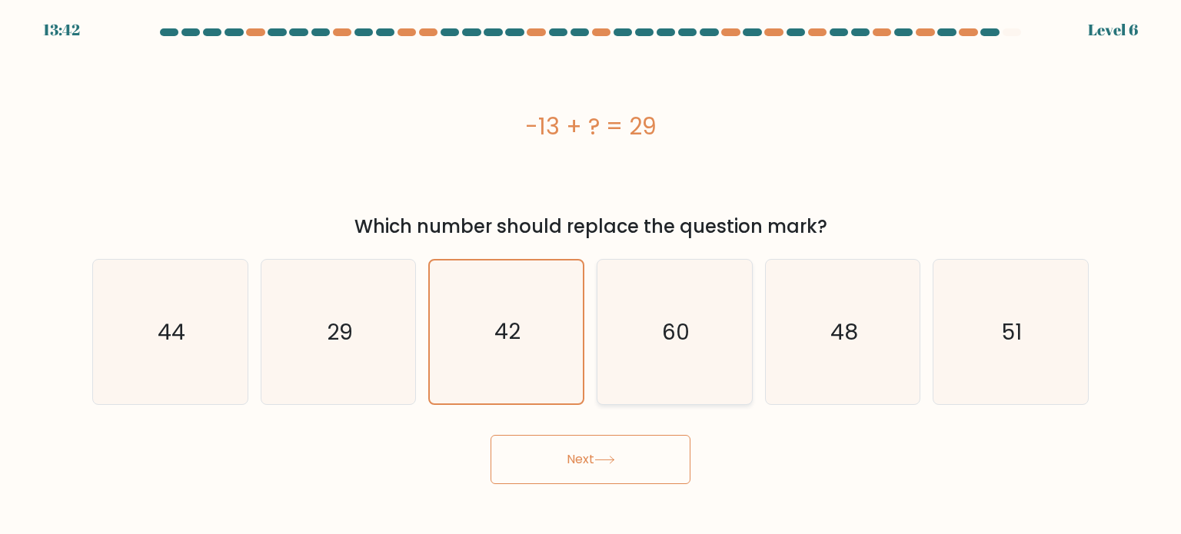
click at [591, 275] on input "d. 60" at bounding box center [590, 272] width 1 height 8
radio input "true"
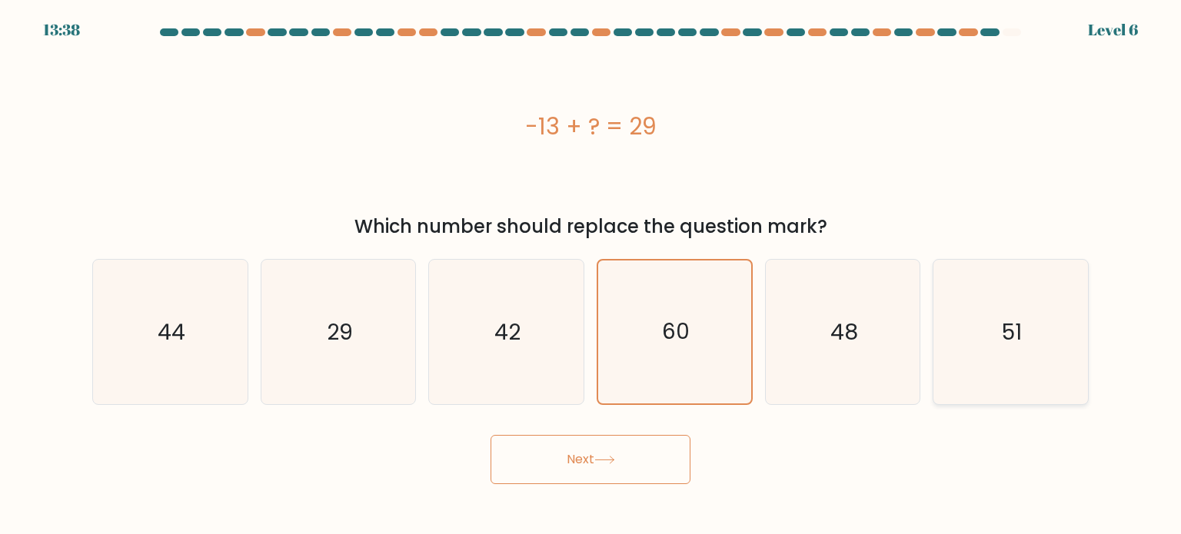
click at [1034, 331] on icon "51" at bounding box center [1010, 332] width 145 height 145
click at [591, 275] on input "f. 51" at bounding box center [590, 272] width 1 height 8
radio input "true"
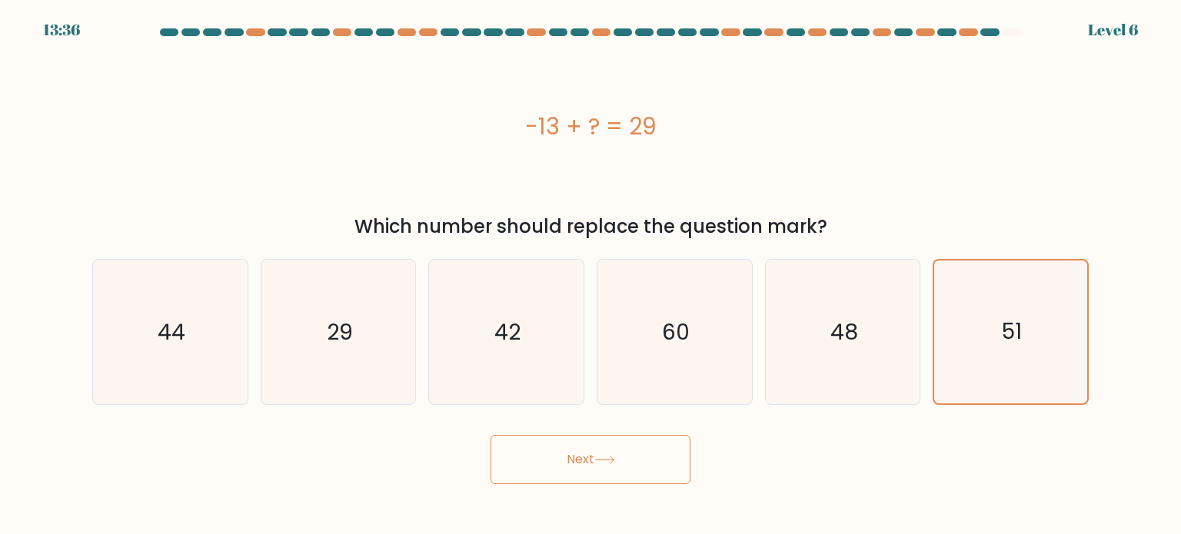
click at [628, 477] on button "Next" at bounding box center [590, 459] width 200 height 49
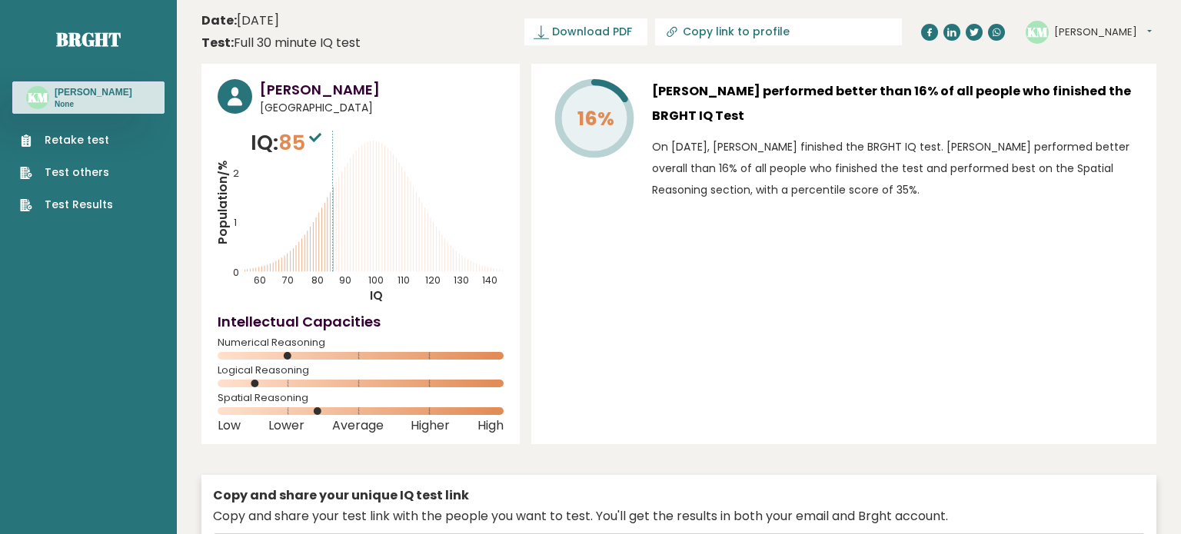
type input "[URL][DOMAIN_NAME]"
